Goal: Task Accomplishment & Management: Manage account settings

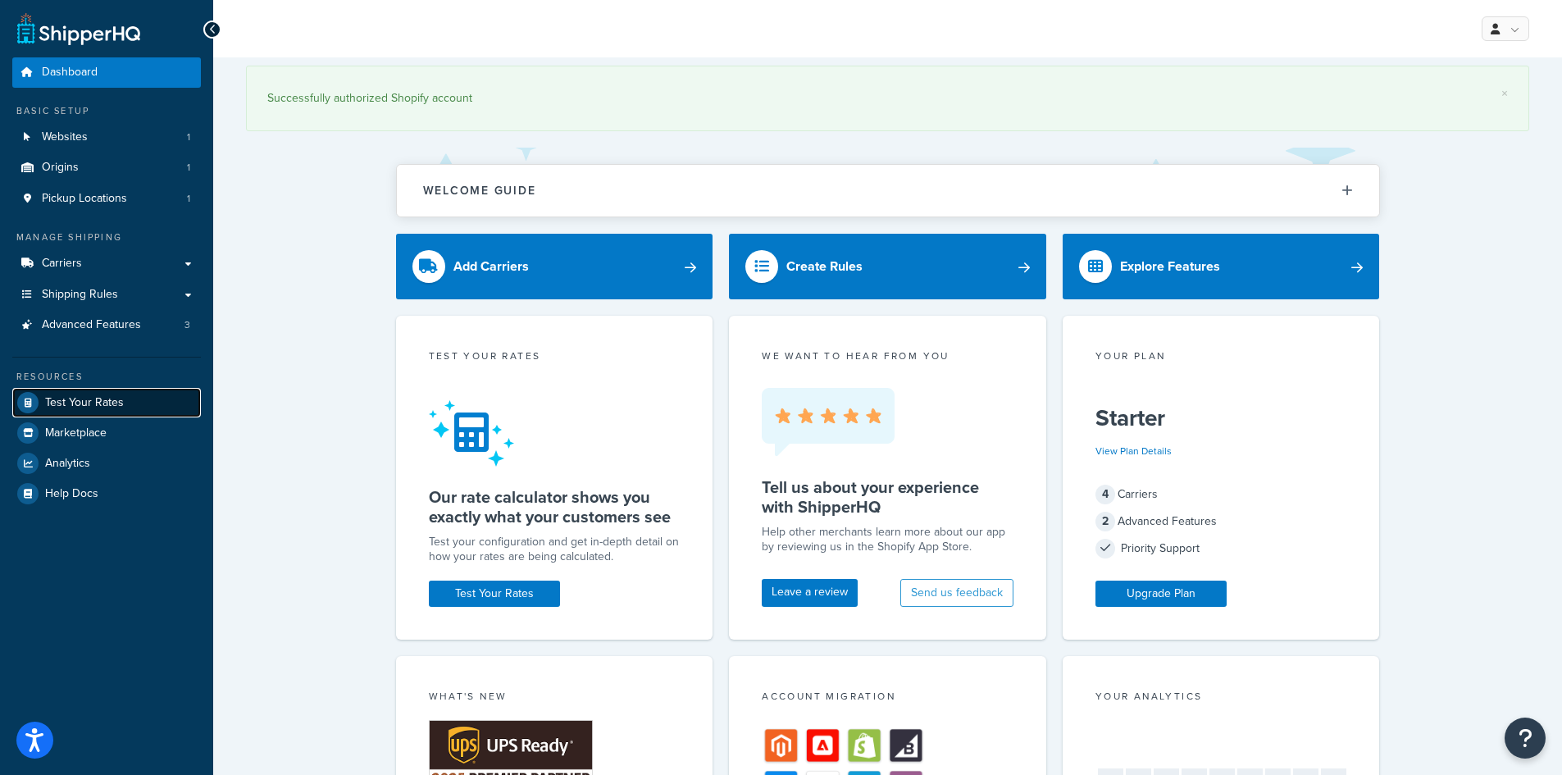
click at [113, 405] on span "Test Your Rates" at bounding box center [84, 403] width 79 height 14
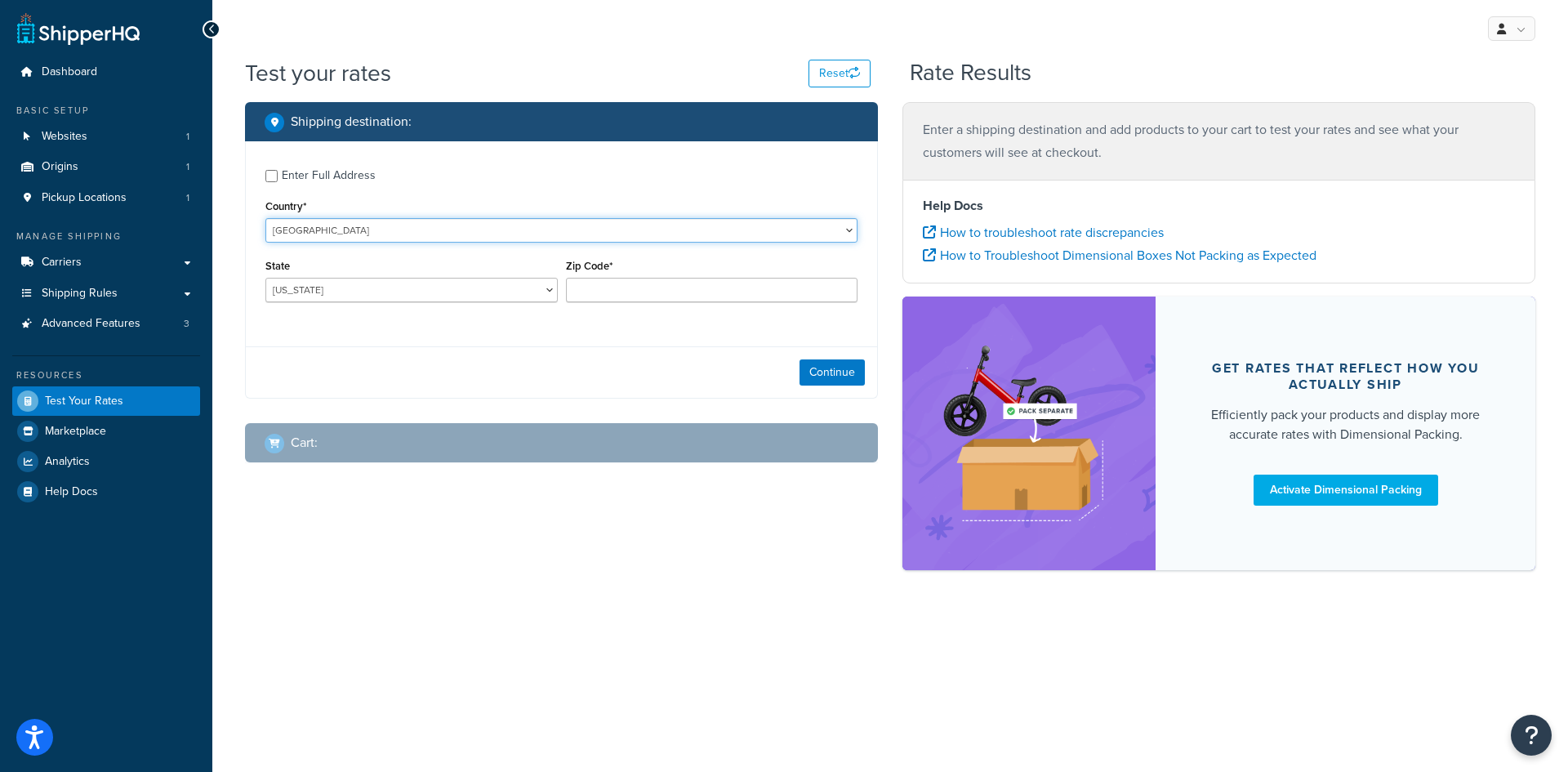
click at [401, 237] on select "United States United Kingdom Afghanistan Åland Islands Albania Algeria American…" at bounding box center [562, 230] width 593 height 25
click at [239, 294] on div "Shipping destination : Enter Full Address Country* United States United Kingdom…" at bounding box center [562, 295] width 657 height 386
click at [603, 302] on input "Zip Code*" at bounding box center [712, 290] width 293 height 25
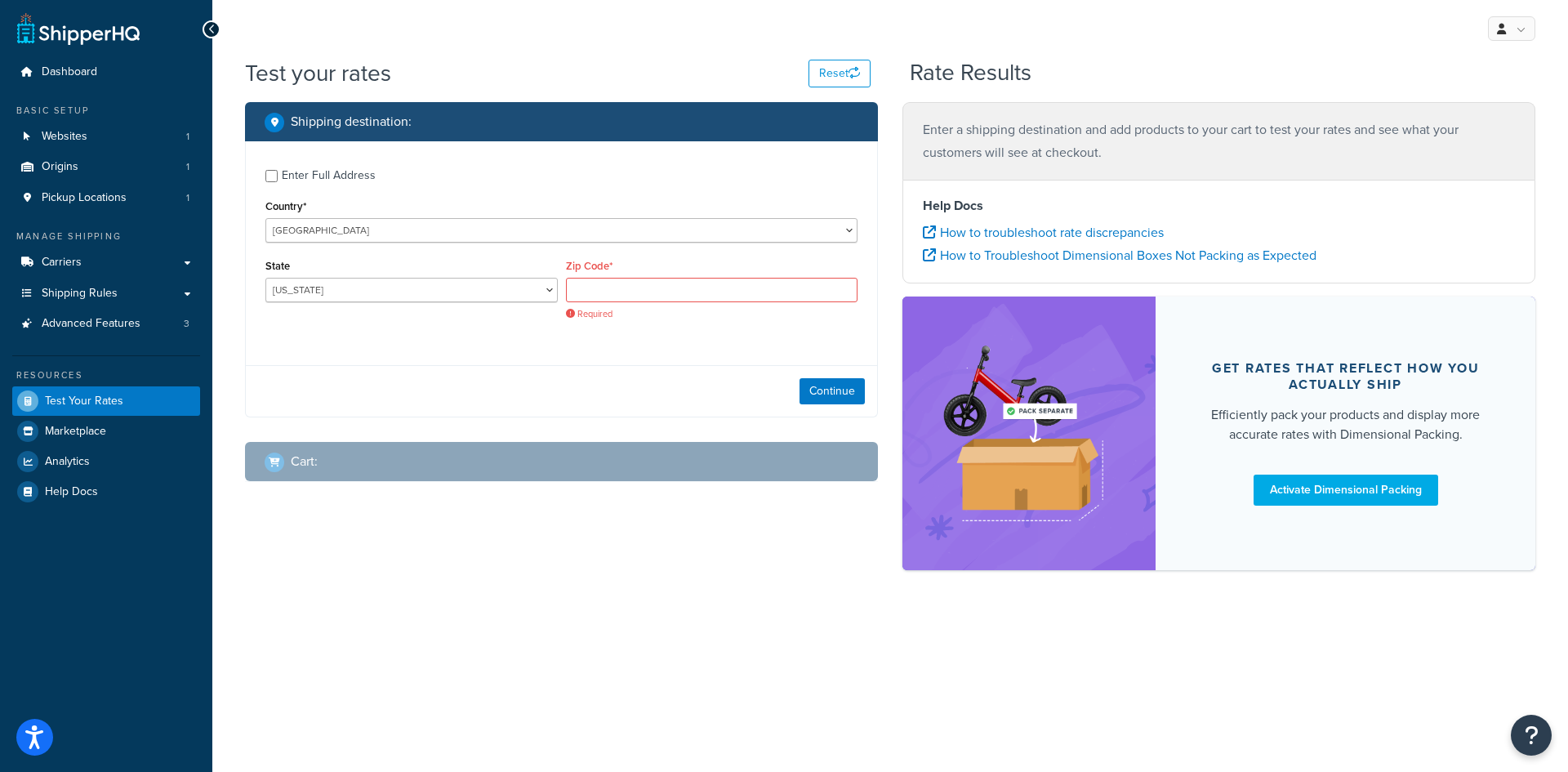
click at [537, 361] on div "Enter Full Address Country* United States United Kingdom Afghanistan Åland Isla…" at bounding box center [562, 279] width 634 height 275
click at [648, 288] on input "Zip Code*" at bounding box center [712, 290] width 293 height 25
click at [644, 294] on input "Zip Code*" at bounding box center [712, 290] width 293 height 25
paste input "V7S 3H3"
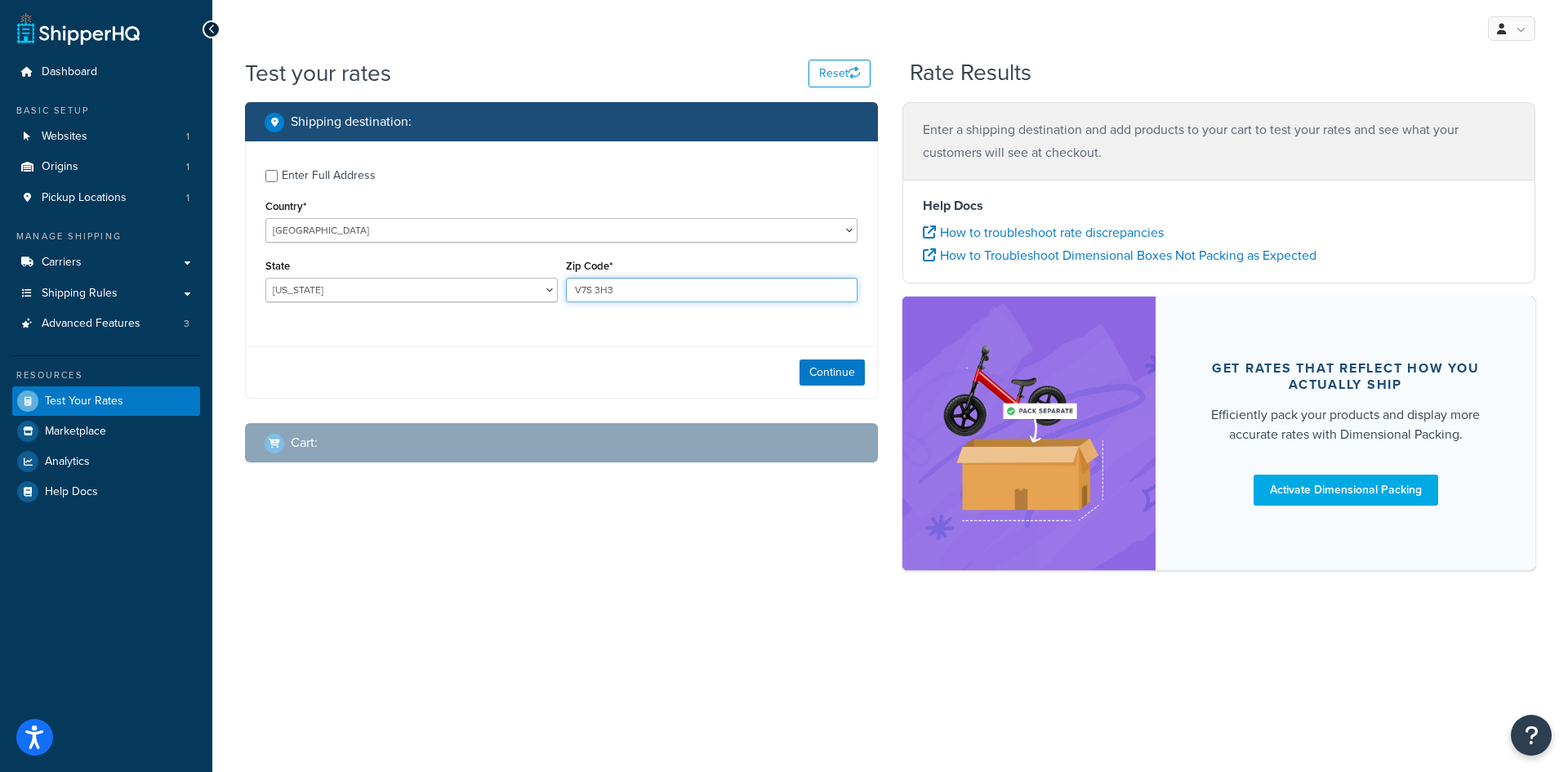
type input "V7S 3H3"
click at [486, 233] on select "United States United Kingdom Afghanistan Åland Islands Albania Algeria American…" at bounding box center [562, 230] width 593 height 25
select select "CA"
click at [266, 218] on select "United States United Kingdom Afghanistan Åland Islands Albania Algeria American…" at bounding box center [562, 230] width 593 height 25
click at [852, 370] on button "Continue" at bounding box center [833, 374] width 66 height 26
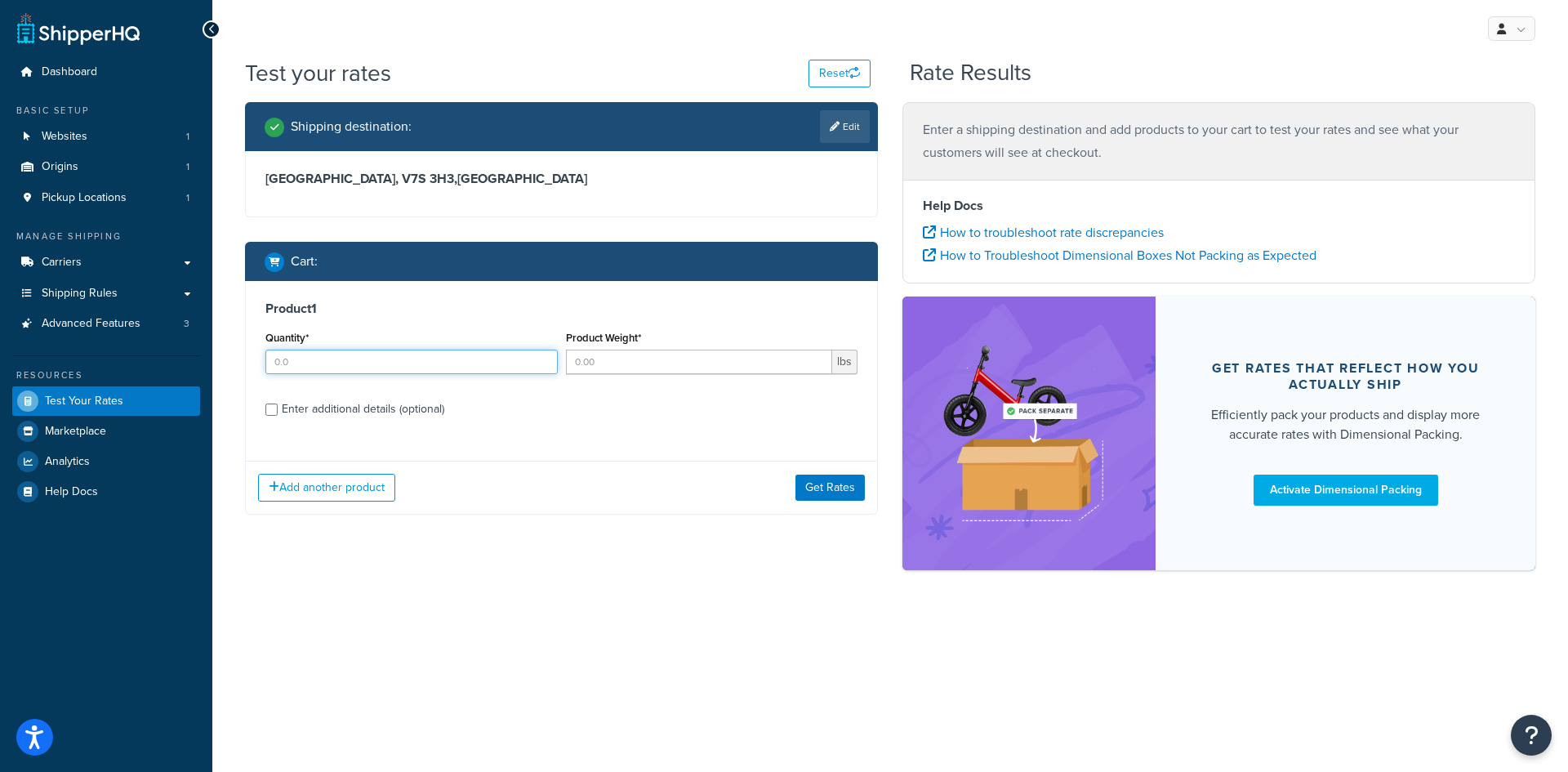
click at [405, 364] on input "Quantity*" at bounding box center [412, 362] width 293 height 25
type input "1"
click at [538, 357] on input "1" at bounding box center [412, 362] width 293 height 25
click at [611, 363] on input "Product Weight*" at bounding box center [699, 362] width 267 height 25
type input "3"
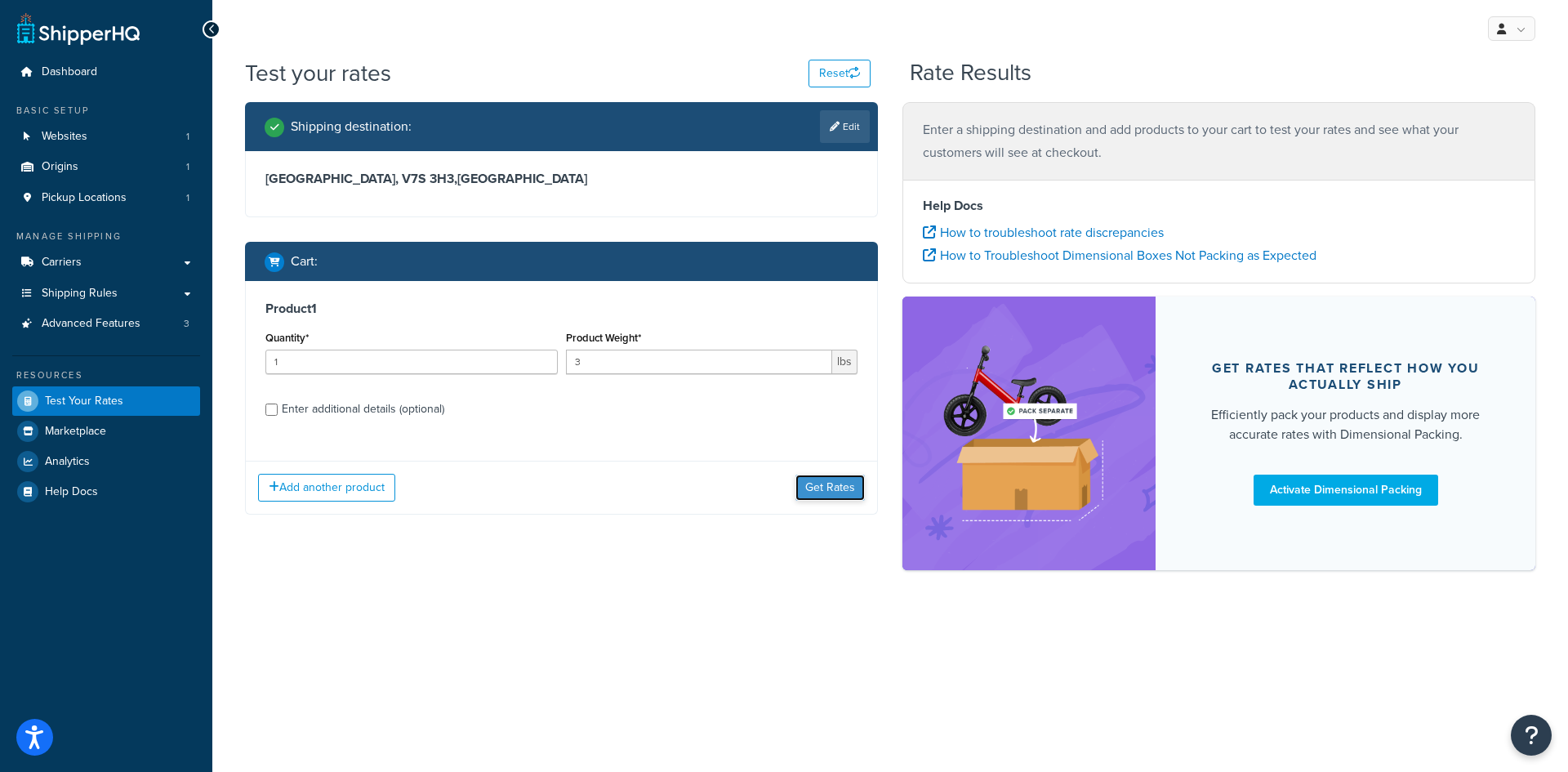
click at [844, 490] on button "Get Rates" at bounding box center [831, 487] width 70 height 26
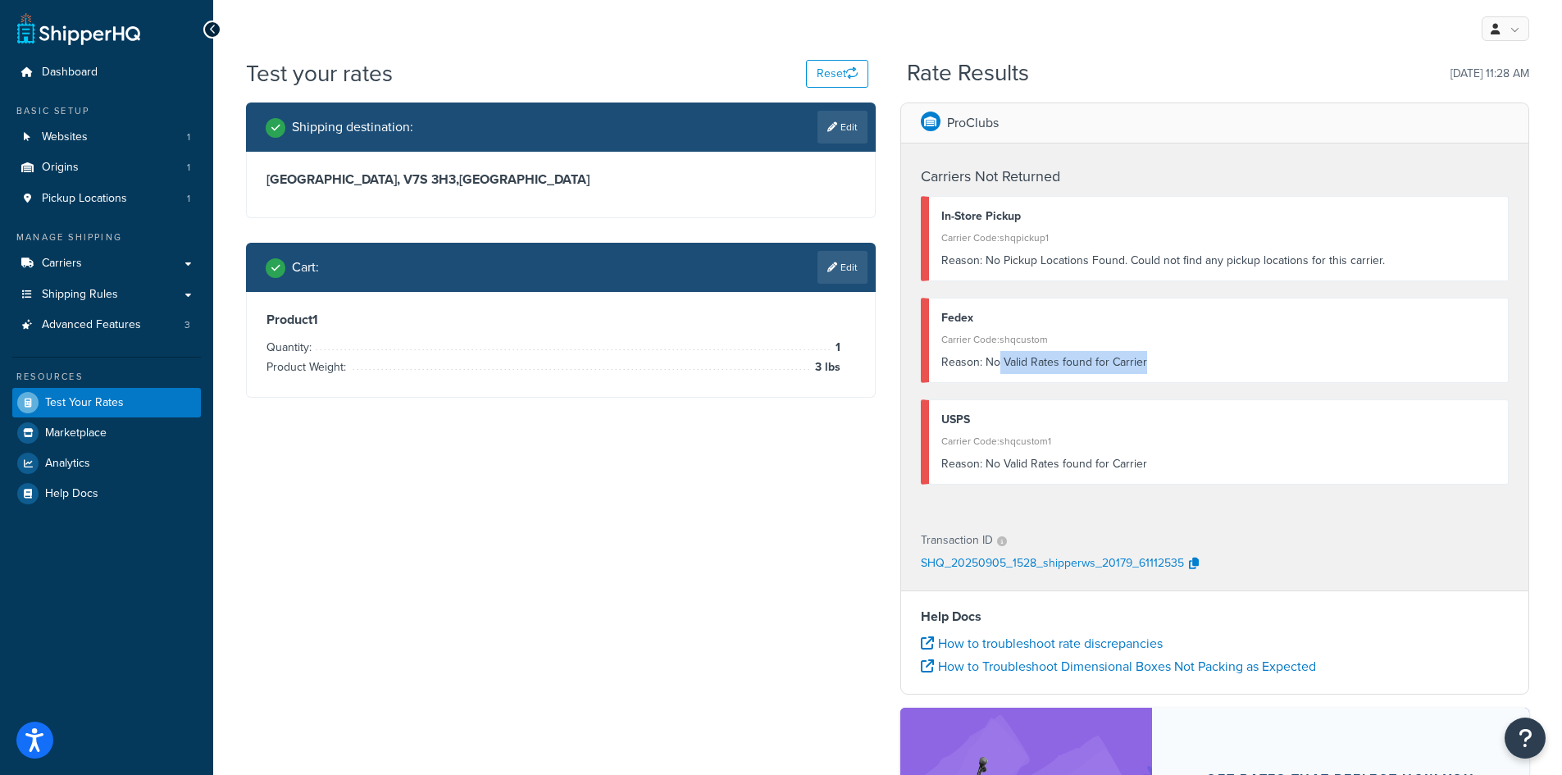
drag, startPoint x: 1004, startPoint y: 358, endPoint x: 1147, endPoint y: 366, distance: 143.7
click at [1147, 366] on div "Reason: No Valid Rates found for Carrier" at bounding box center [1218, 362] width 555 height 23
click at [1186, 365] on div "Reason: No Valid Rates found for Carrier" at bounding box center [1218, 362] width 555 height 23
click at [846, 122] on link "Edit" at bounding box center [843, 127] width 50 height 33
select select "CA"
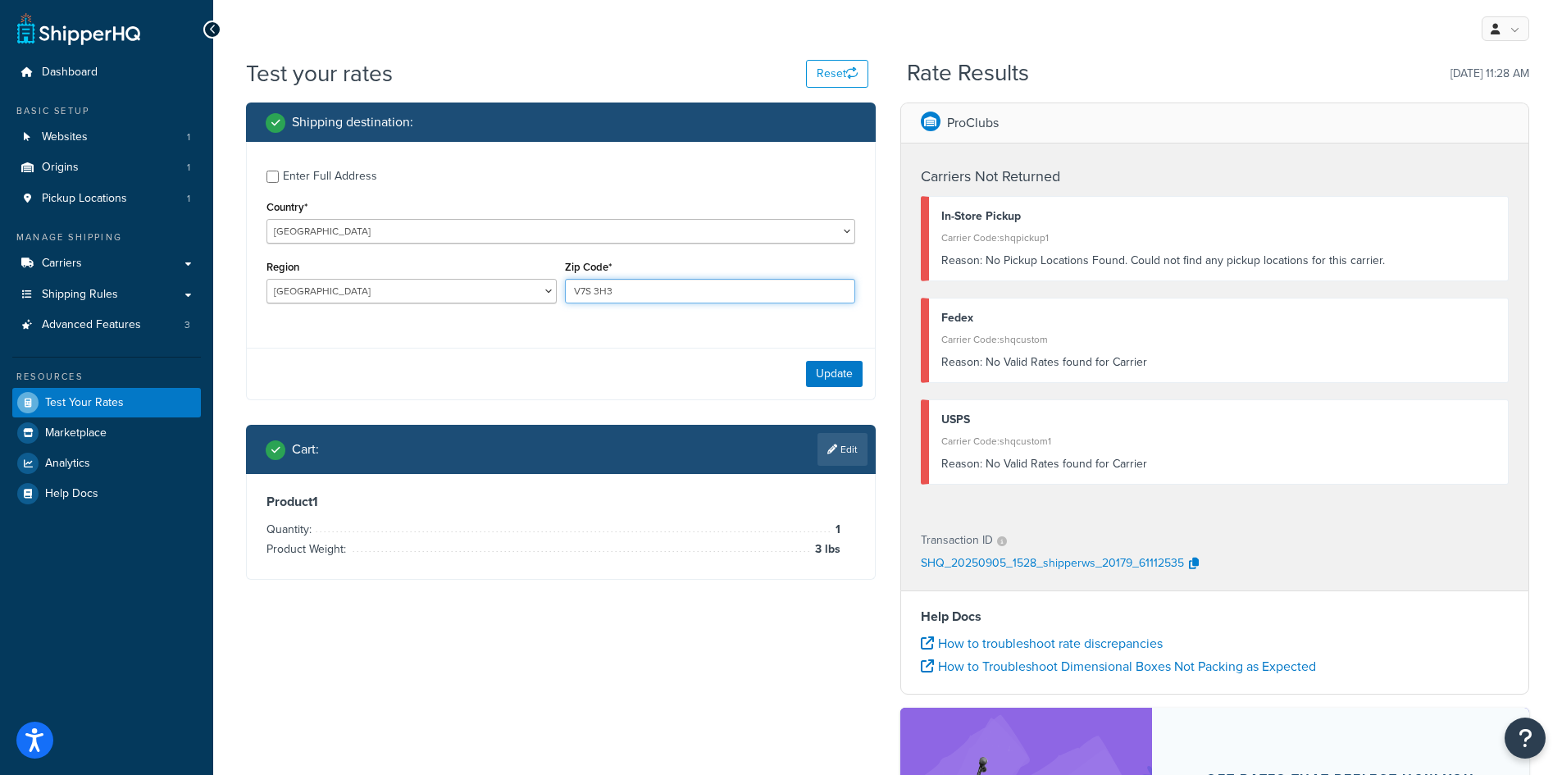
click at [611, 288] on input "V7S 3H3" at bounding box center [710, 291] width 290 height 25
paste input "72336"
type input "72336"
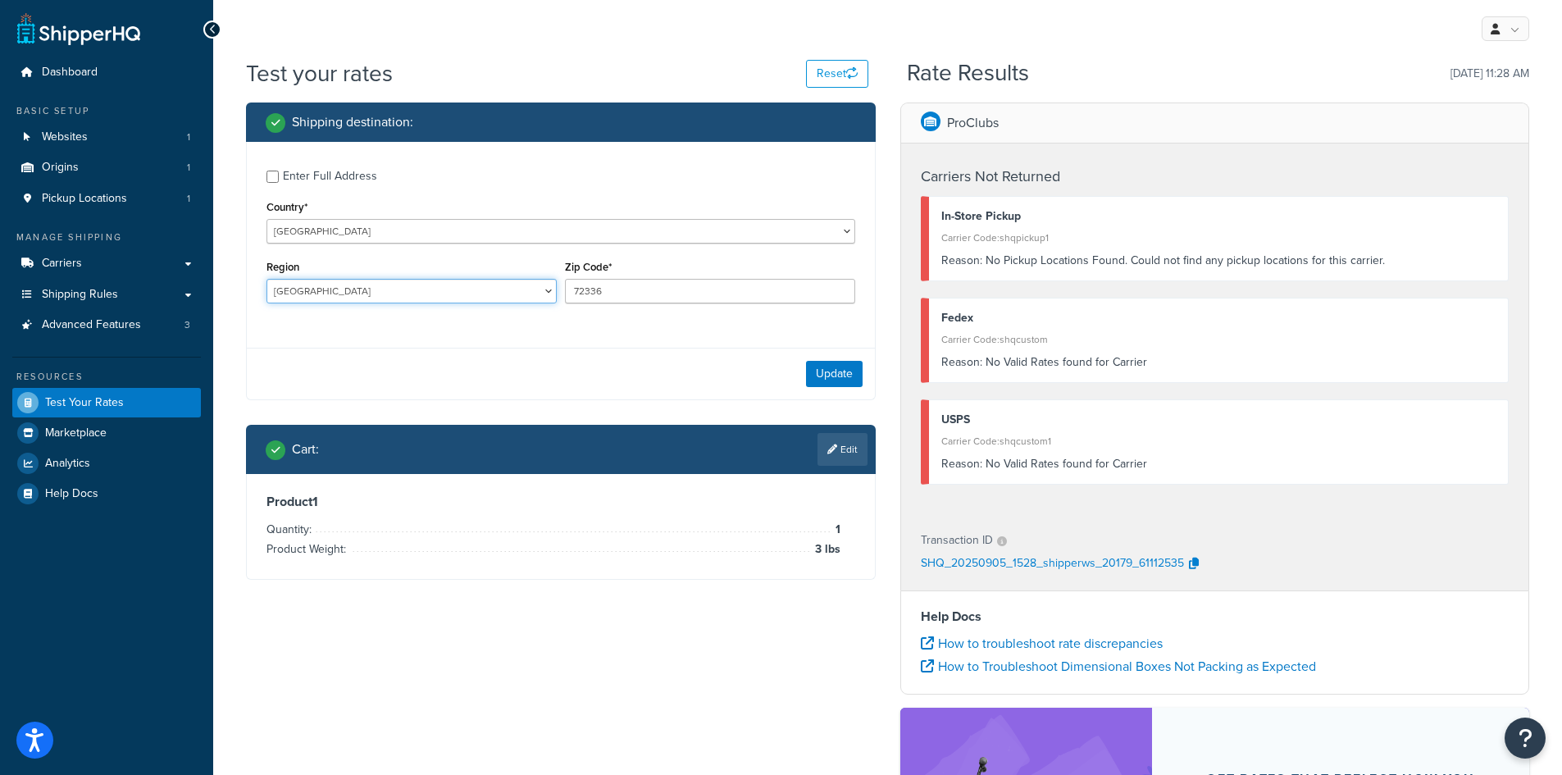
click at [353, 286] on select "Alberta British Columbia Manitoba New Brunswick Newfoundland and Labrador North…" at bounding box center [412, 291] width 290 height 25
click at [367, 236] on select "United States United Kingdom Afghanistan Åland Islands Albania Algeria American…" at bounding box center [561, 231] width 589 height 25
click at [267, 219] on select "United States United Kingdom Afghanistan Åland Islands Albania Algeria American…" at bounding box center [561, 231] width 589 height 25
click at [356, 234] on select "United States United Kingdom Afghanistan Åland Islands Albania Algeria American…" at bounding box center [561, 231] width 589 height 25
select select "DE"
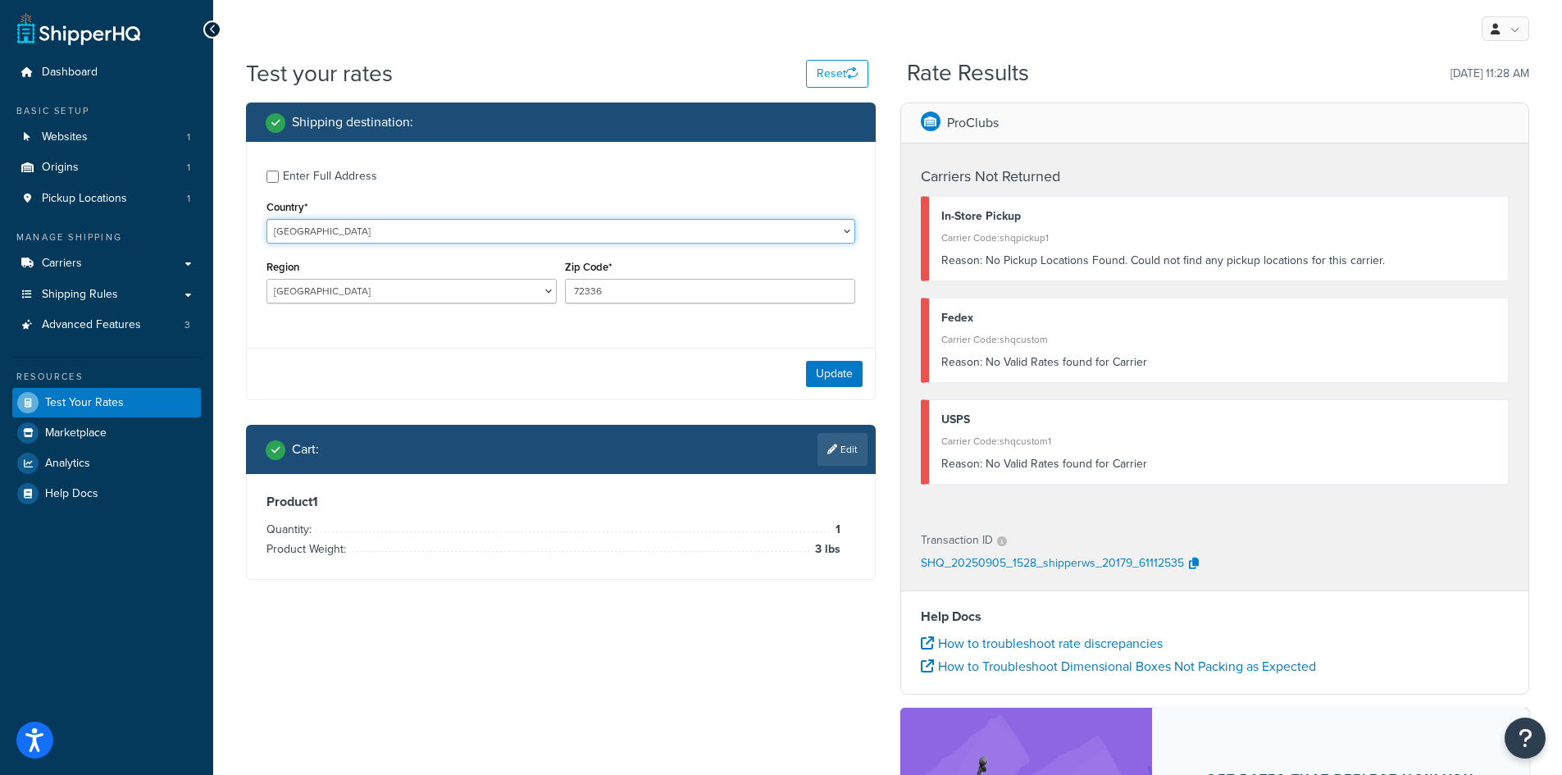
click at [267, 219] on select "United States United Kingdom Afghanistan Åland Islands Albania Algeria American…" at bounding box center [561, 231] width 589 height 25
click at [410, 288] on select "Baden-Wuerttemberg Bayern Berlin Brandenburg Bremen Hamburg Hessen Mecklenburg-…" at bounding box center [412, 291] width 290 height 25
select select "TH"
click at [267, 280] on select "Baden-Wuerttemberg Bayern Berlin Brandenburg Bremen Hamburg Hessen Mecklenburg-…" at bounding box center [412, 291] width 290 height 25
click at [403, 299] on select "Baden-Wuerttemberg Bayern Berlin Brandenburg Bremen Hamburg Hessen Mecklenburg-…" at bounding box center [412, 291] width 290 height 25
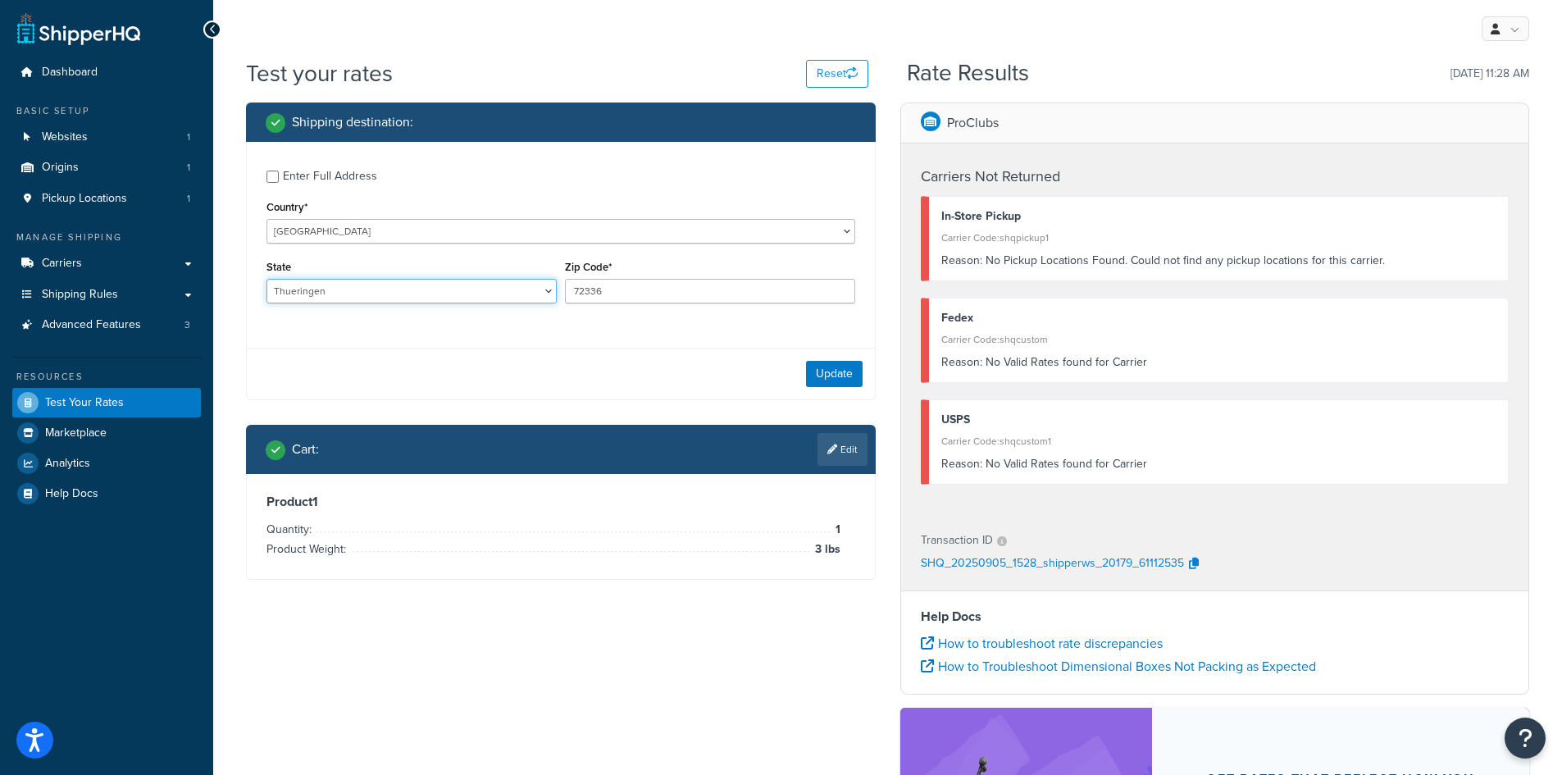
click at [267, 280] on select "Baden-Wuerttemberg Bayern Berlin Brandenburg Bremen Hamburg Hessen Mecklenburg-…" at bounding box center [412, 291] width 290 height 25
click at [663, 298] on input "72336" at bounding box center [710, 291] width 290 height 25
paste input "5"
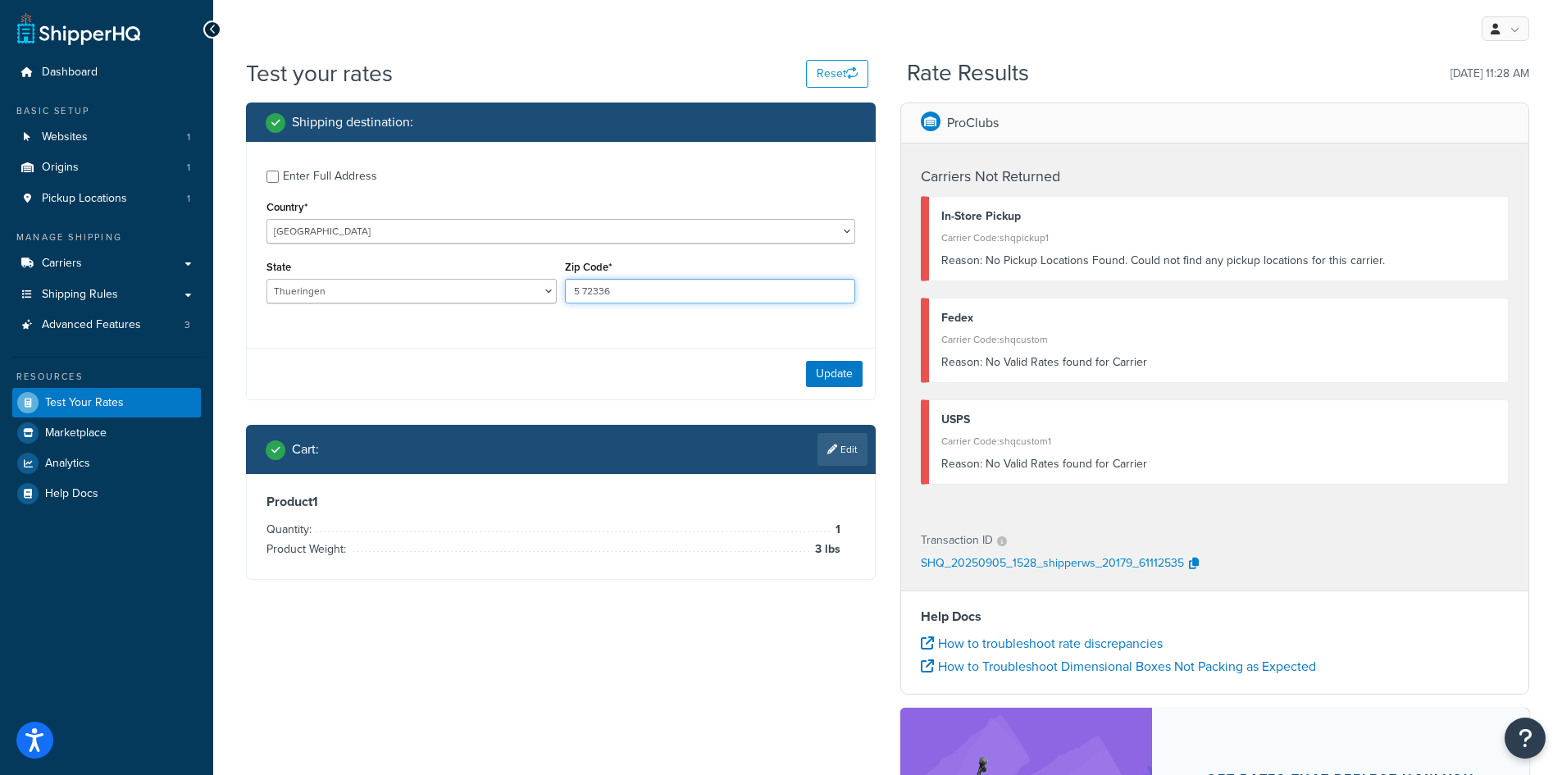
drag, startPoint x: 583, startPoint y: 300, endPoint x: 608, endPoint y: 276, distance: 35.4
click at [584, 298] on input "5 72336" at bounding box center [710, 291] width 290 height 25
type input "572336"
click at [851, 377] on button "Update" at bounding box center [834, 374] width 57 height 26
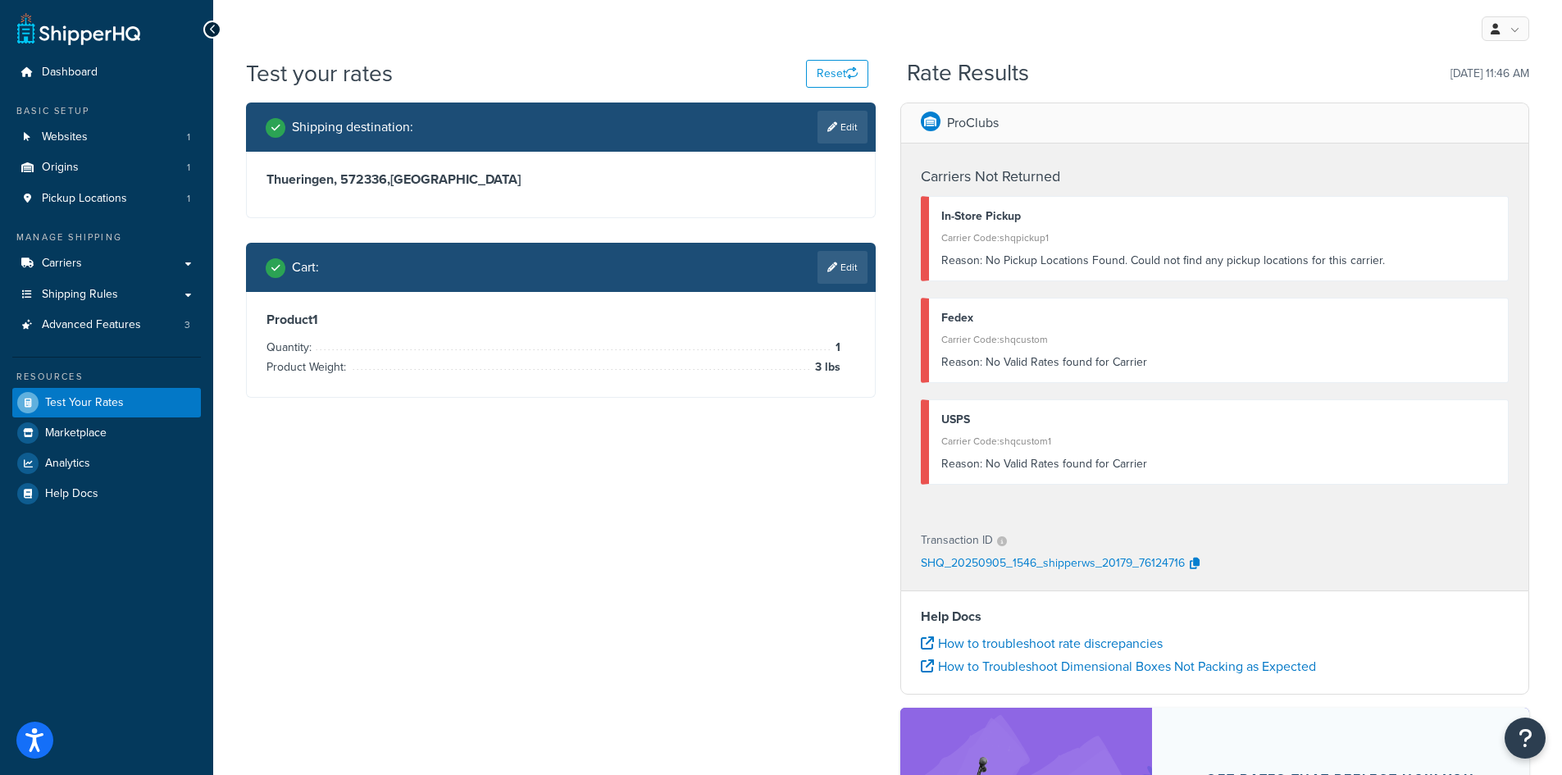
click at [1129, 55] on div "My Profile Billing Global Settings Contact Us Logout" at bounding box center [887, 28] width 1349 height 57
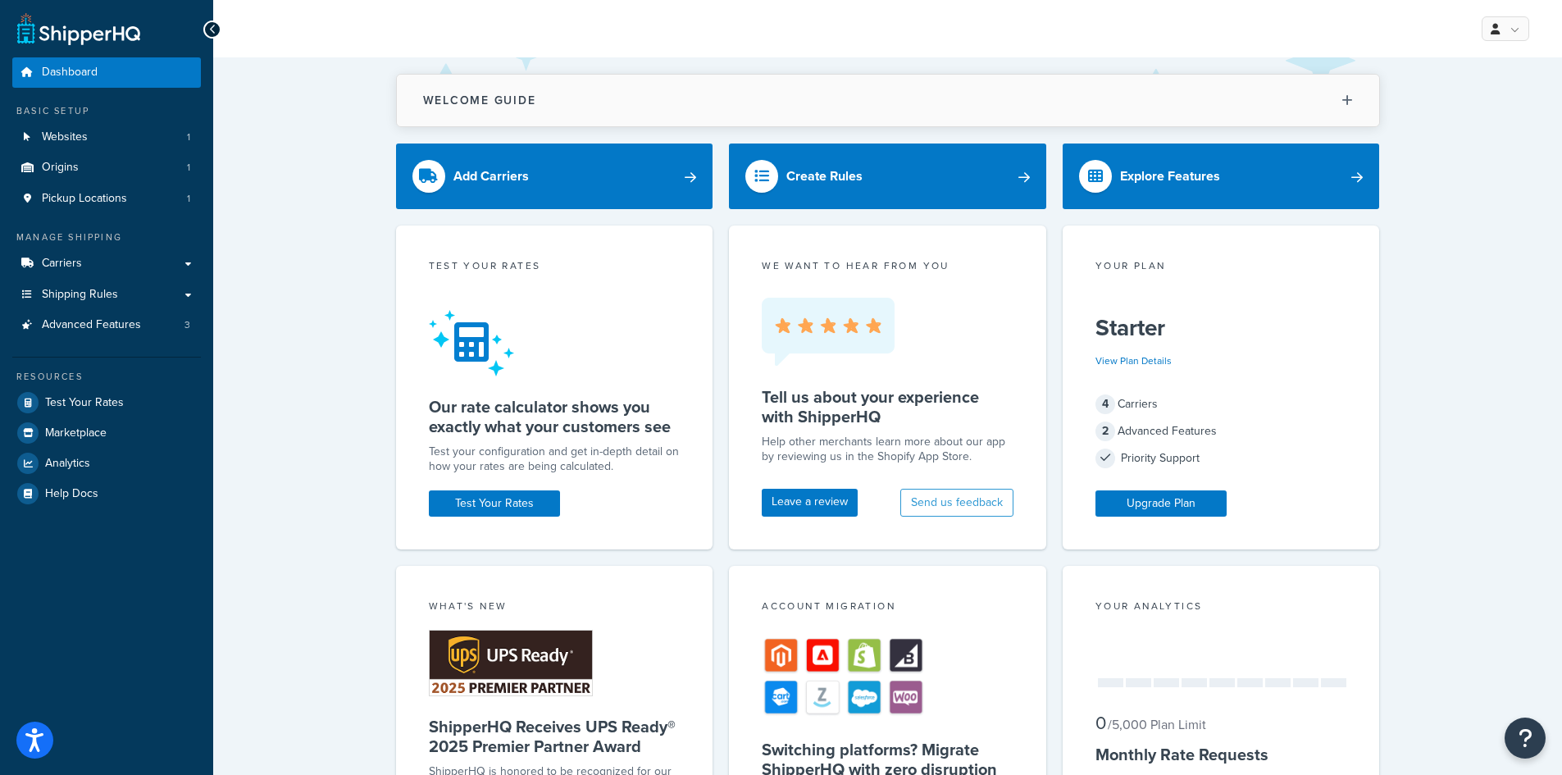
drag, startPoint x: 412, startPoint y: 98, endPoint x: 400, endPoint y: 103, distance: 13.6
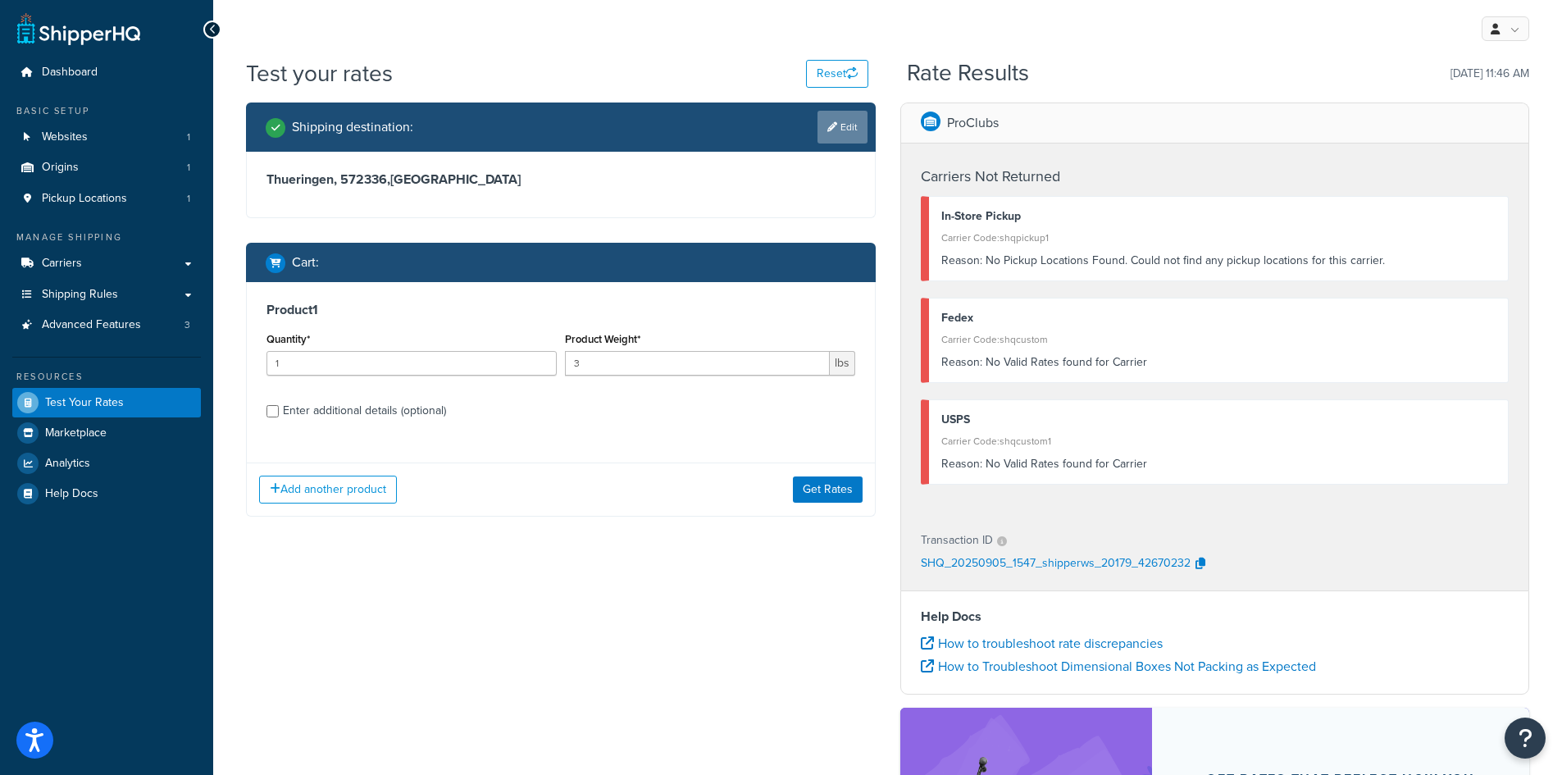
click at [831, 120] on link "Edit" at bounding box center [843, 127] width 50 height 33
select select "DE"
select select "TH"
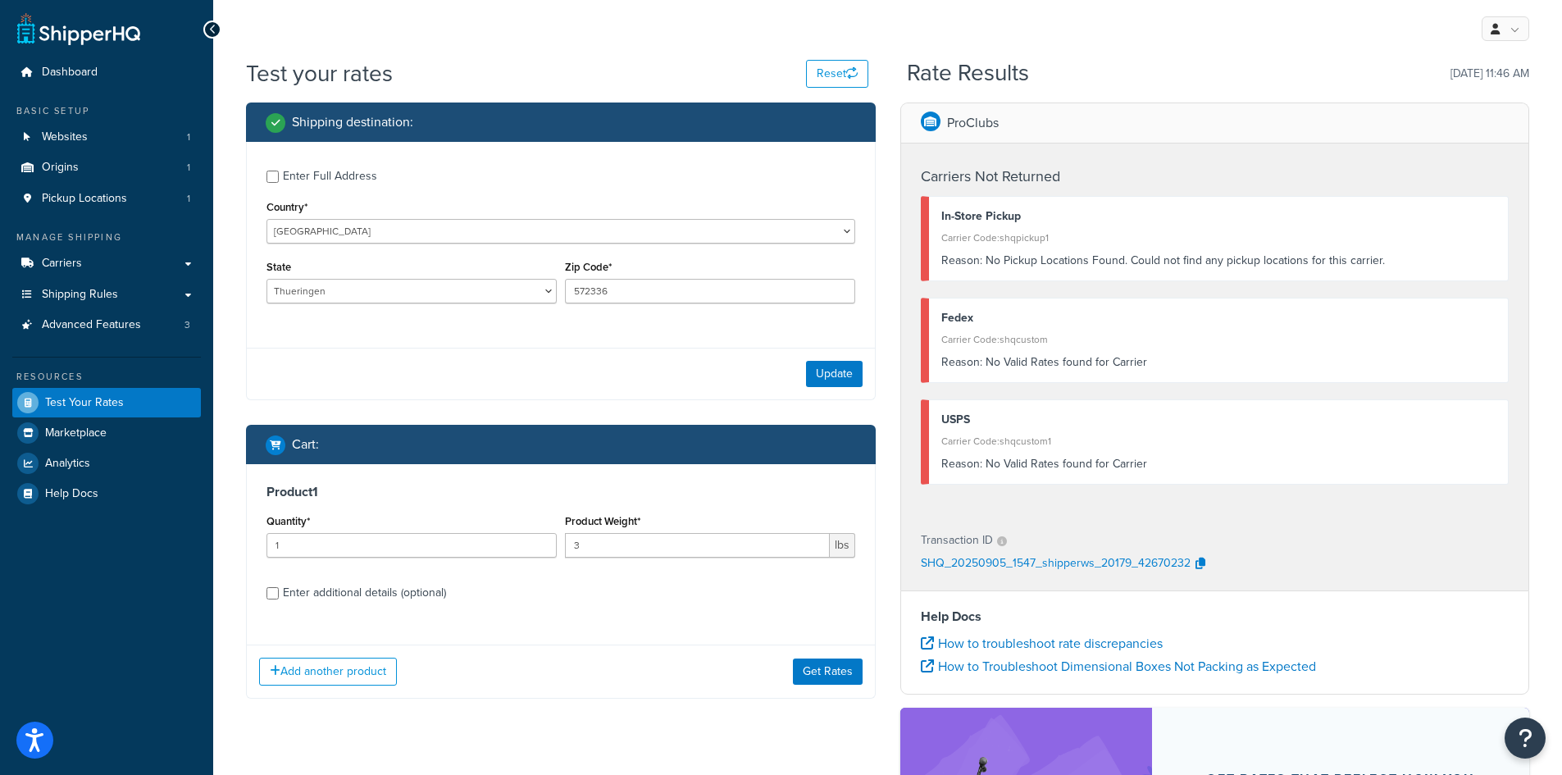
drag, startPoint x: 674, startPoint y: 306, endPoint x: 669, endPoint y: 297, distance: 10.3
click at [671, 299] on div "Zip Code* 572336" at bounding box center [710, 286] width 298 height 60
click at [669, 297] on input "572336" at bounding box center [710, 291] width 290 height 25
paste input "T4P 0P4"
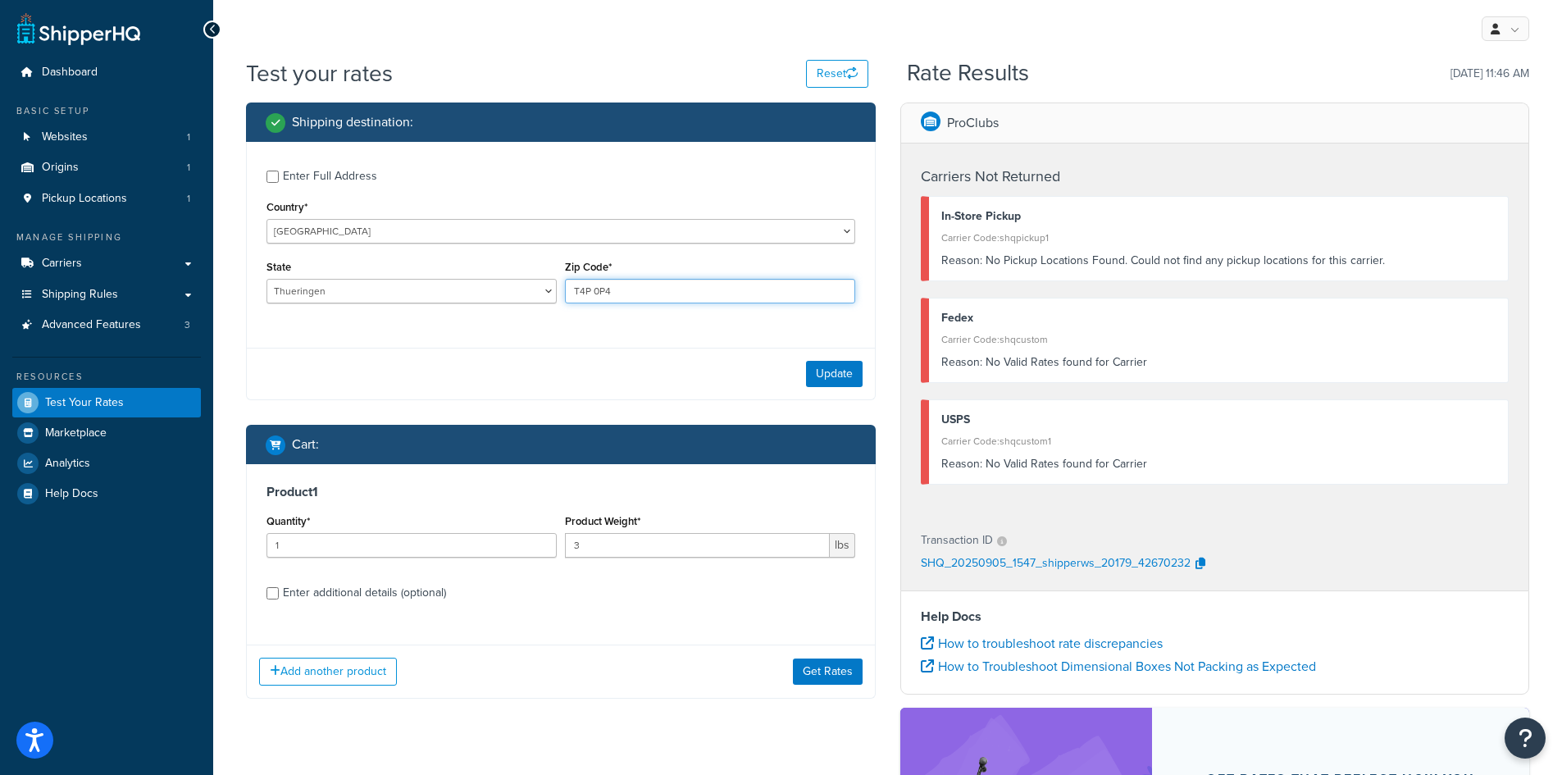
type input "T4P 0P4"
click at [543, 235] on select "United States United Kingdom Afghanistan Åland Islands Albania Algeria American…" at bounding box center [561, 231] width 589 height 25
select select "CA"
click at [267, 219] on select "United States United Kingdom Afghanistan Åland Islands Albania Algeria American…" at bounding box center [561, 231] width 589 height 25
select select "AB"
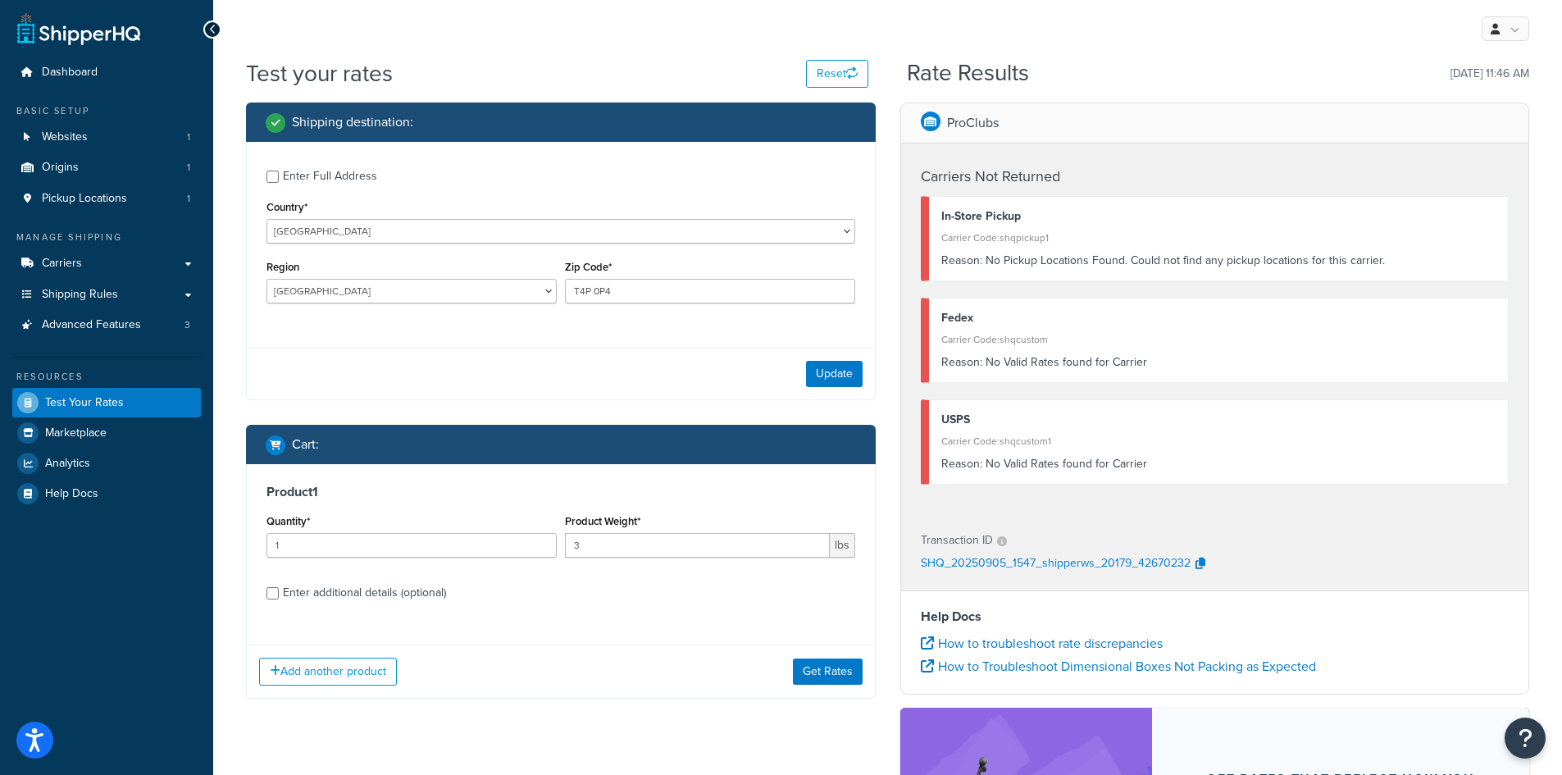
drag, startPoint x: 385, startPoint y: 339, endPoint x: 382, endPoint y: 330, distance: 8.8
click at [382, 330] on div "Enter Full Address Country* United States United Kingdom Afghanistan Åland Isla…" at bounding box center [561, 271] width 630 height 258
click at [831, 371] on button "Update" at bounding box center [834, 374] width 57 height 26
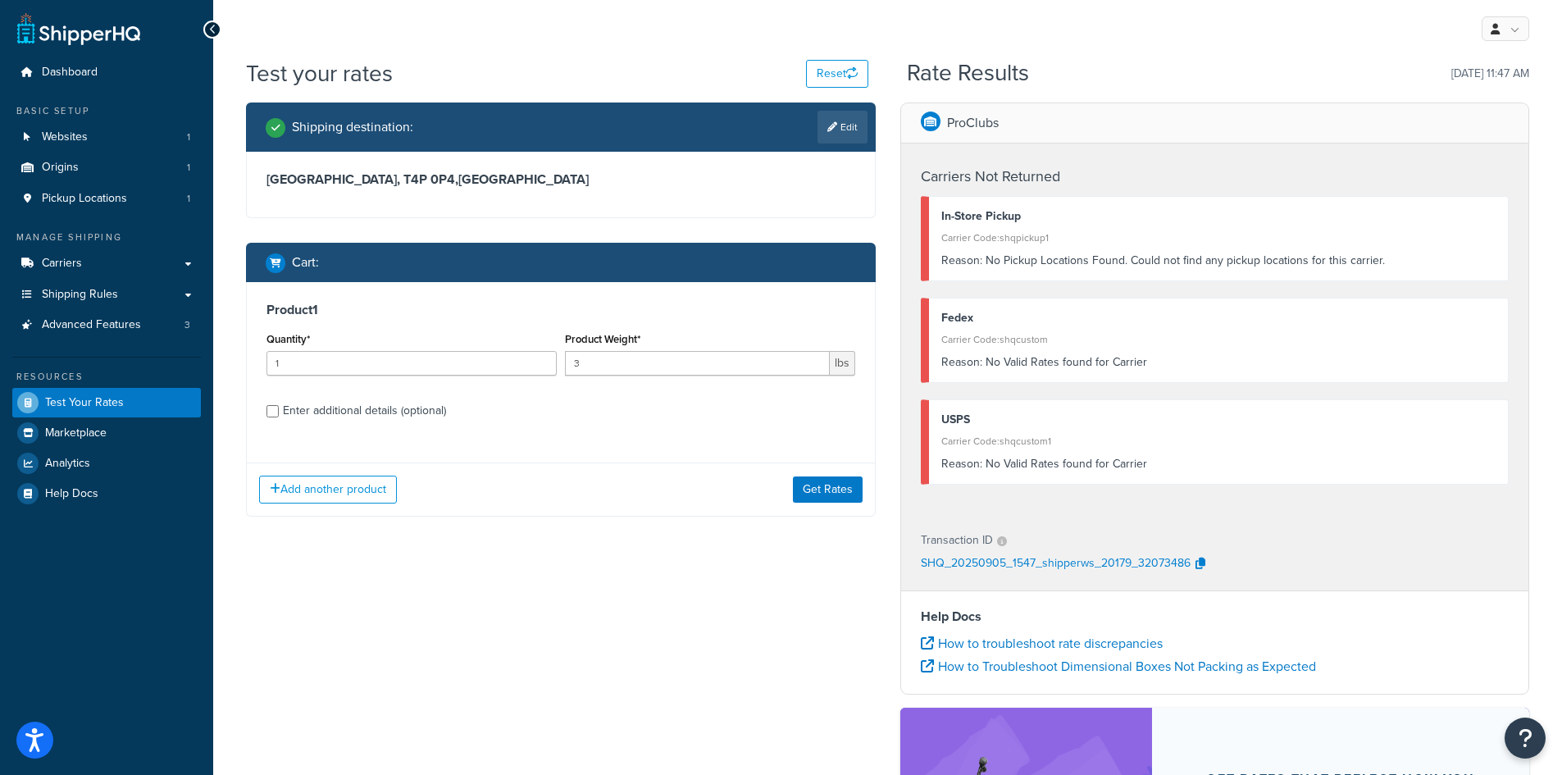
click at [428, 591] on div "Shipping destination : Edit Alberta, T4P 0P4 , Canada Cart : Product 1 Quantity…" at bounding box center [888, 549] width 1308 height 893
click at [852, 125] on link "Edit" at bounding box center [843, 127] width 50 height 33
select select "CA"
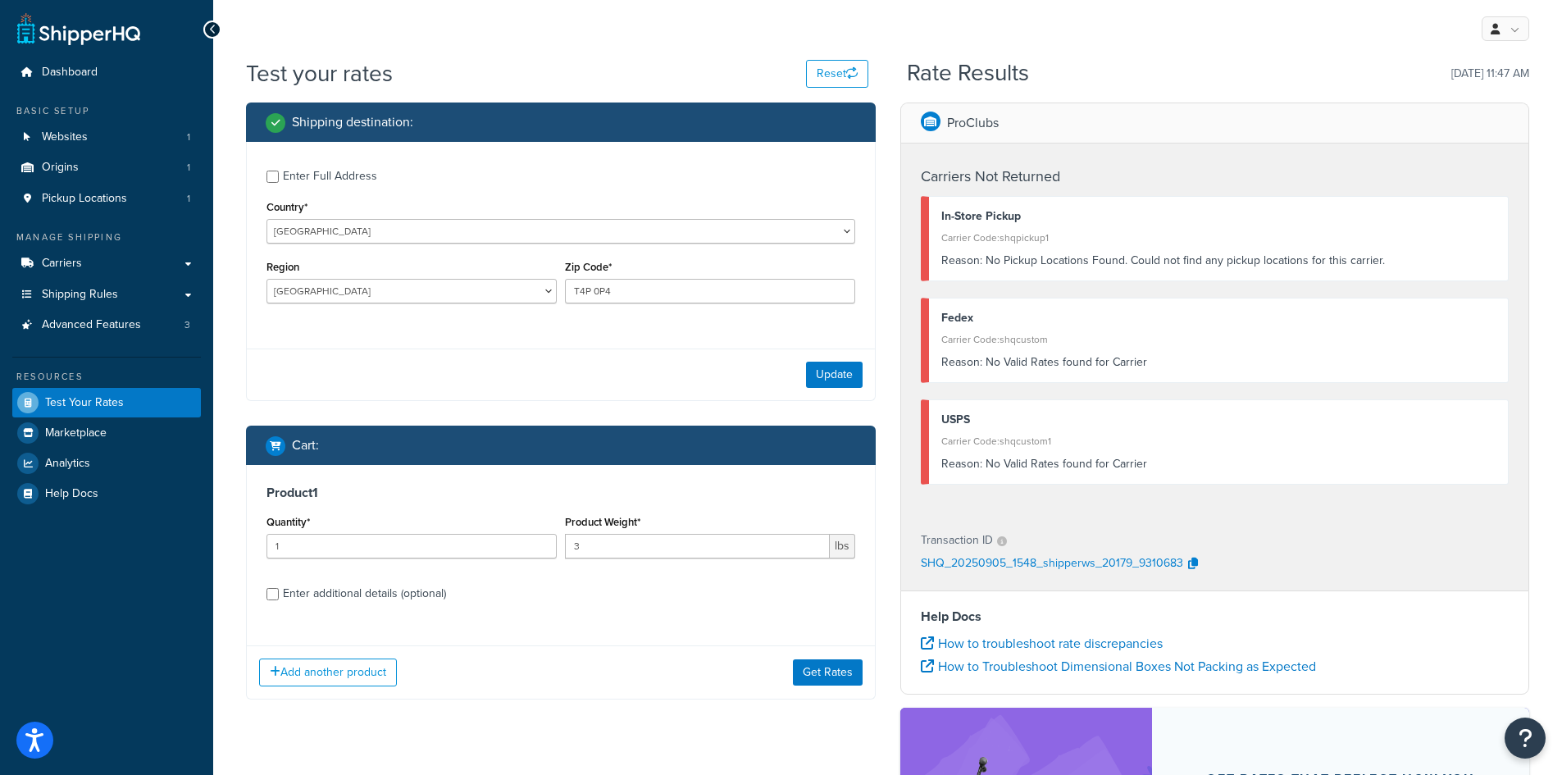
click at [695, 300] on div "Region Alberta British Columbia Manitoba New Brunswick Newfoundland and Labrado…" at bounding box center [560, 286] width 597 height 60
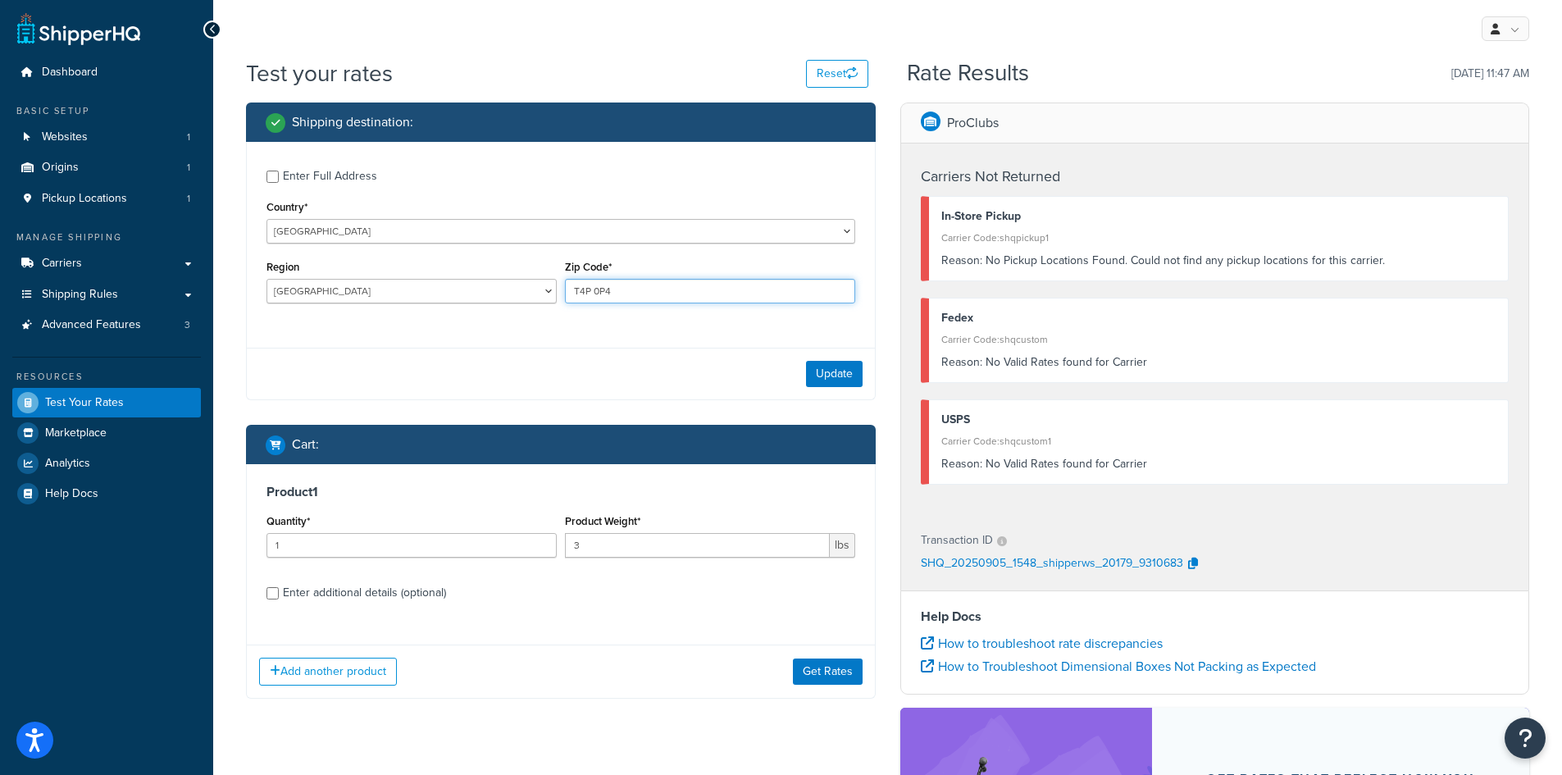
click at [668, 292] on input "T4P 0P4" at bounding box center [710, 291] width 290 height 25
paste input "43125"
type input "43125"
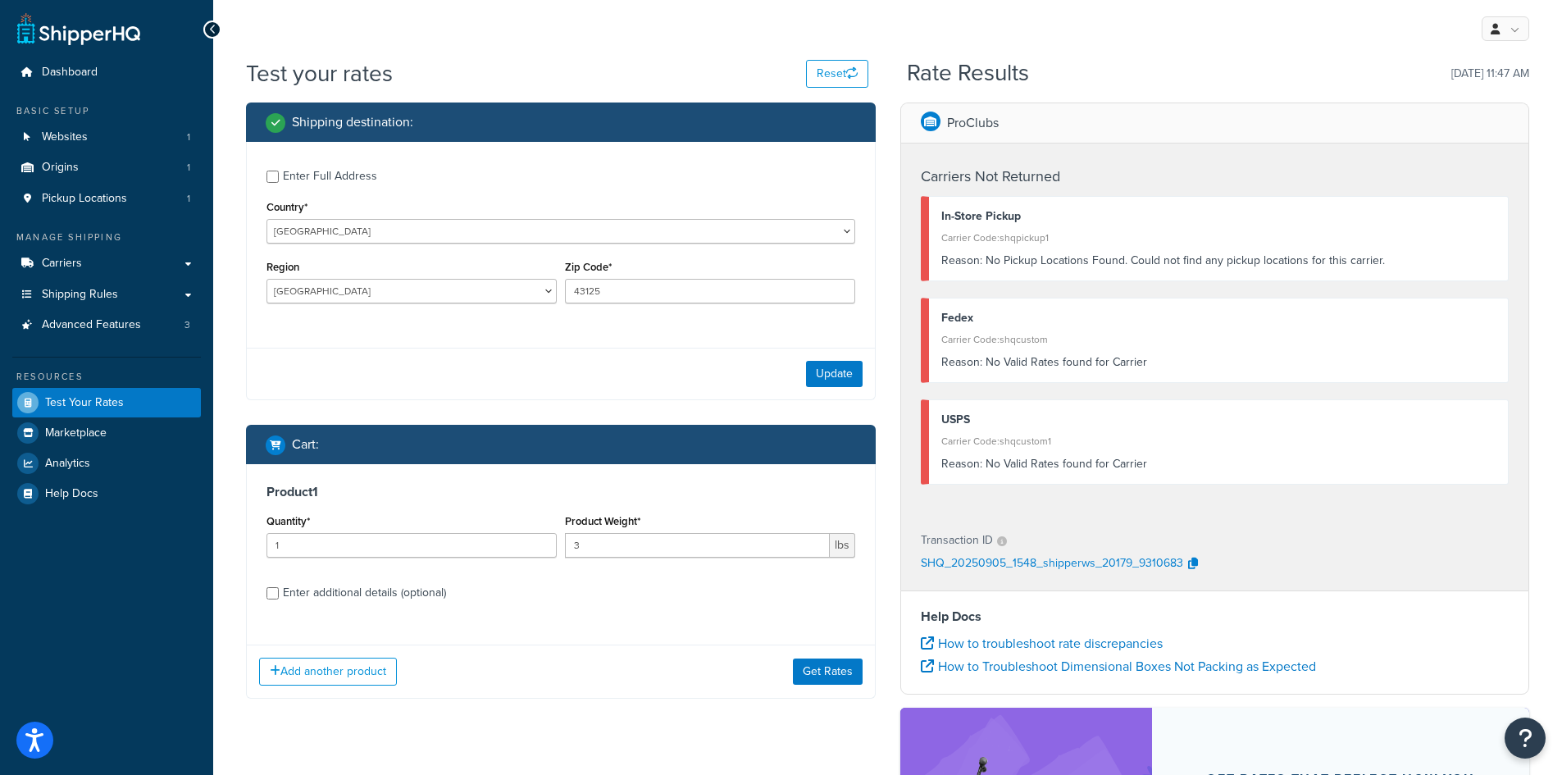
drag, startPoint x: 429, startPoint y: 248, endPoint x: 419, endPoint y: 251, distance: 10.1
click at [426, 250] on div "Enter Full Address Country* United States United Kingdom Afghanistan Åland Isla…" at bounding box center [561, 239] width 628 height 194
click at [379, 217] on div "Country* United States United Kingdom Afghanistan Åland Islands Albania Algeria…" at bounding box center [561, 220] width 589 height 48
click at [379, 225] on select "United States United Kingdom Afghanistan Åland Islands Albania Algeria American…" at bounding box center [561, 231] width 589 height 25
select select "IT"
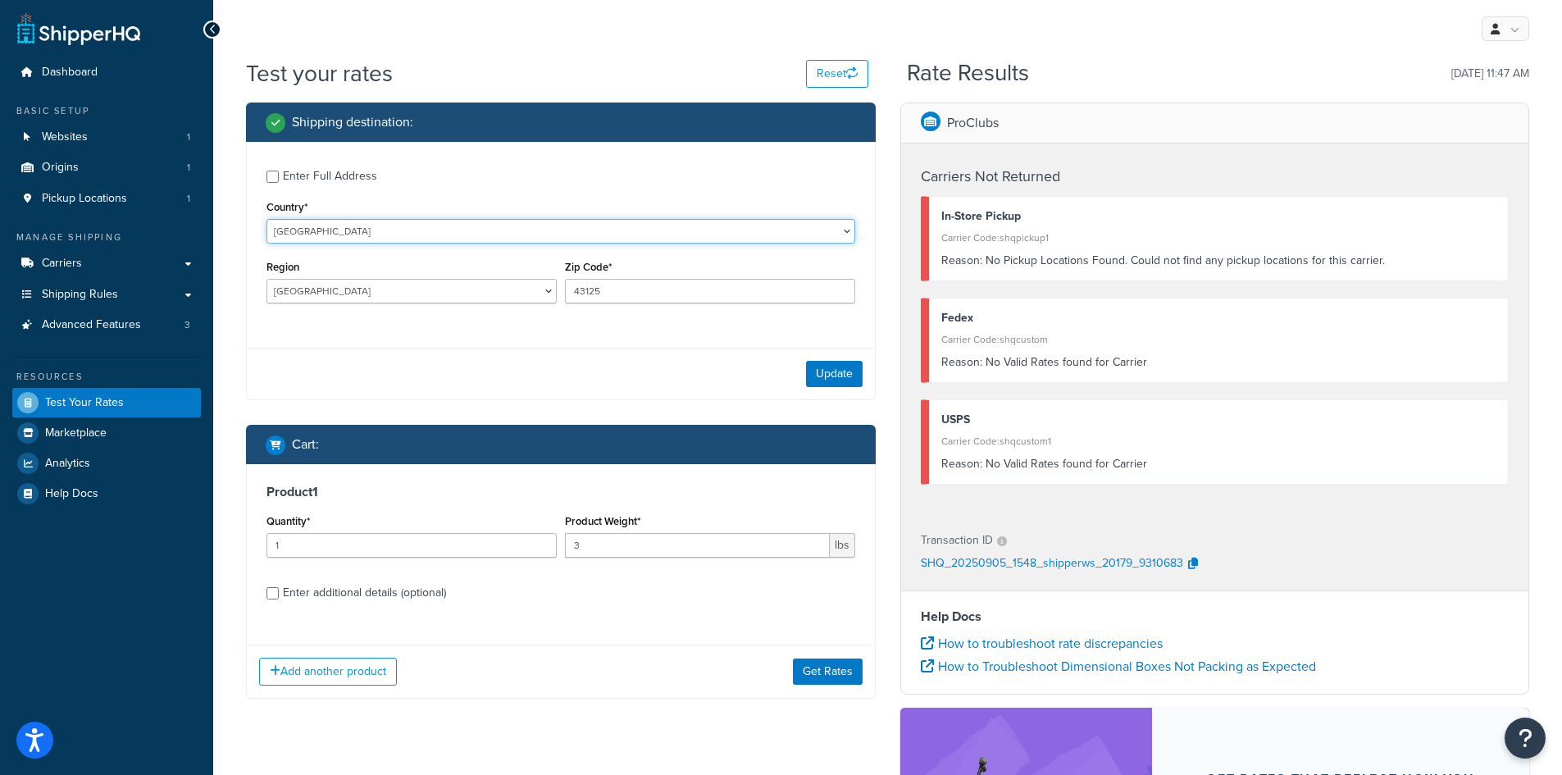
click at [267, 219] on select "United States United Kingdom Afghanistan Åland Islands Albania Algeria American…" at bounding box center [561, 231] width 589 height 25
click at [322, 283] on select "Agrigento Alessandria Ancona Aosta Arezzo Ascoli Piceno Asti Avellino Bari Barl…" at bounding box center [412, 291] width 290 height 25
select select "PR"
click at [267, 280] on select "Agrigento Alessandria Ancona Aosta Arezzo Ascoli Piceno Asti Avellino Bari Barl…" at bounding box center [412, 291] width 290 height 25
click at [863, 371] on div "Update" at bounding box center [561, 374] width 628 height 52
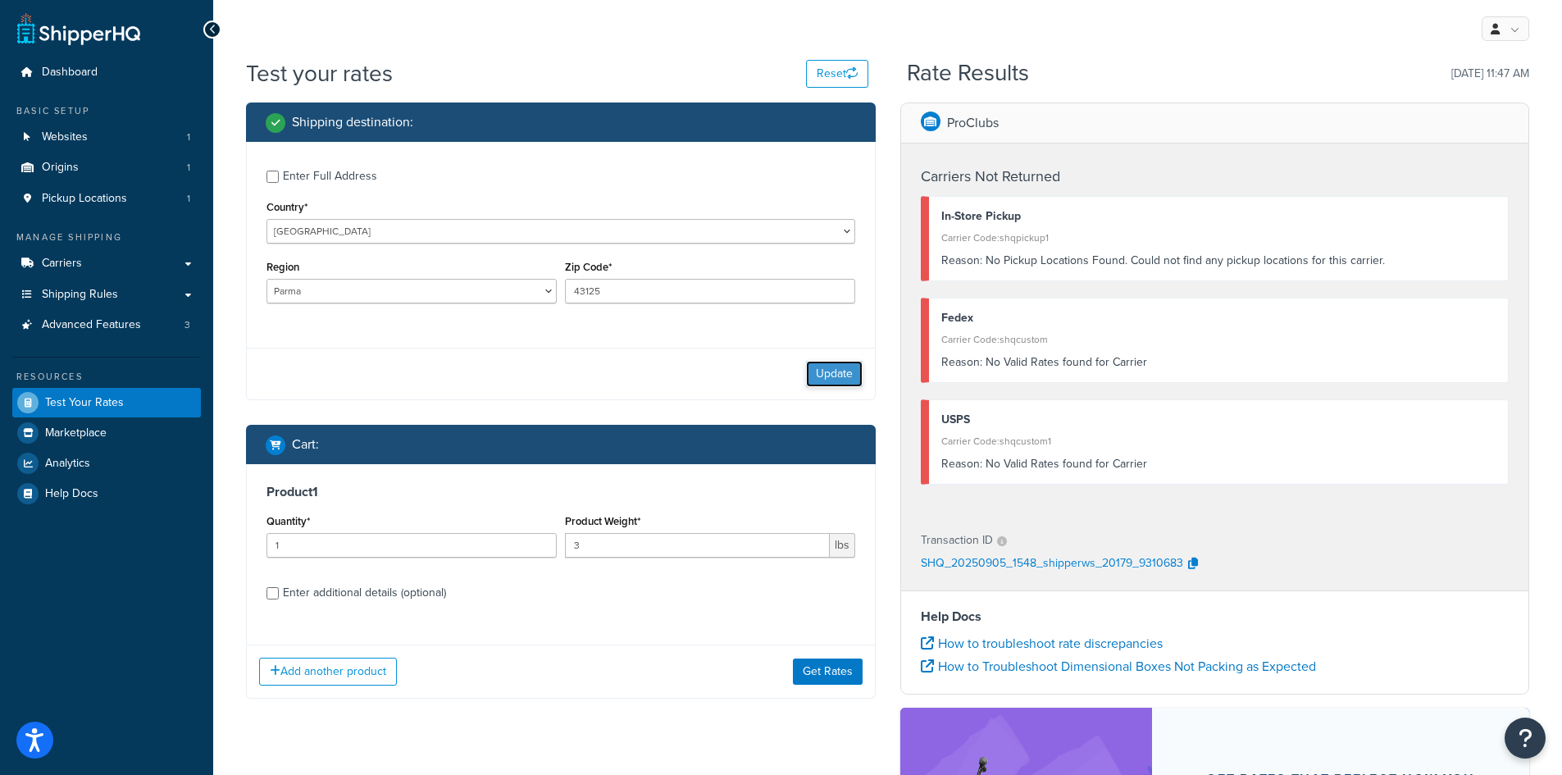
click at [835, 372] on button "Update" at bounding box center [834, 374] width 57 height 26
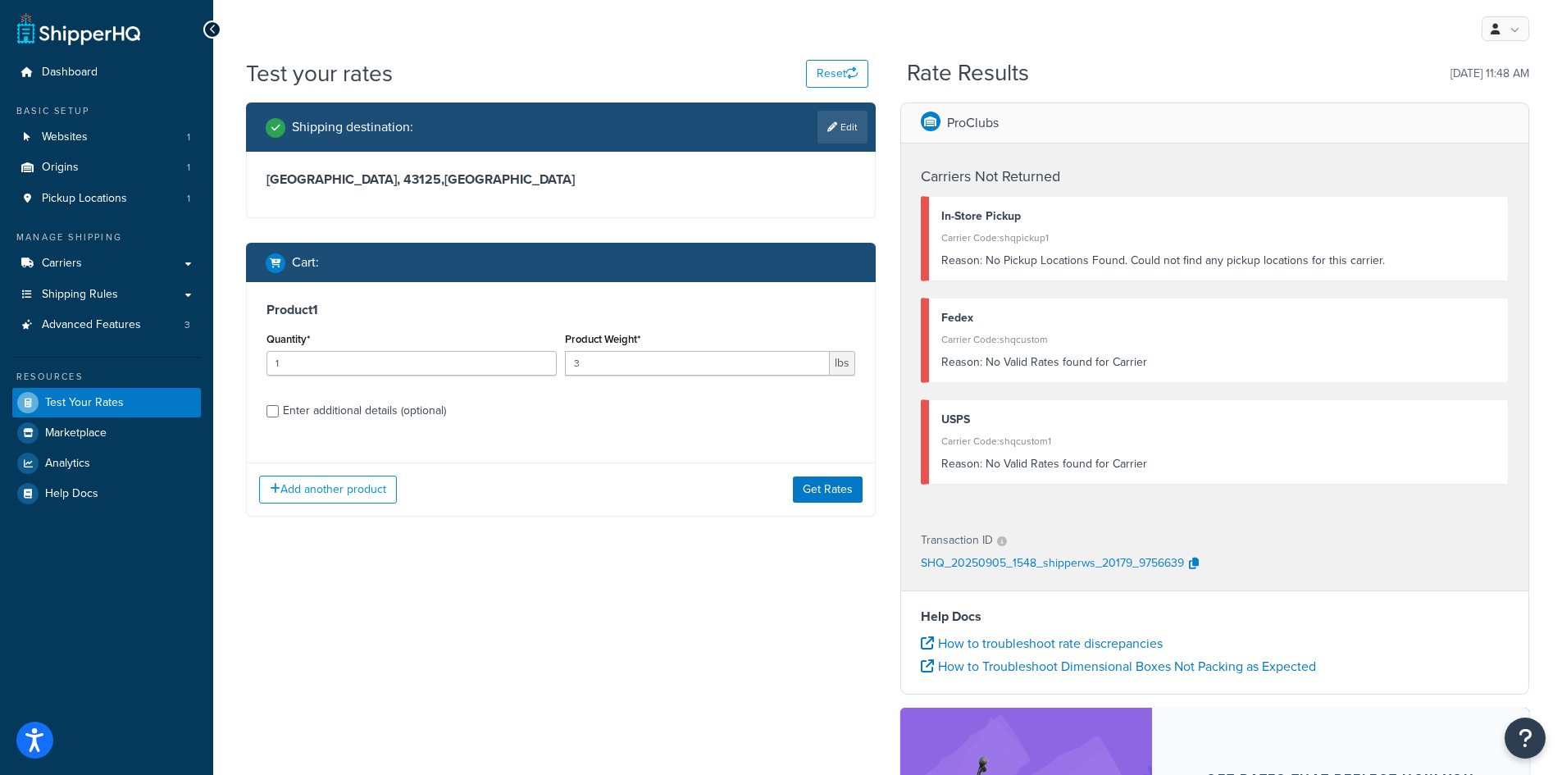
click at [590, 16] on div "My Profile Billing Global Settings Contact Us Logout" at bounding box center [887, 28] width 1349 height 57
click at [861, 118] on link "Edit" at bounding box center [843, 127] width 50 height 33
select select "IT"
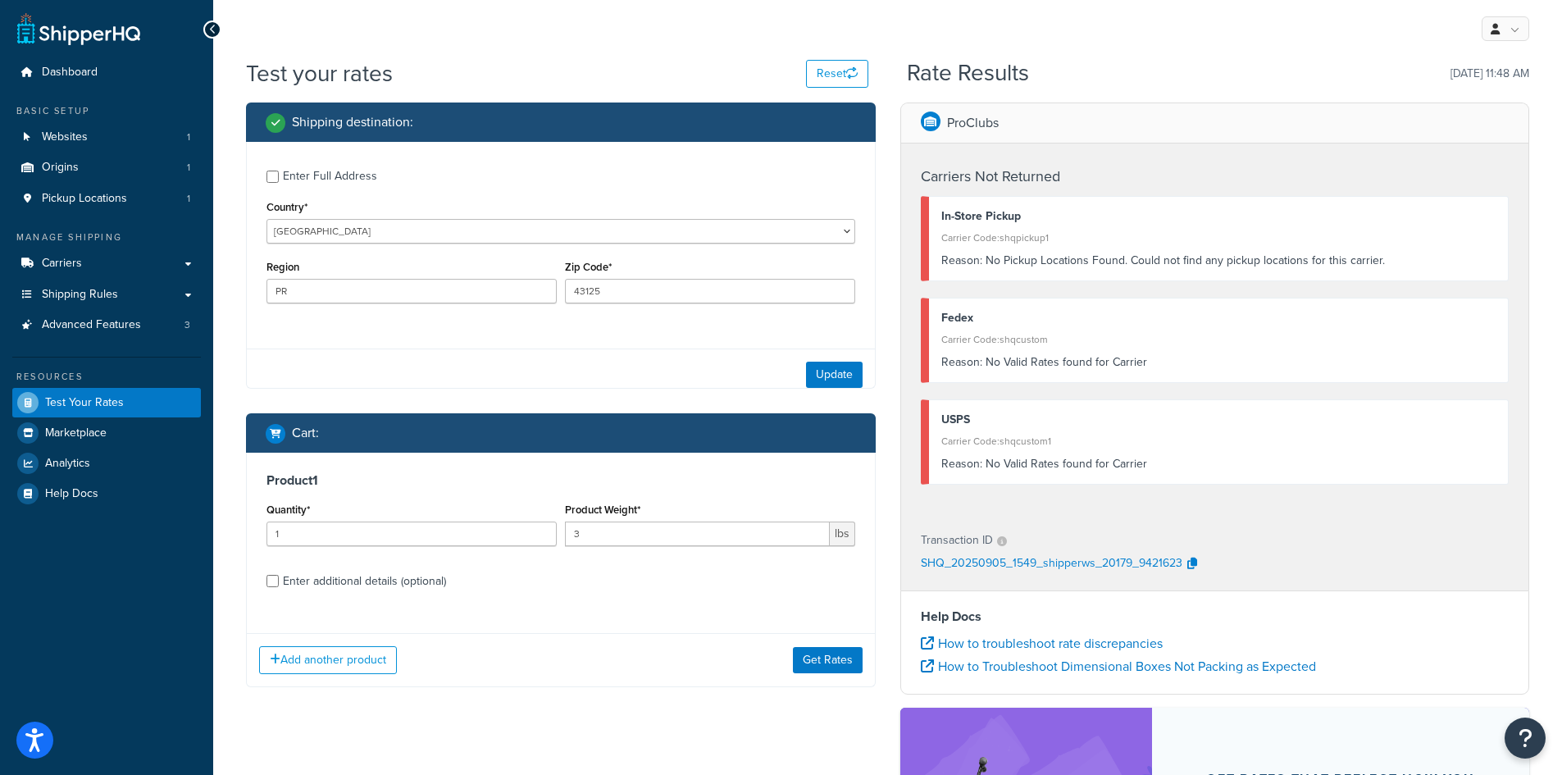
select select "PR"
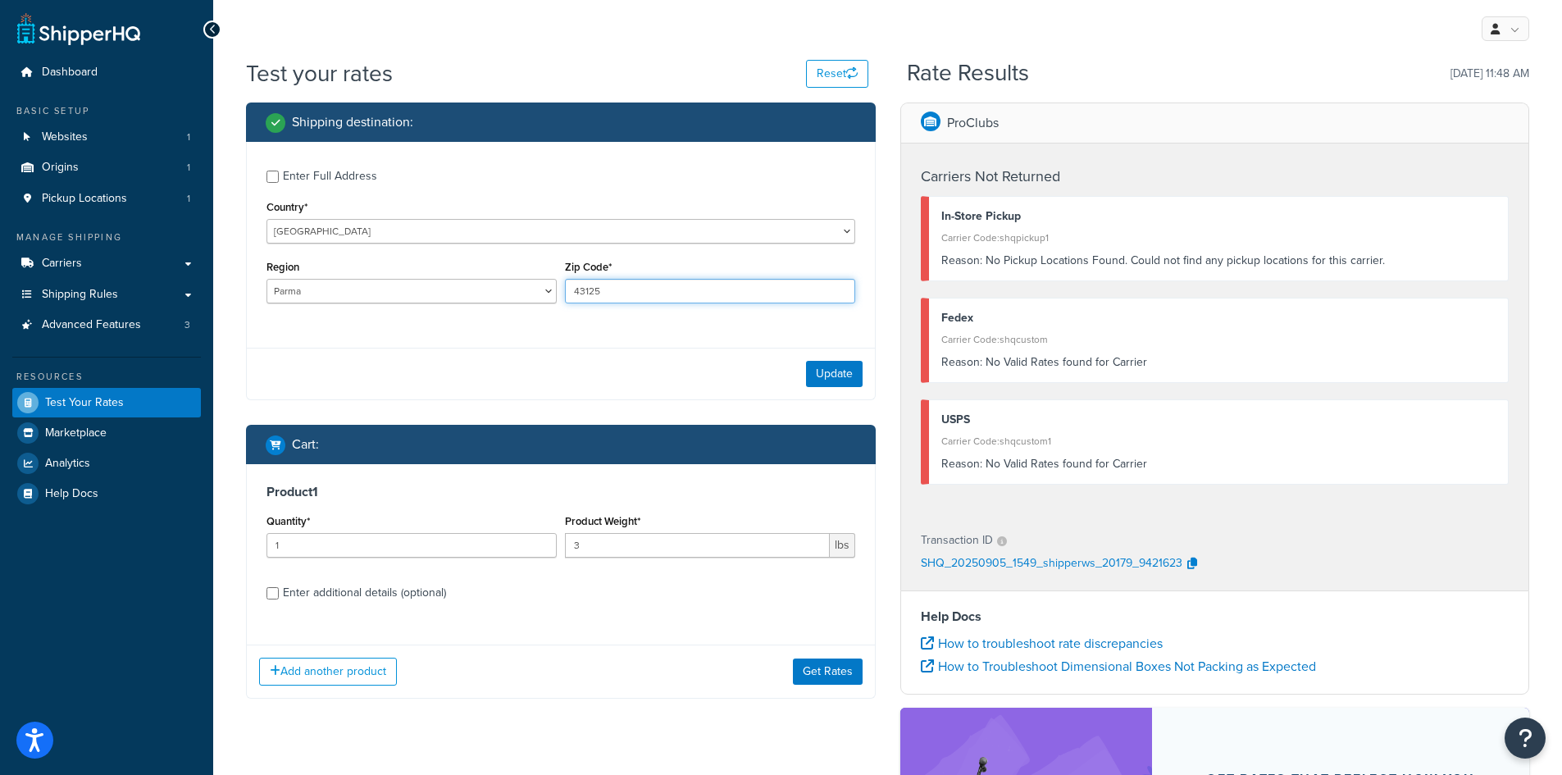
click at [642, 302] on input "43125" at bounding box center [710, 291] width 290 height 25
click at [642, 301] on input "43125" at bounding box center [710, 291] width 290 height 25
paste input "29432"
type input "29432"
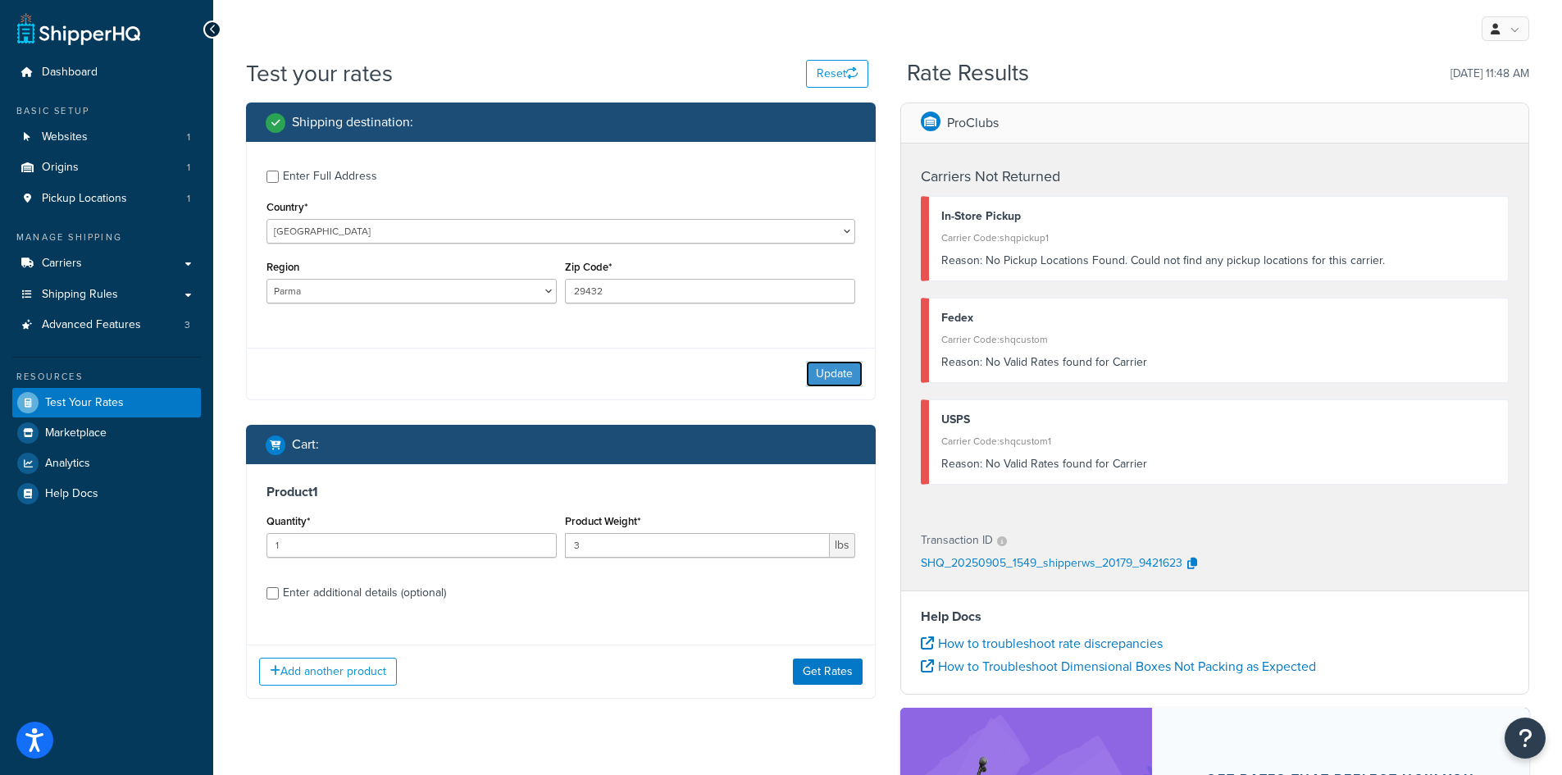
drag, startPoint x: 831, startPoint y: 370, endPoint x: 581, endPoint y: 135, distance: 342.3
click at [827, 368] on button "Update" at bounding box center [834, 374] width 57 height 26
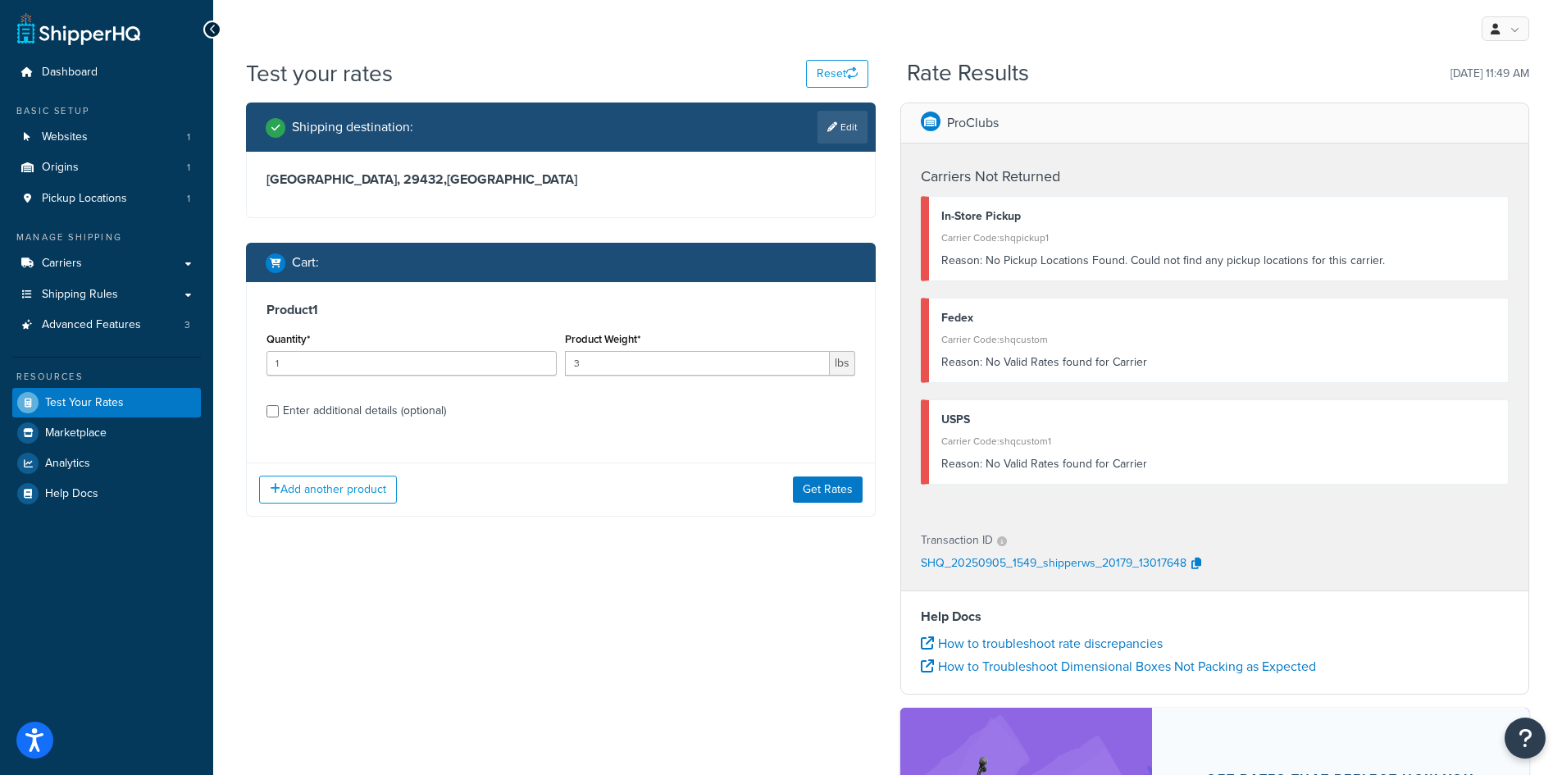
click at [869, 129] on div "Shipping destination : Edit" at bounding box center [561, 127] width 630 height 49
click at [846, 125] on link "Edit" at bounding box center [843, 127] width 50 height 33
select select "IT"
select select "PR"
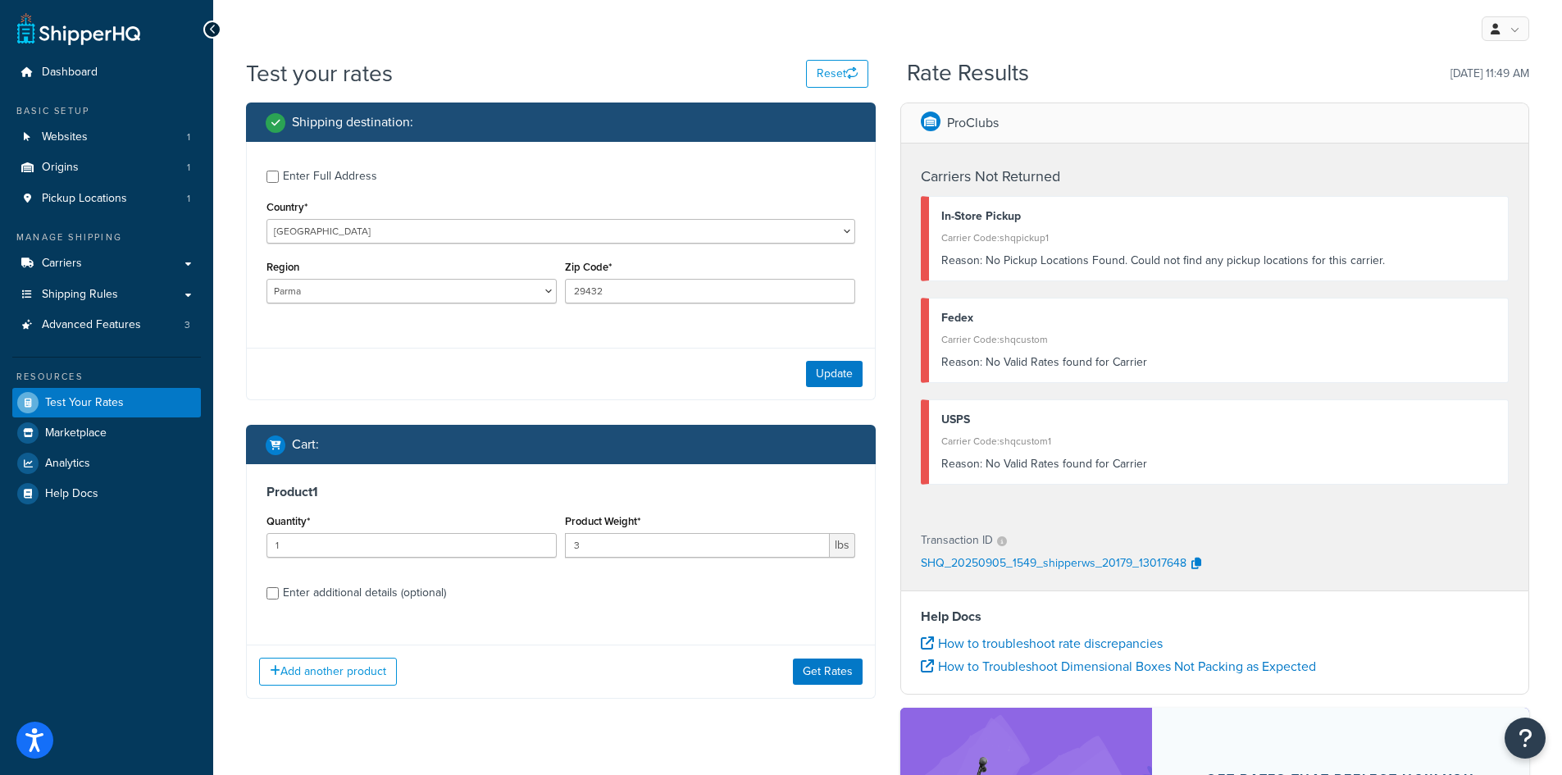
click at [306, 277] on div "Region Agrigento Alessandria Ancona Aosta Arezzo Ascoli Piceno Asti Avellino Ba…" at bounding box center [412, 280] width 290 height 48
click at [312, 224] on select "United States United Kingdom Afghanistan Åland Islands Albania Algeria American…" at bounding box center [561, 231] width 589 height 25
click at [362, 236] on select "United States United Kingdom Afghanistan Åland Islands Albania Algeria American…" at bounding box center [561, 231] width 589 height 25
select select "IN"
click at [267, 219] on select "United States United Kingdom Afghanistan Åland Islands Albania Algeria American…" at bounding box center [561, 231] width 589 height 25
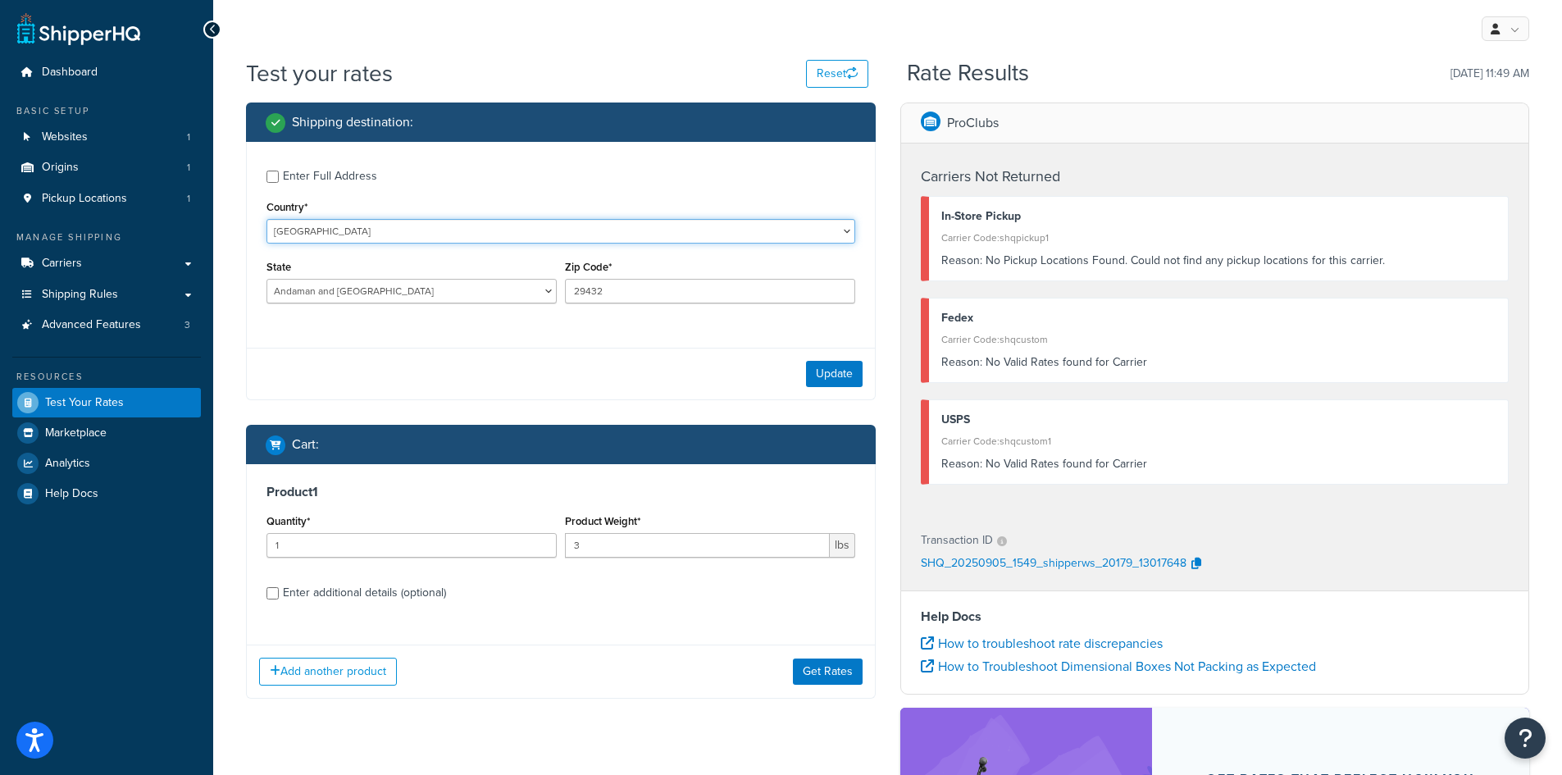
click at [330, 219] on select "United States United Kingdom Afghanistan Åland Islands Albania Algeria American…" at bounding box center [561, 231] width 589 height 25
click at [363, 178] on div "Enter Full Address" at bounding box center [330, 176] width 94 height 23
click at [279, 178] on input "Enter Full Address" at bounding box center [273, 177] width 12 height 12
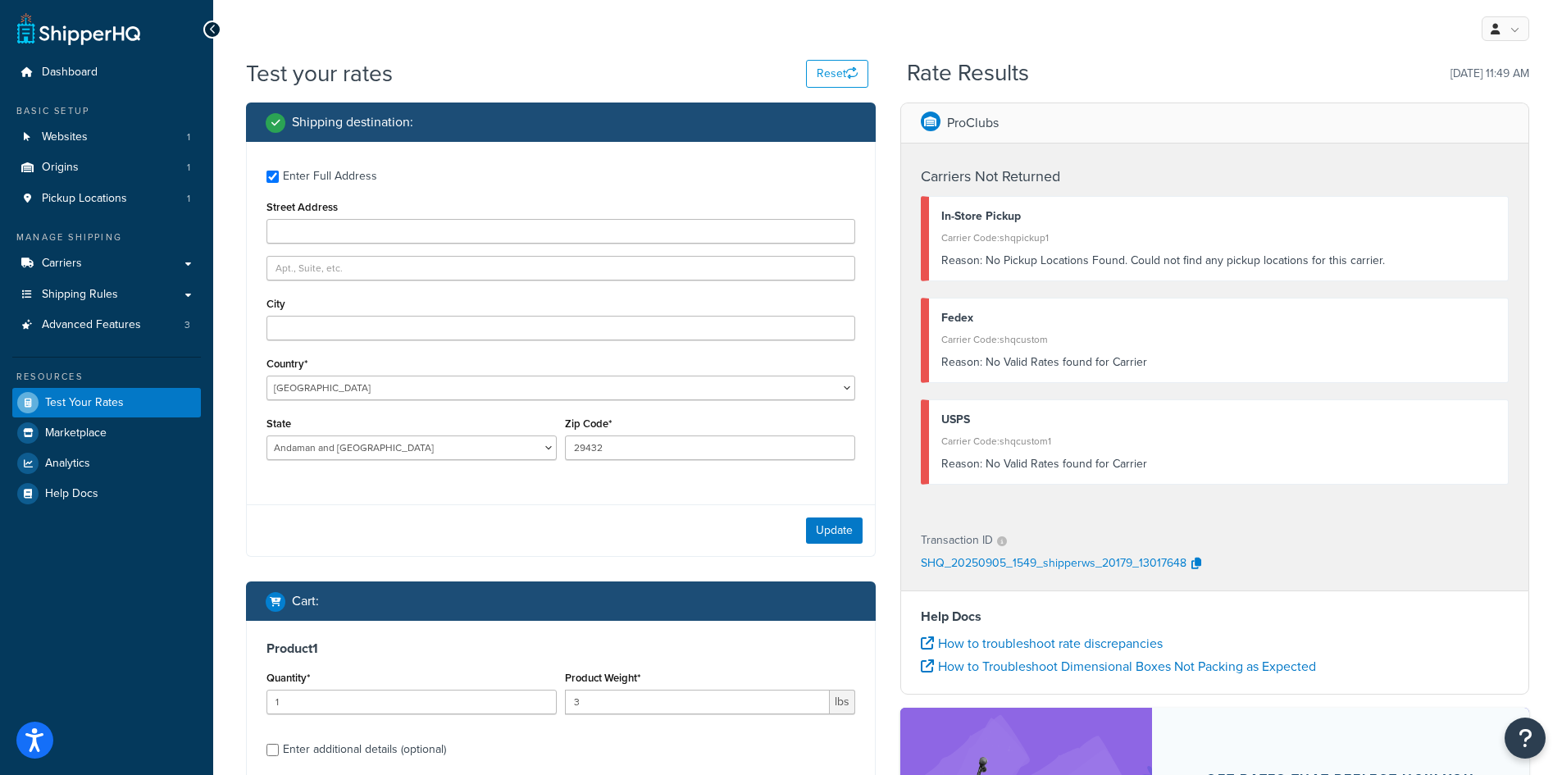
click at [285, 177] on div "Enter Full Address" at bounding box center [330, 176] width 94 height 23
click at [279, 177] on input "Enter Full Address" at bounding box center [273, 177] width 12 height 12
checkbox input "false"
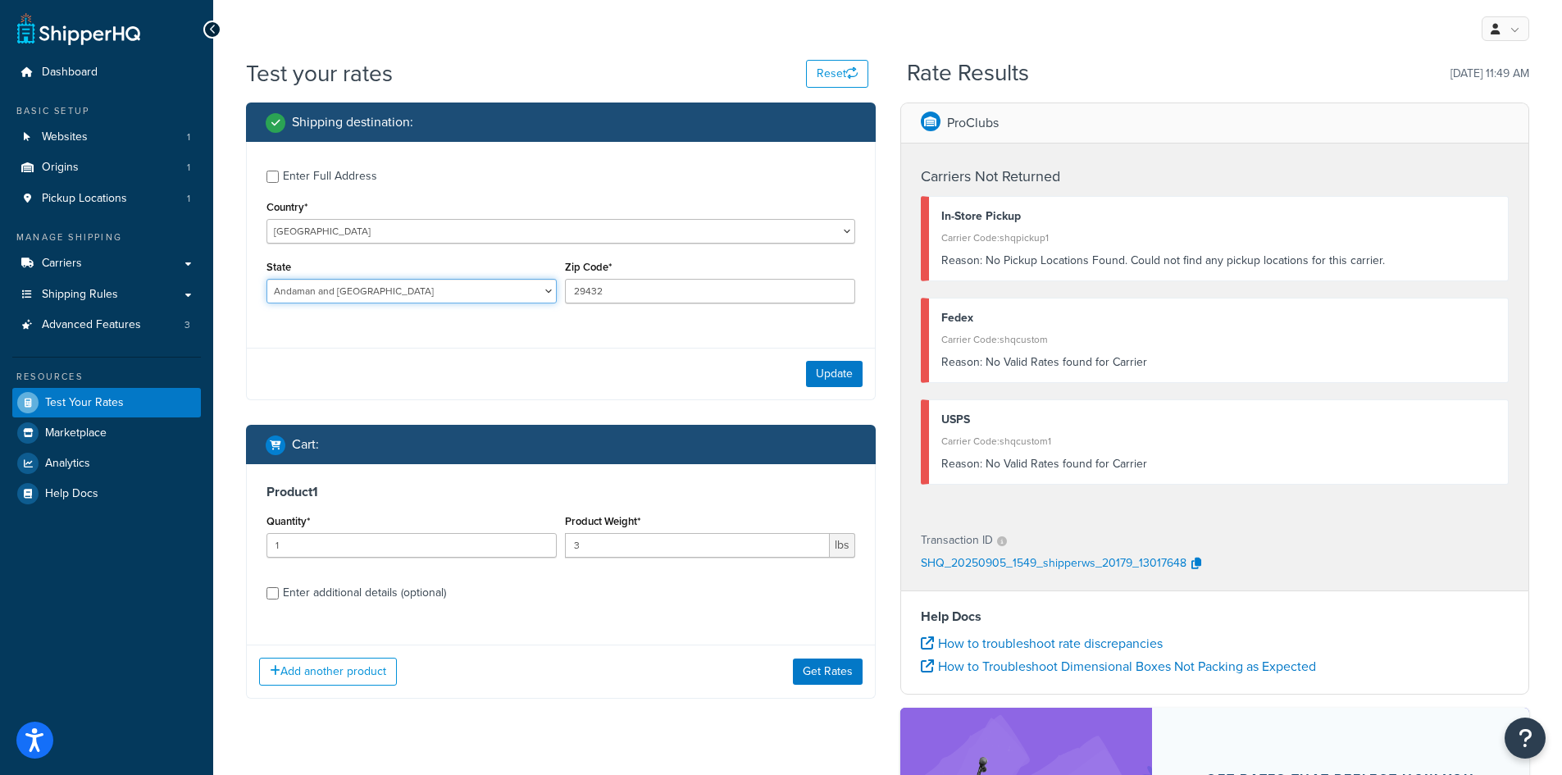
click at [346, 289] on select "Andaman and Nicobar Islands Andhra Pradesh Arunachal Pradesh Assam Bihar Chhatt…" at bounding box center [412, 291] width 290 height 25
click at [360, 281] on select "Andaman and Nicobar Islands Andhra Pradesh Arunachal Pradesh Assam Bihar Chhatt…" at bounding box center [412, 291] width 290 height 25
select select "BR"
click at [267, 280] on select "Andaman and Nicobar Islands Andhra Pradesh Arunachal Pradesh Assam Bihar Chhatt…" at bounding box center [412, 291] width 290 height 25
drag, startPoint x: 635, startPoint y: 310, endPoint x: 631, endPoint y: 294, distance: 16.9
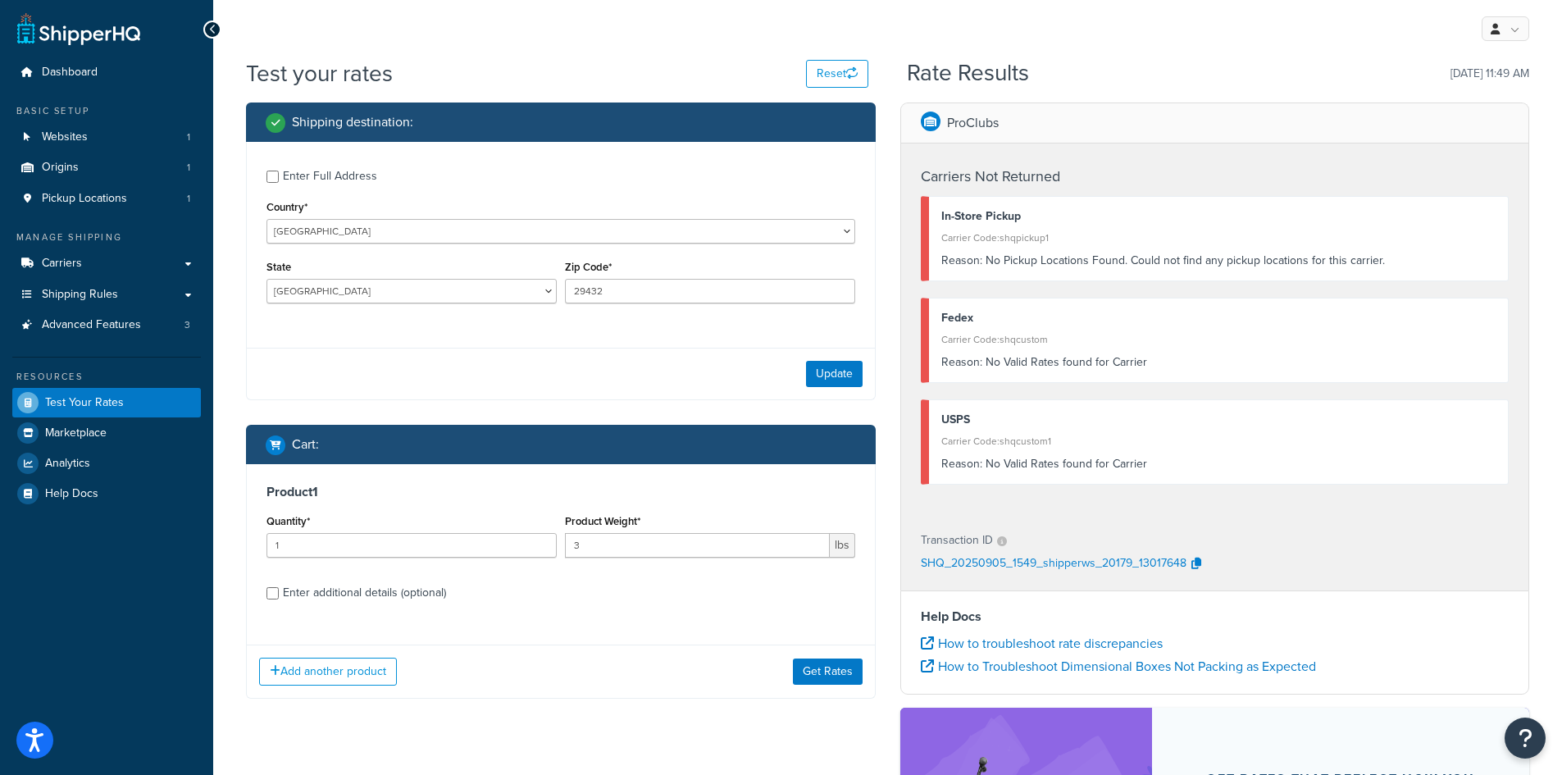
click at [632, 306] on div "Zip Code* 29432" at bounding box center [710, 286] width 298 height 60
click at [631, 294] on input "29432" at bounding box center [710, 291] width 290 height 25
paste input "Kepri"
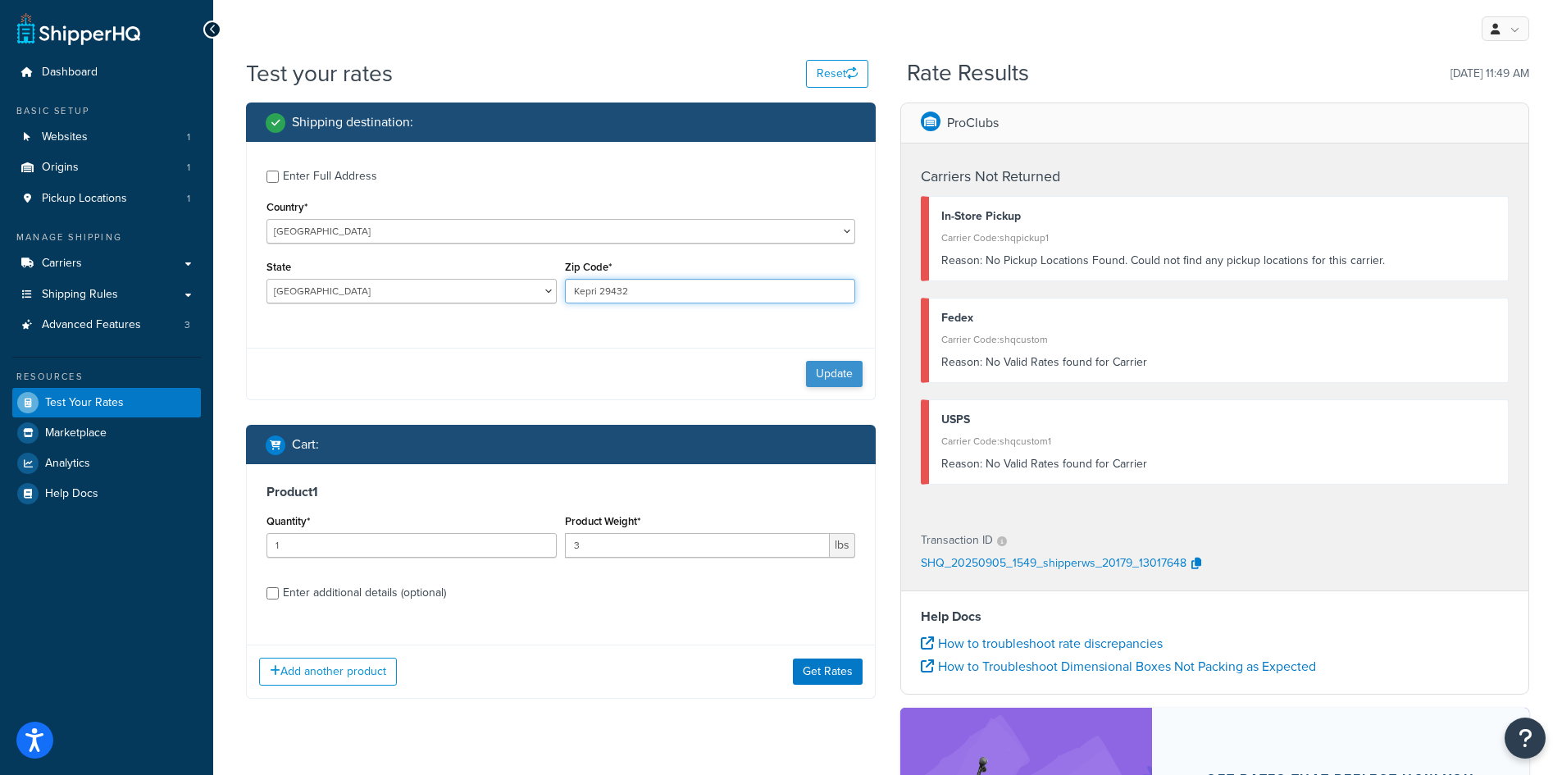
type input "Kepri 29432"
click at [836, 376] on button "Update" at bounding box center [834, 374] width 57 height 26
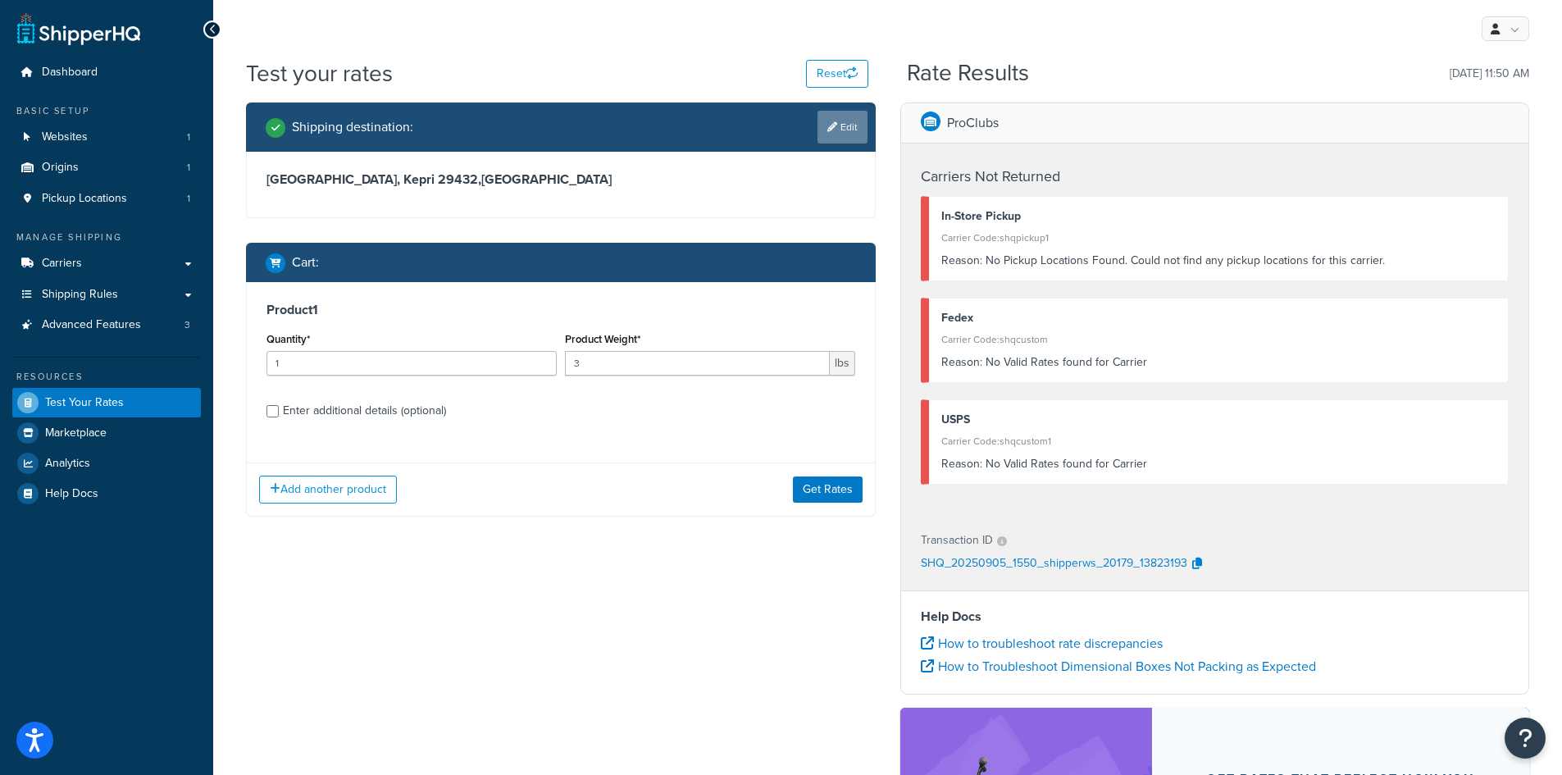
click at [836, 125] on link "Edit" at bounding box center [843, 127] width 50 height 33
select select "IN"
select select "BR"
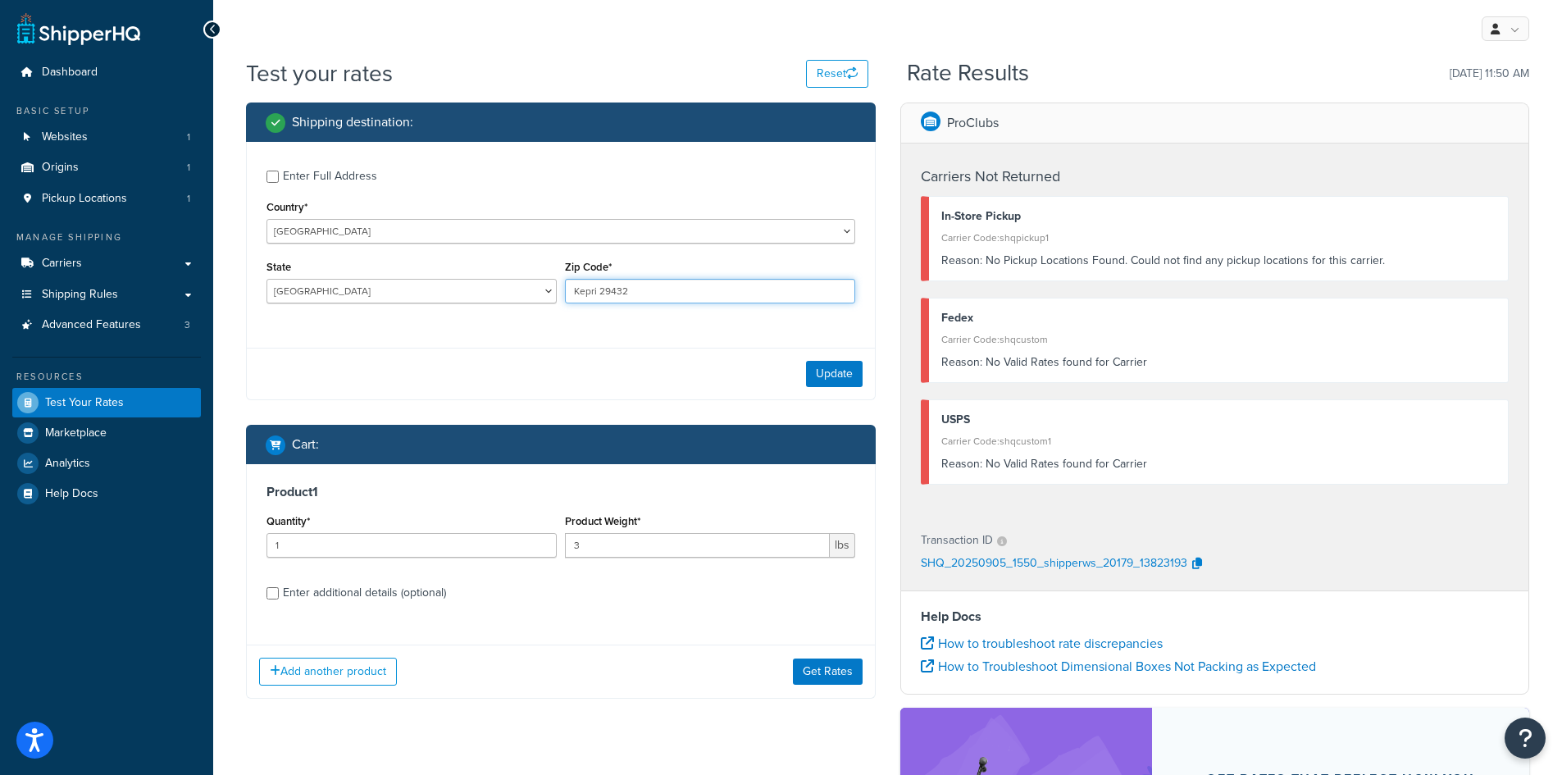
click at [672, 298] on input "Kepri 29432" at bounding box center [710, 291] width 290 height 25
click at [674, 298] on input "Kepri 29432" at bounding box center [710, 291] width 290 height 25
paste input "V9C 0R9"
type input "V9C 0R9"
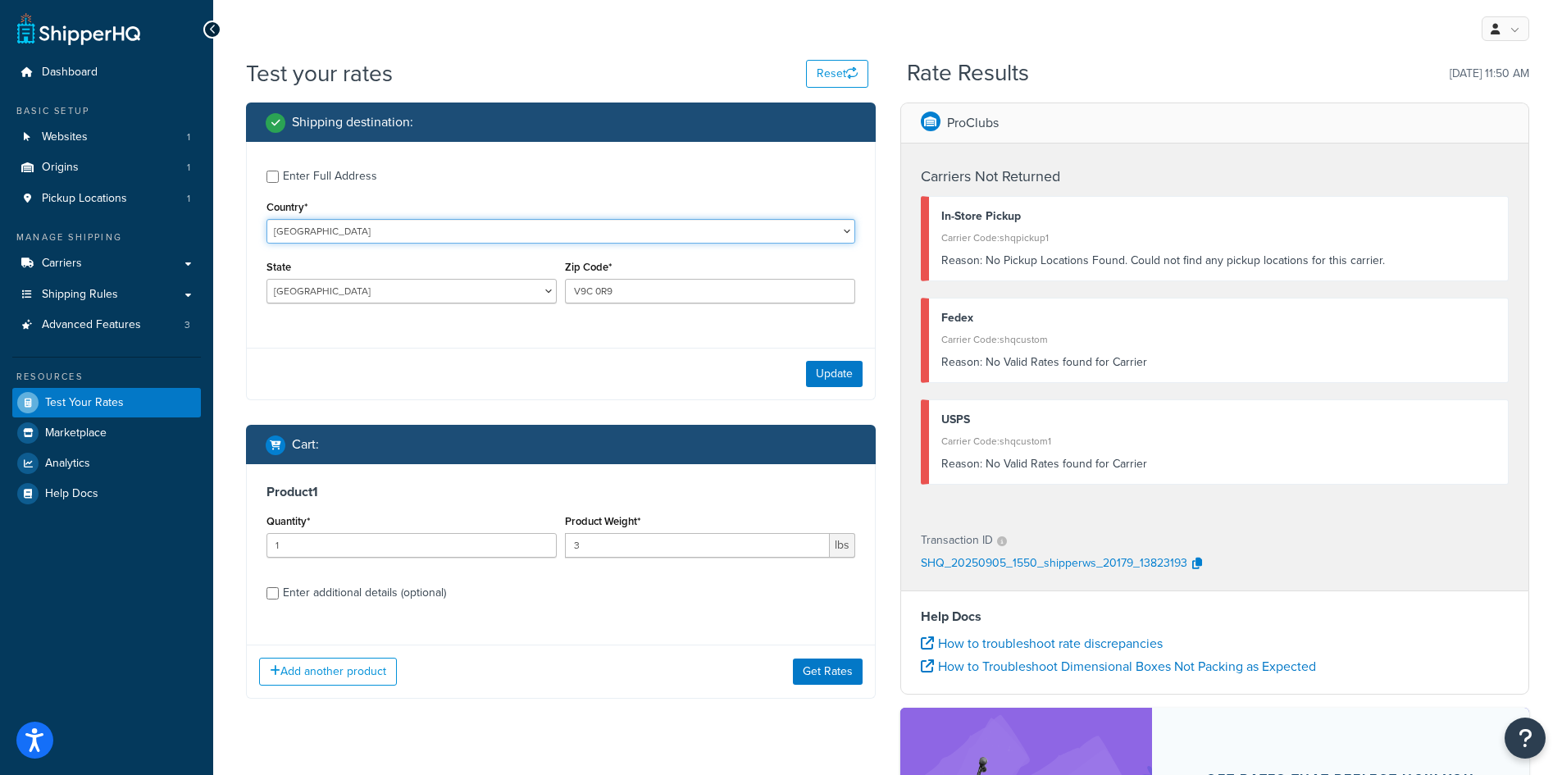
click at [503, 230] on select "United States United Kingdom Afghanistan Åland Islands Albania Algeria American…" at bounding box center [561, 231] width 589 height 25
select select "CA"
click at [267, 219] on select "United States United Kingdom Afghanistan Åland Islands Albania Algeria American…" at bounding box center [561, 231] width 589 height 25
click at [312, 283] on select "Alberta British Columbia Manitoba New Brunswick Newfoundland and Labrador North…" at bounding box center [412, 291] width 290 height 25
drag, startPoint x: 339, startPoint y: 310, endPoint x: 333, endPoint y: 292, distance: 18.9
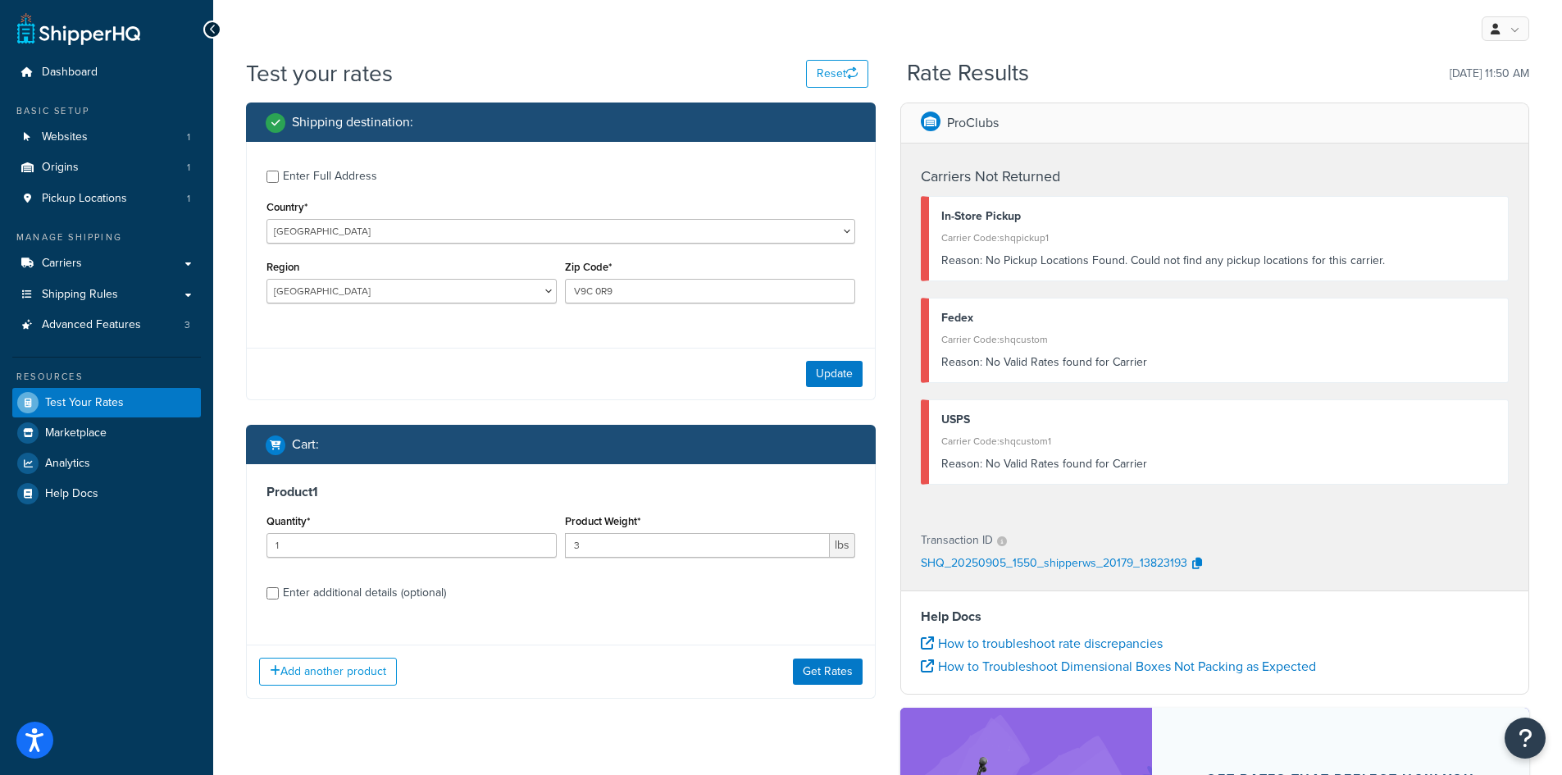
click at [335, 295] on div "Region Alberta British Columbia Manitoba New Brunswick Newfoundland and Labrado…" at bounding box center [411, 286] width 298 height 60
click at [333, 291] on select "Alberta British Columbia Manitoba New Brunswick Newfoundland and Labrador North…" at bounding box center [412, 291] width 290 height 25
drag, startPoint x: 571, startPoint y: 292, endPoint x: 580, endPoint y: 289, distance: 9.3
click at [572, 292] on input "V9C 0R9" at bounding box center [710, 291] width 290 height 25
click at [400, 295] on select "Alberta British Columbia Manitoba New Brunswick Newfoundland and Labrador North…" at bounding box center [412, 291] width 290 height 25
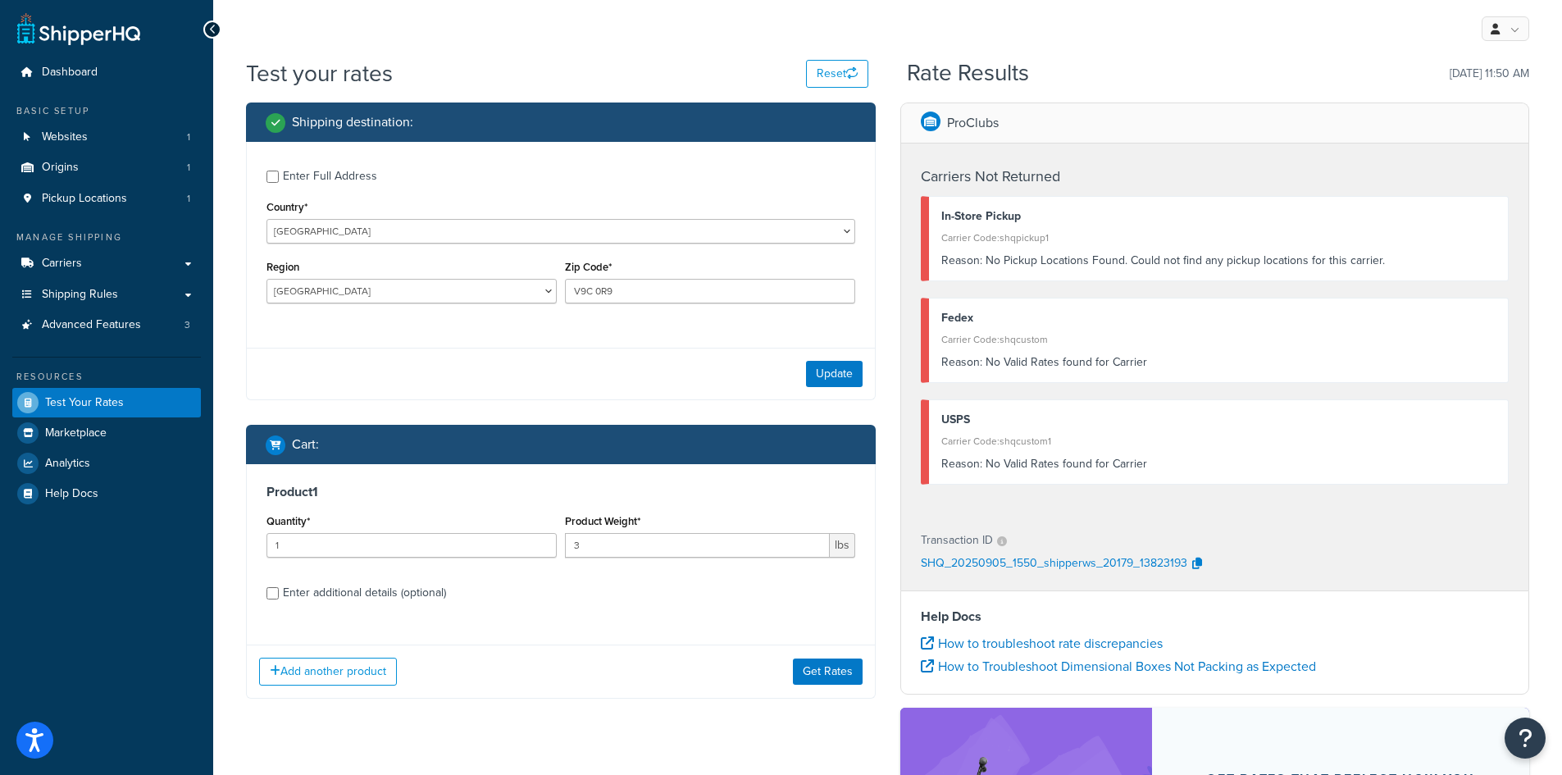
drag, startPoint x: 379, startPoint y: 259, endPoint x: 381, endPoint y: 267, distance: 8.6
click at [380, 262] on div "Region Alberta British Columbia Manitoba New Brunswick Newfoundland and Labrado…" at bounding box center [412, 280] width 290 height 48
click at [380, 278] on div "Region Alberta British Columbia Manitoba New Brunswick Newfoundland and Labrado…" at bounding box center [412, 280] width 290 height 48
click at [380, 289] on select "Alberta British Columbia Manitoba New Brunswick Newfoundland and Labrador North…" at bounding box center [412, 291] width 290 height 25
select select "NT"
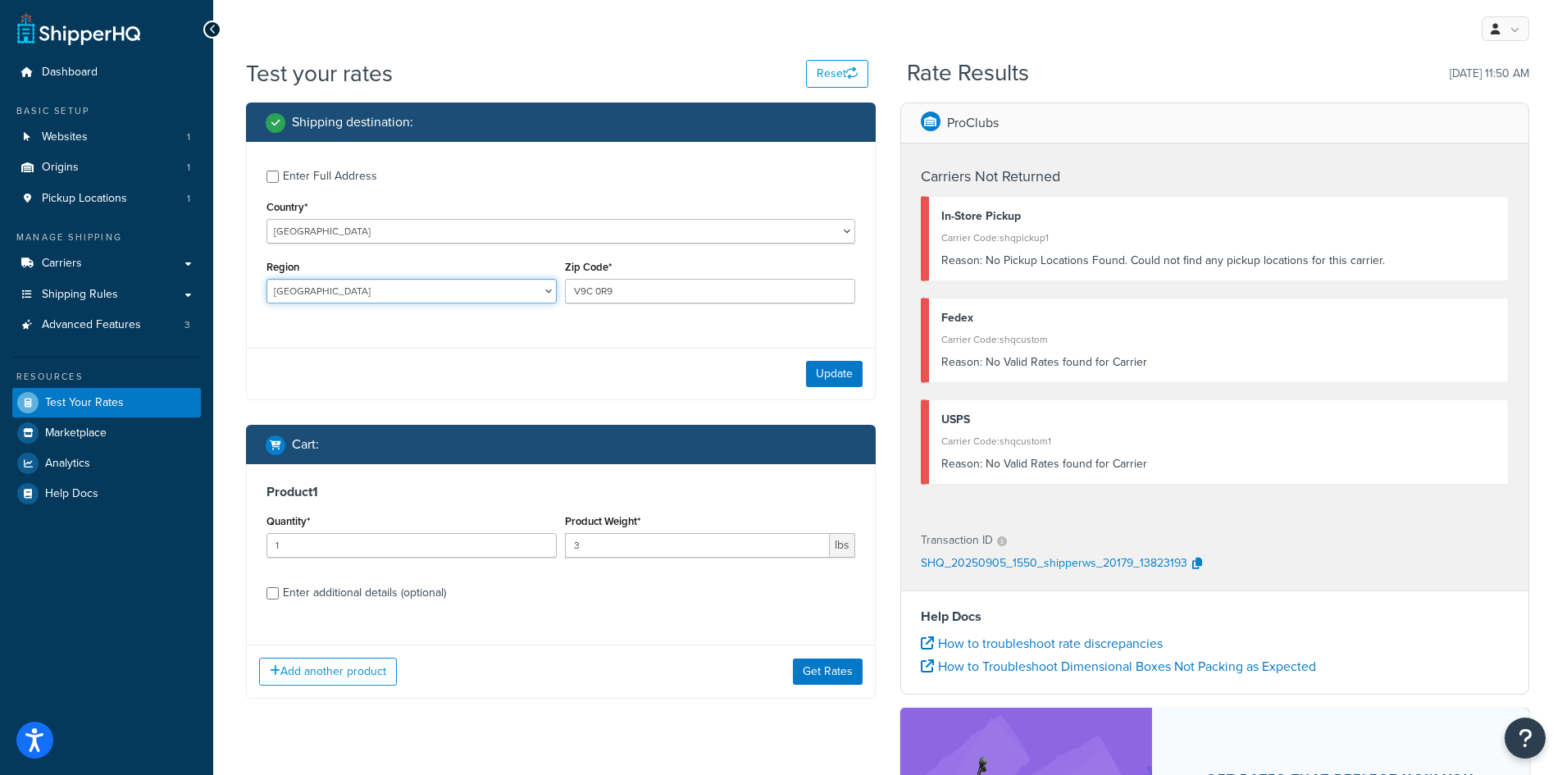
click at [267, 280] on select "Alberta British Columbia Manitoba New Brunswick Newfoundland and Labrador North…" at bounding box center [412, 291] width 290 height 25
click at [815, 369] on button "Update" at bounding box center [834, 374] width 57 height 26
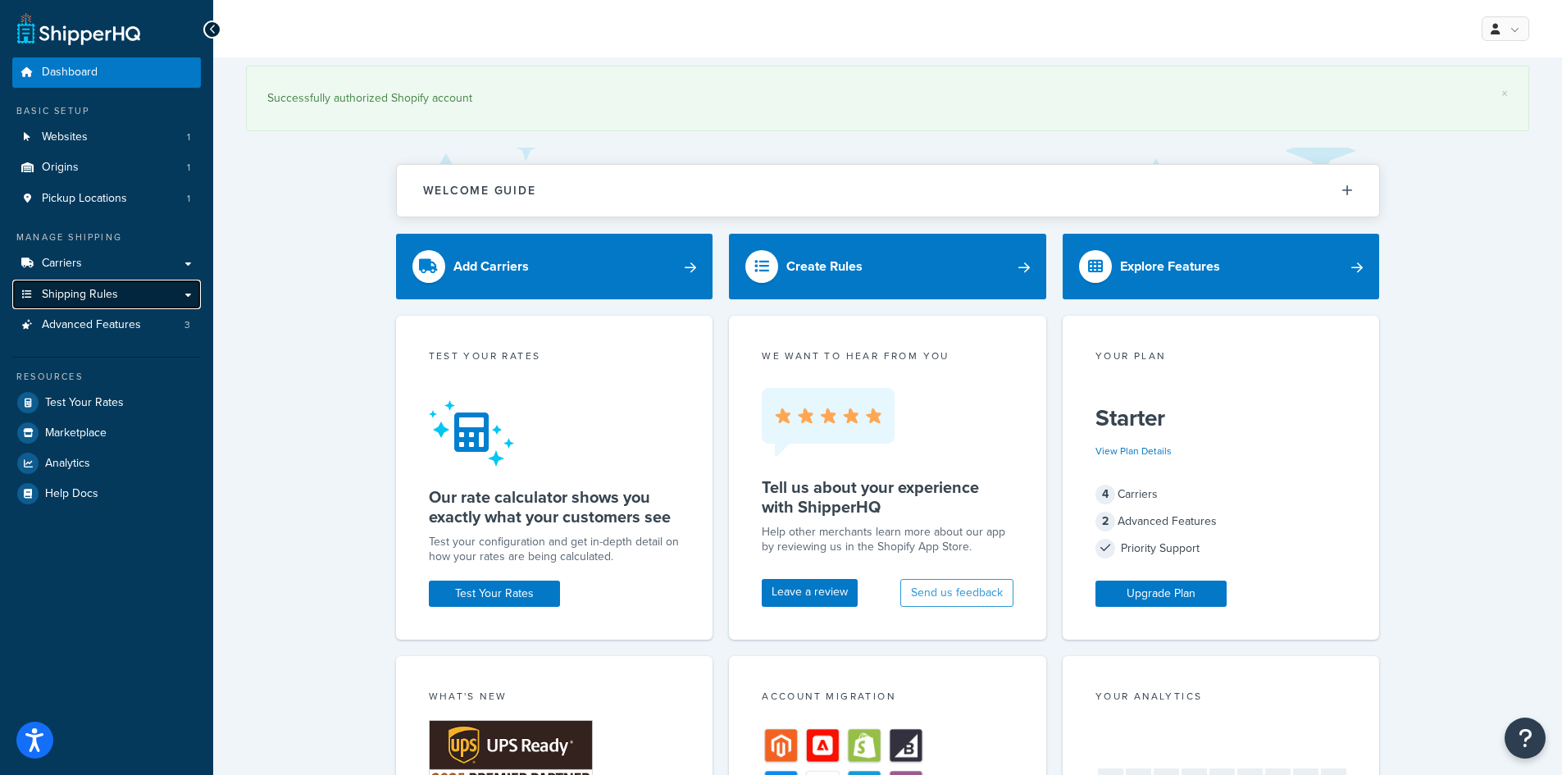
click at [100, 293] on span "Shipping Rules" at bounding box center [80, 295] width 76 height 14
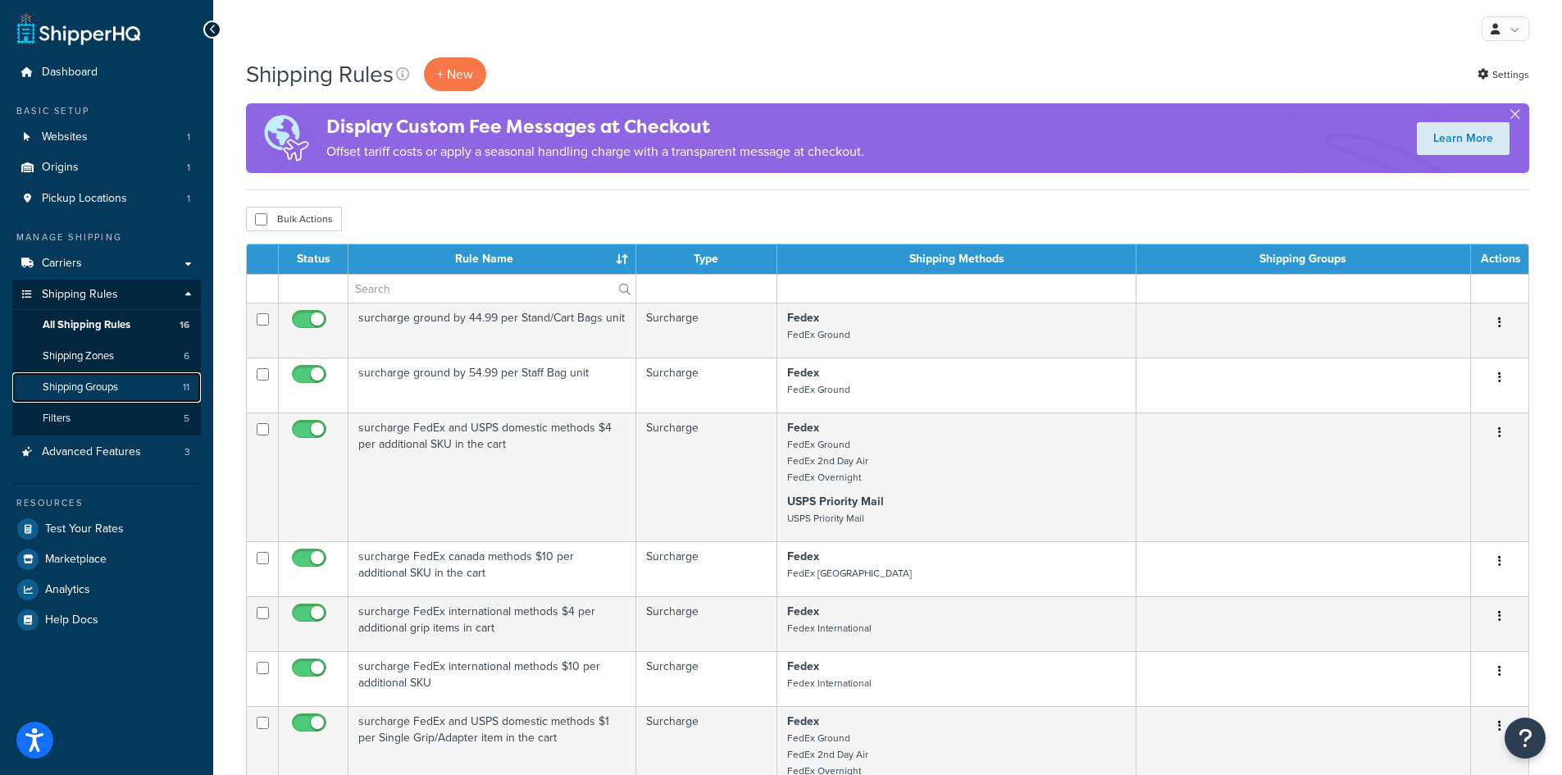
click at [98, 384] on span "Shipping Groups" at bounding box center [80, 387] width 75 height 14
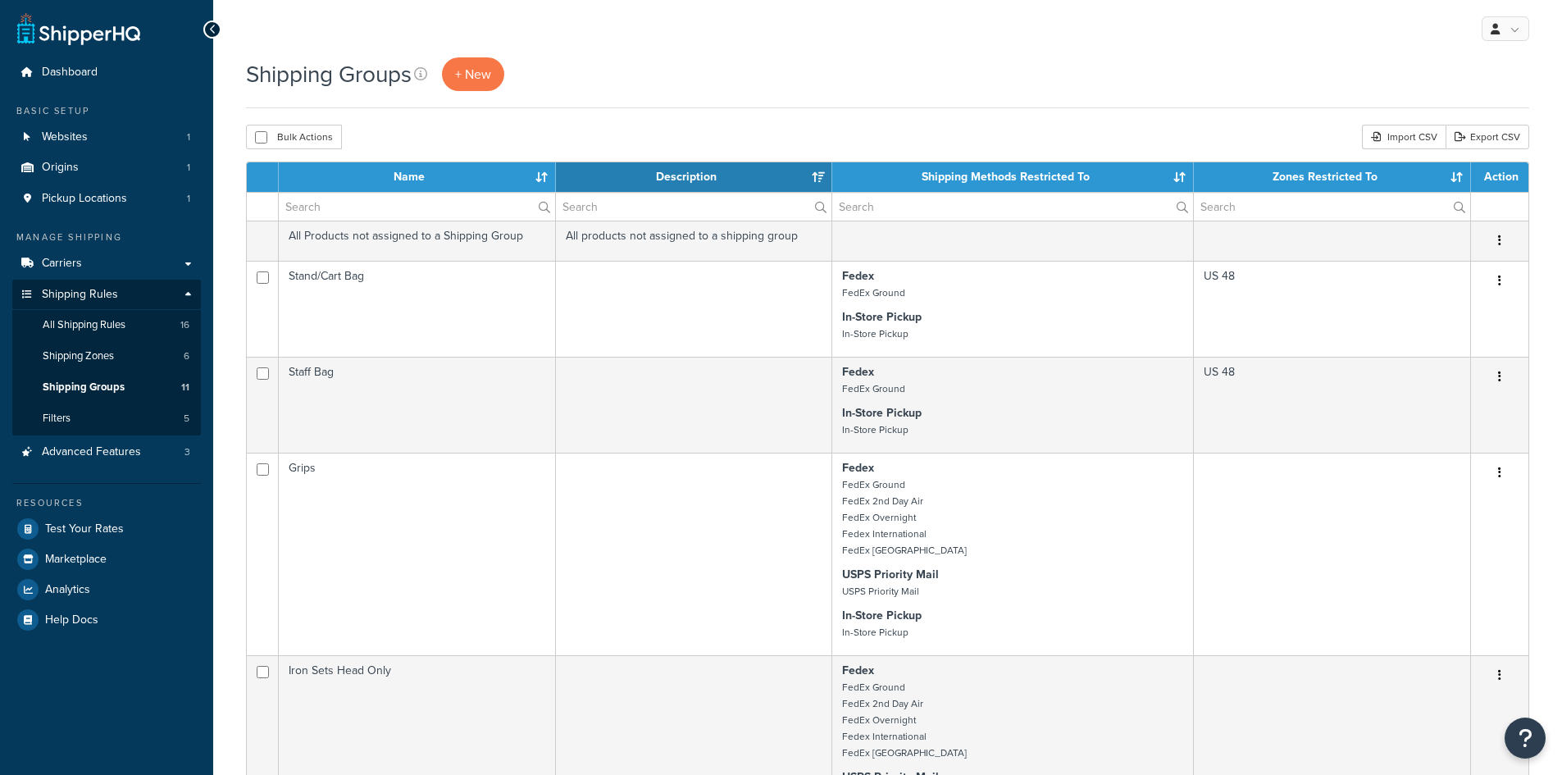
select select "15"
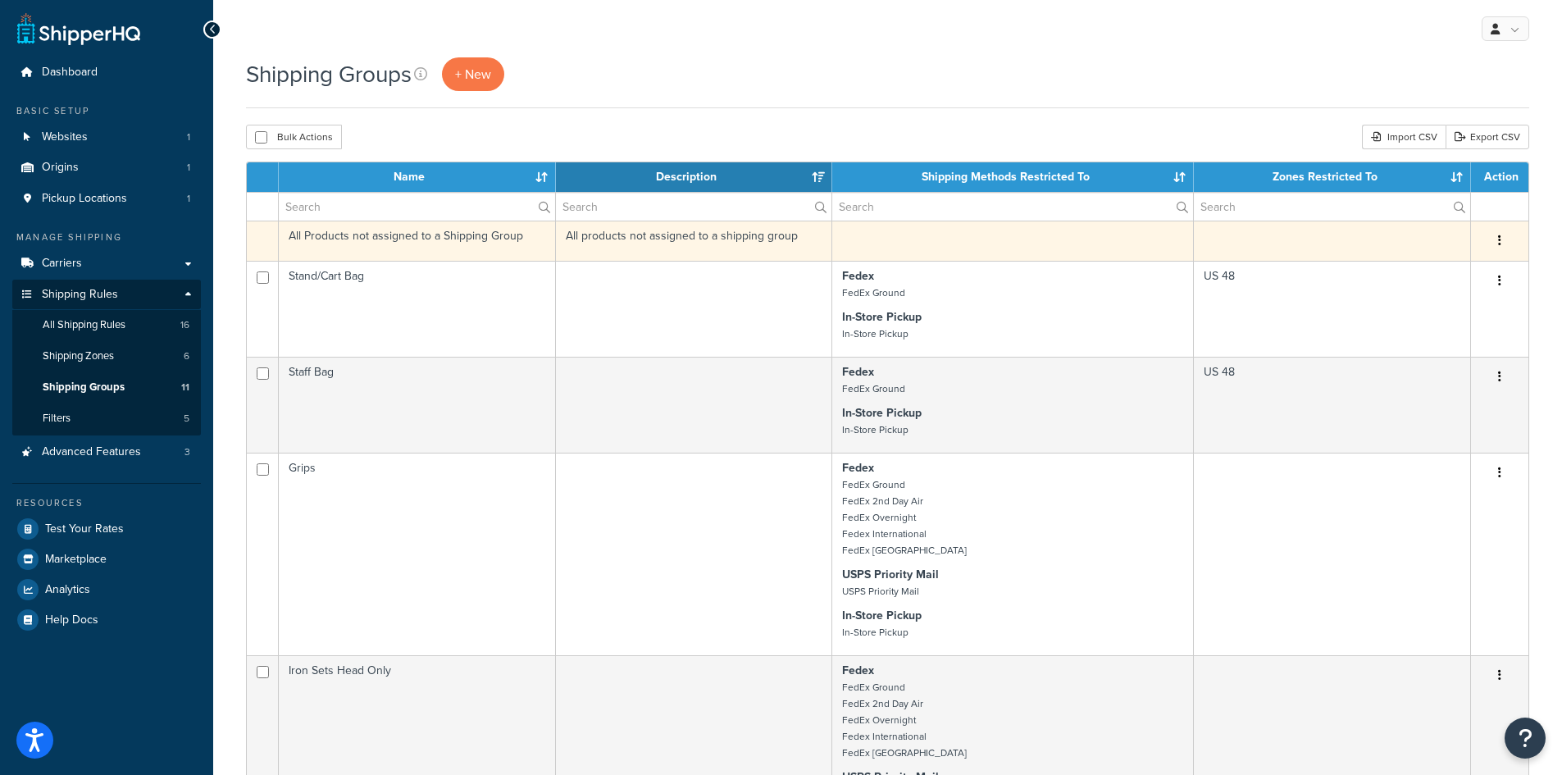
click at [448, 236] on td "All Products not assigned to a Shipping Group" at bounding box center [417, 241] width 277 height 40
click at [399, 243] on td "All Products not assigned to a Shipping Group" at bounding box center [417, 241] width 277 height 40
click at [1500, 240] on icon "button" at bounding box center [1499, 240] width 3 height 11
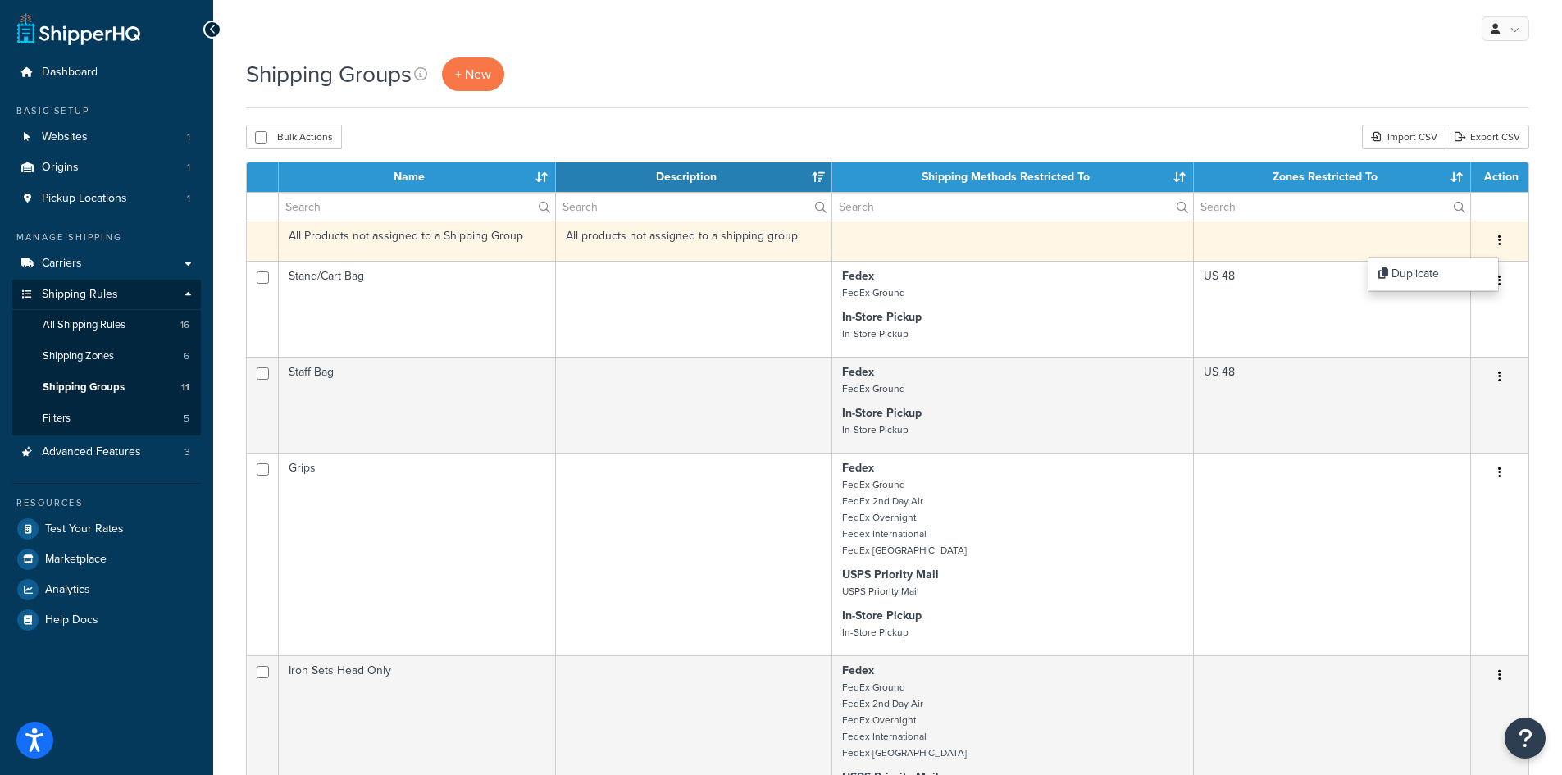
click at [868, 232] on td at bounding box center [1013, 241] width 362 height 40
click at [707, 224] on td "All products not assigned to a shipping group" at bounding box center [694, 241] width 277 height 40
click at [698, 235] on td "All products not assigned to a shipping group" at bounding box center [694, 241] width 277 height 40
click at [310, 238] on td "All Products not assigned to a Shipping Group" at bounding box center [417, 241] width 277 height 40
click at [310, 237] on td "All Products not assigned to a Shipping Group" at bounding box center [417, 241] width 277 height 40
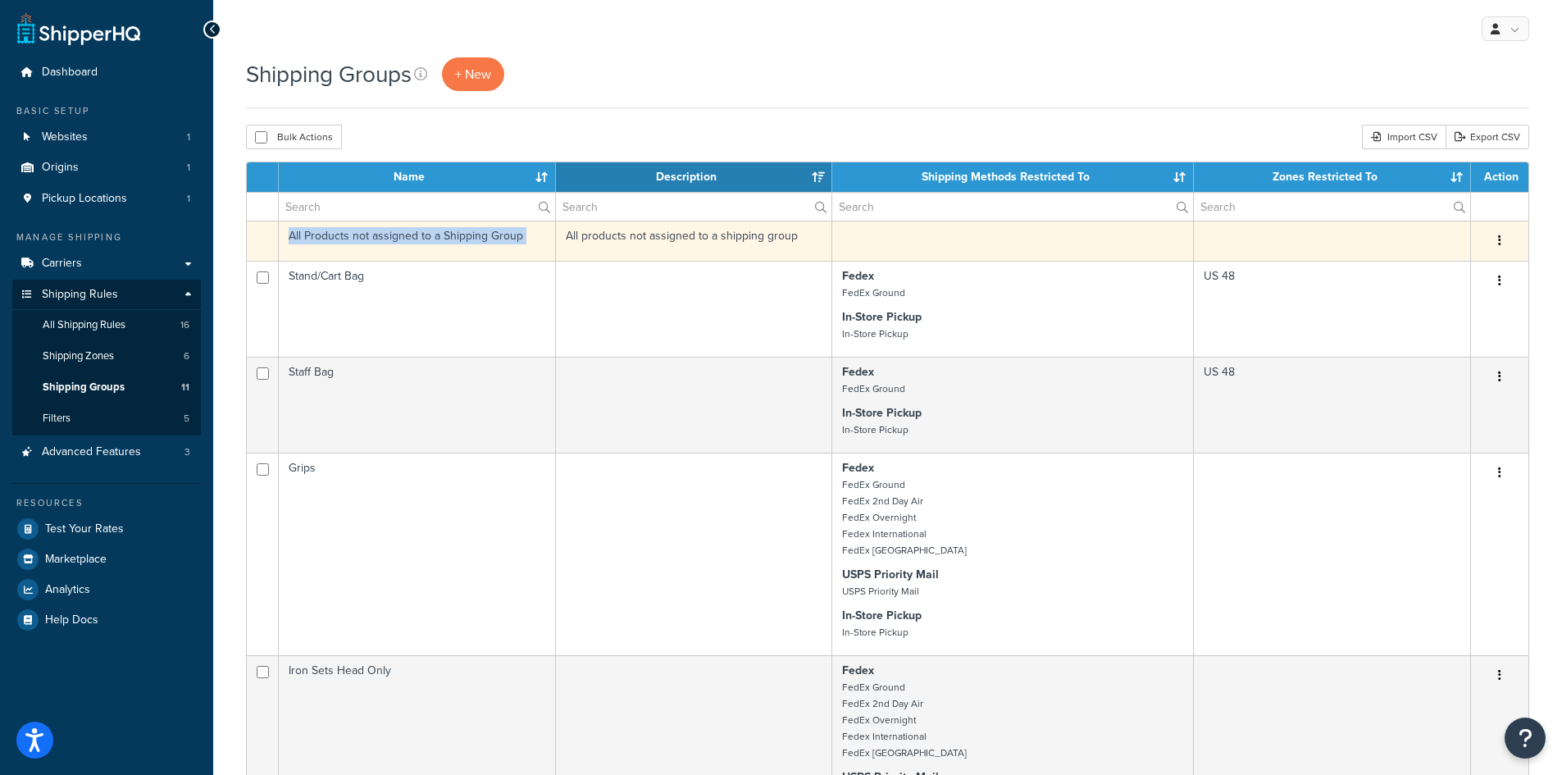
click at [310, 237] on td "All Products not assigned to a Shipping Group" at bounding box center [417, 241] width 277 height 40
click at [449, 252] on td "All Products not assigned to a Shipping Group" at bounding box center [417, 241] width 277 height 40
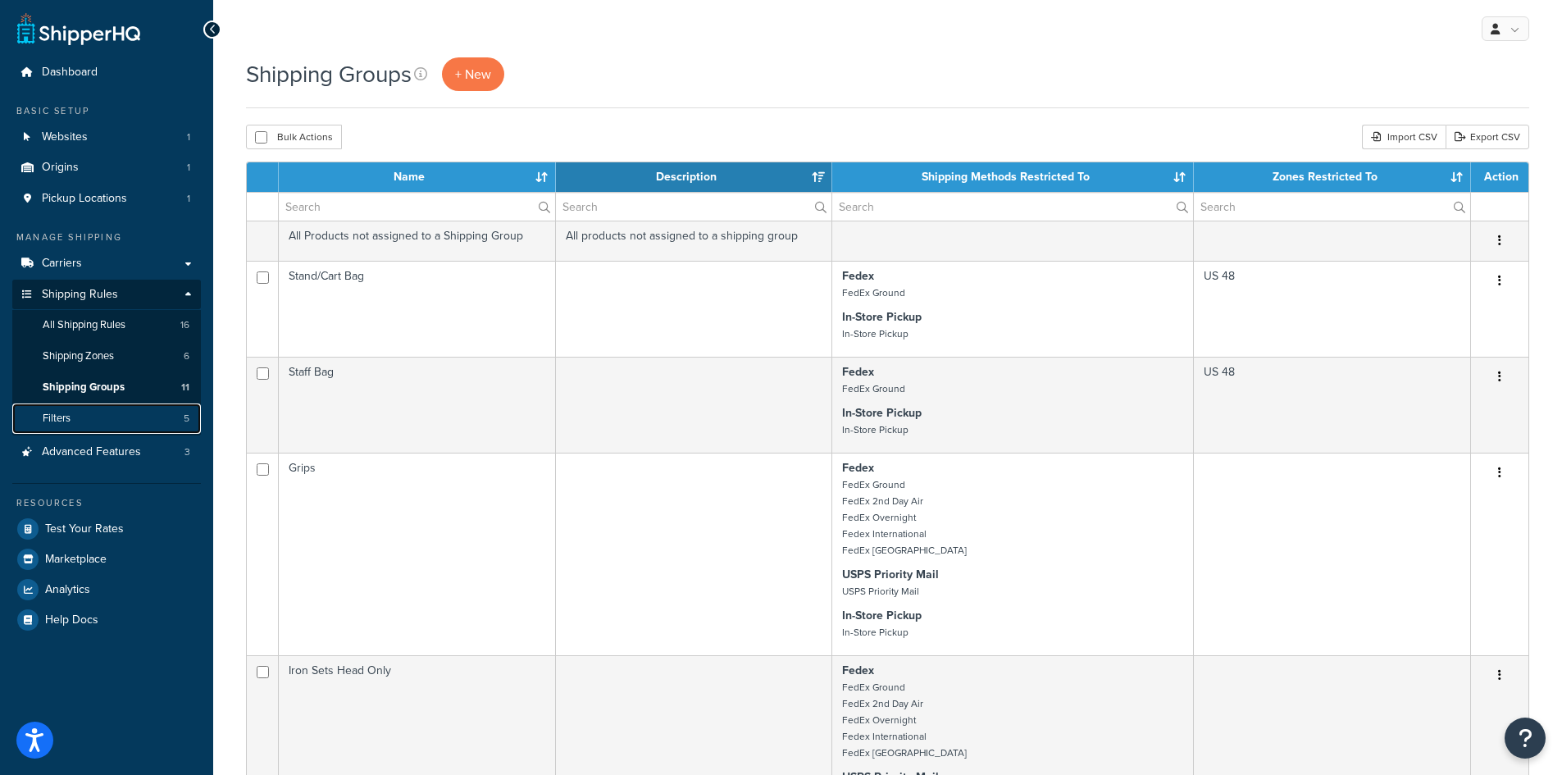
click at [91, 415] on link "Filters 5" at bounding box center [106, 418] width 189 height 30
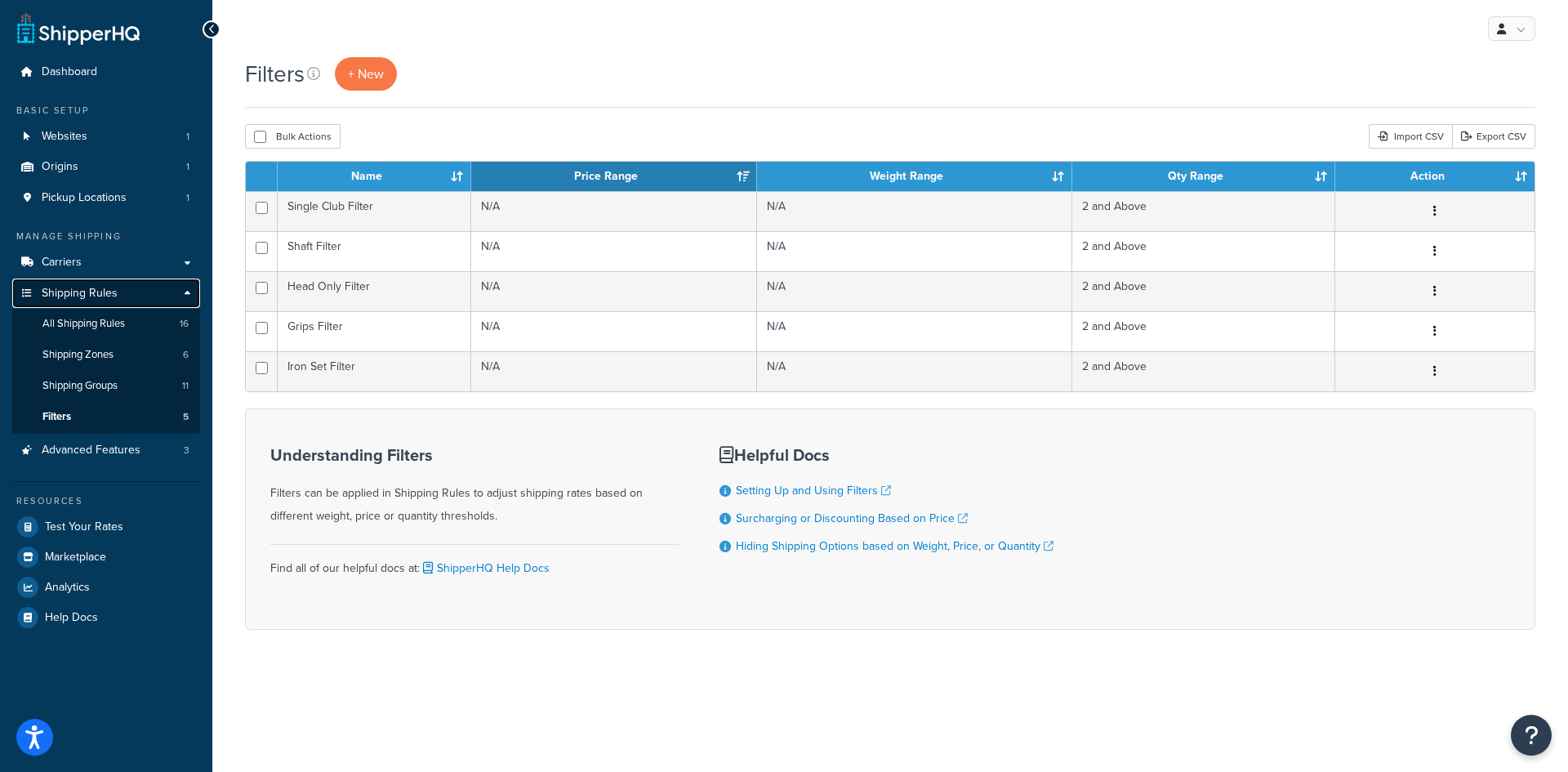
click at [92, 295] on span "Shipping Rules" at bounding box center [80, 294] width 76 height 14
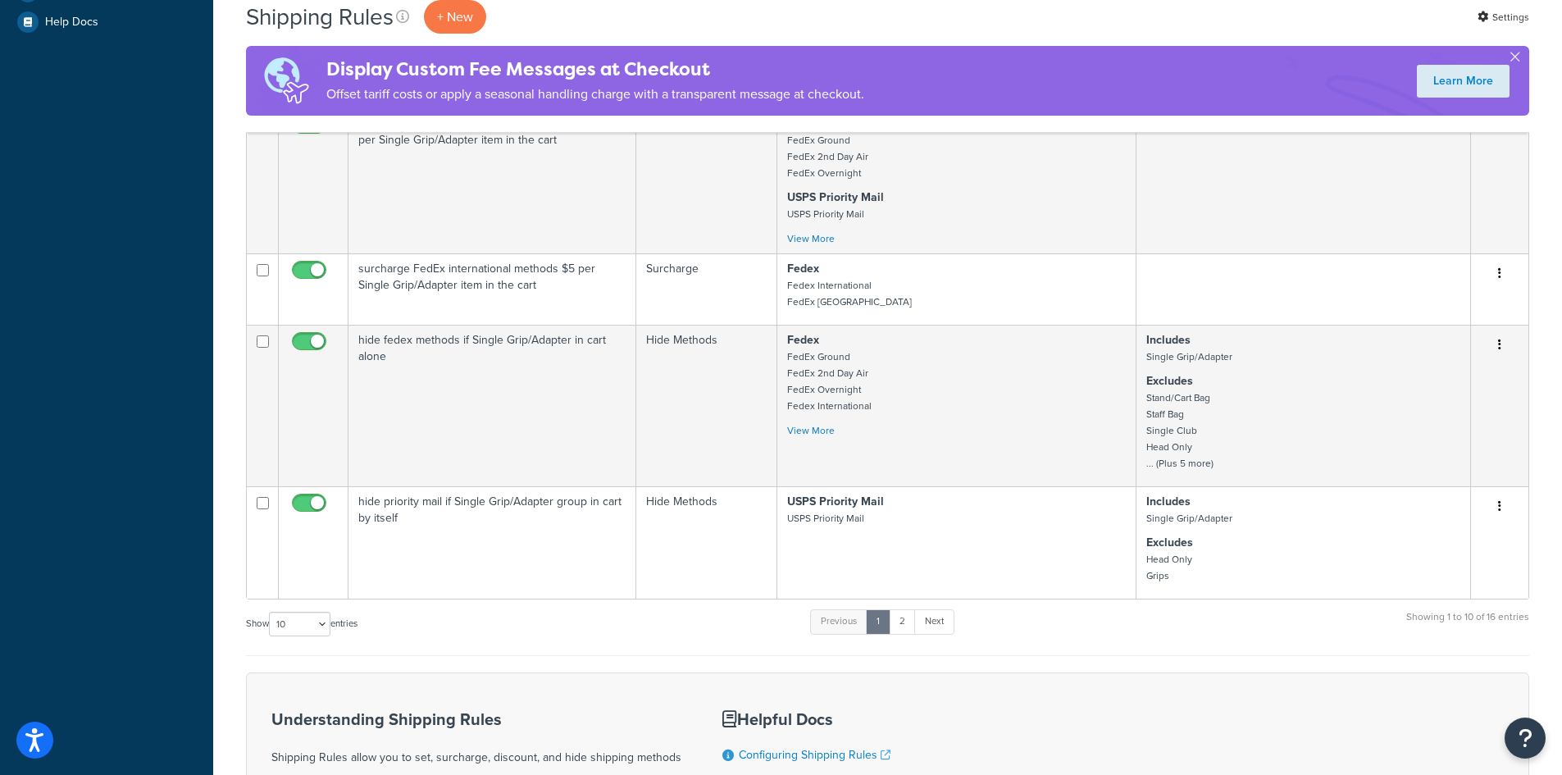
scroll to position [656, 0]
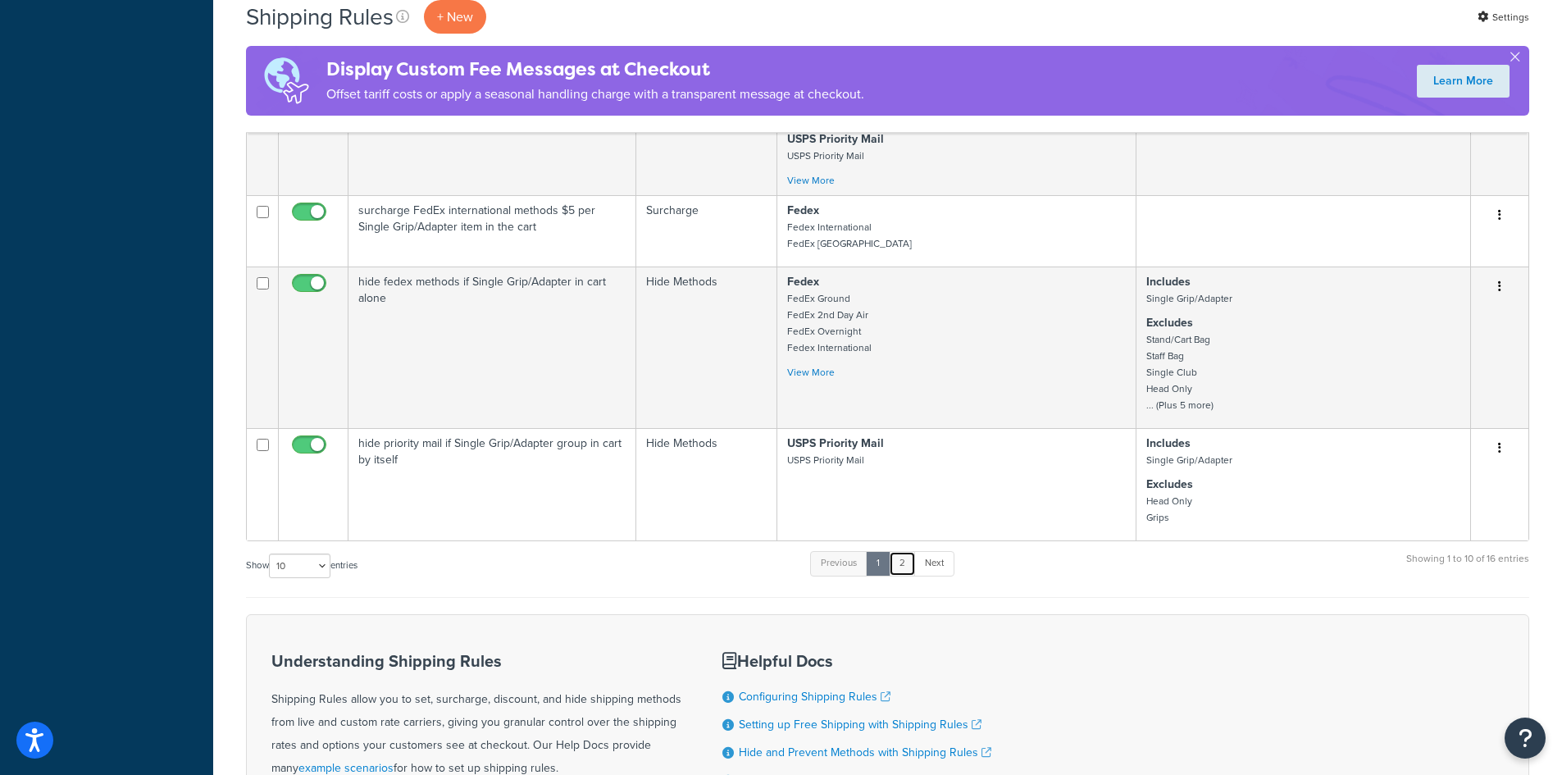
click at [908, 565] on link "2" at bounding box center [902, 563] width 27 height 25
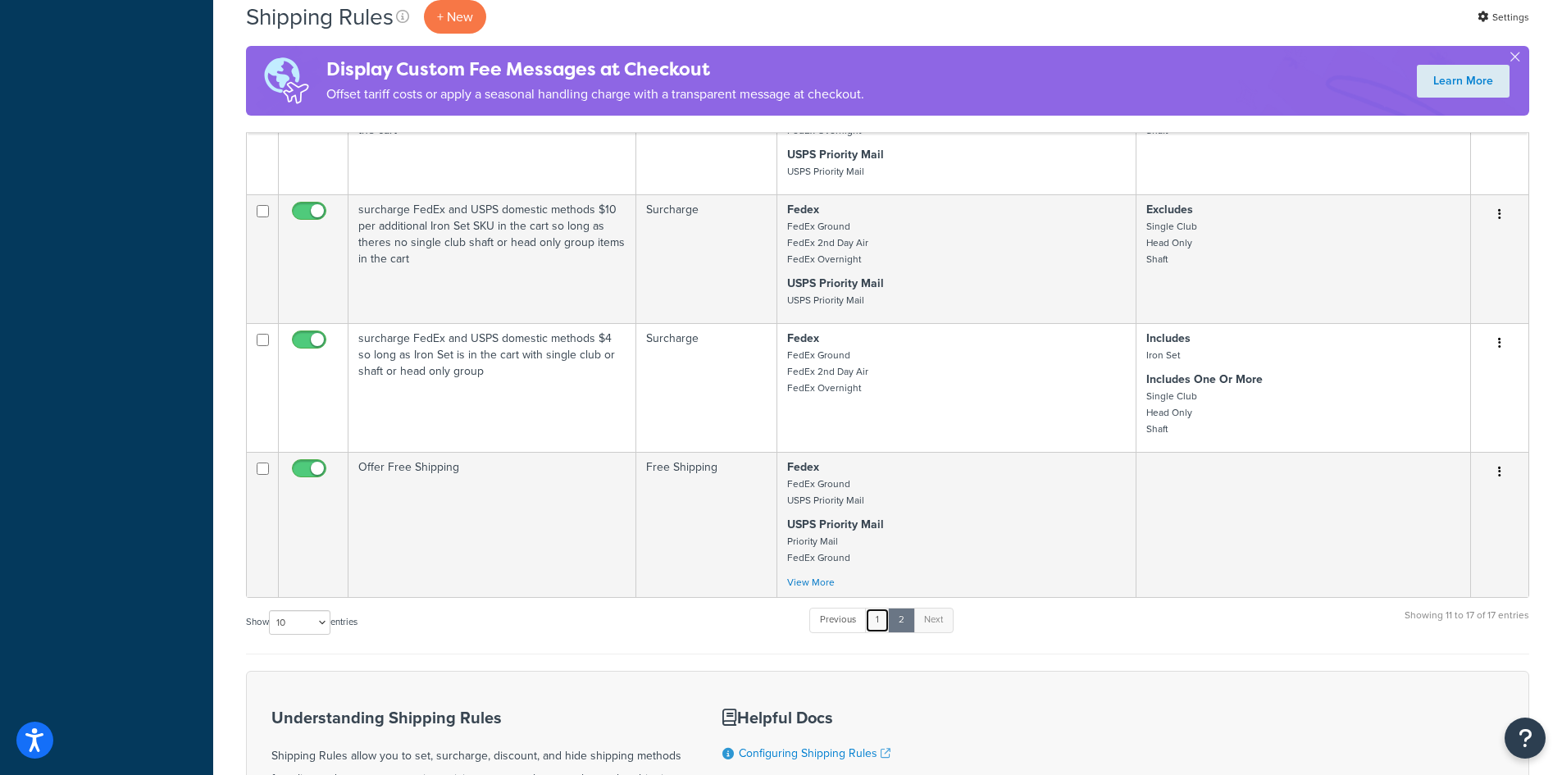
click at [886, 628] on link "1" at bounding box center [877, 620] width 25 height 25
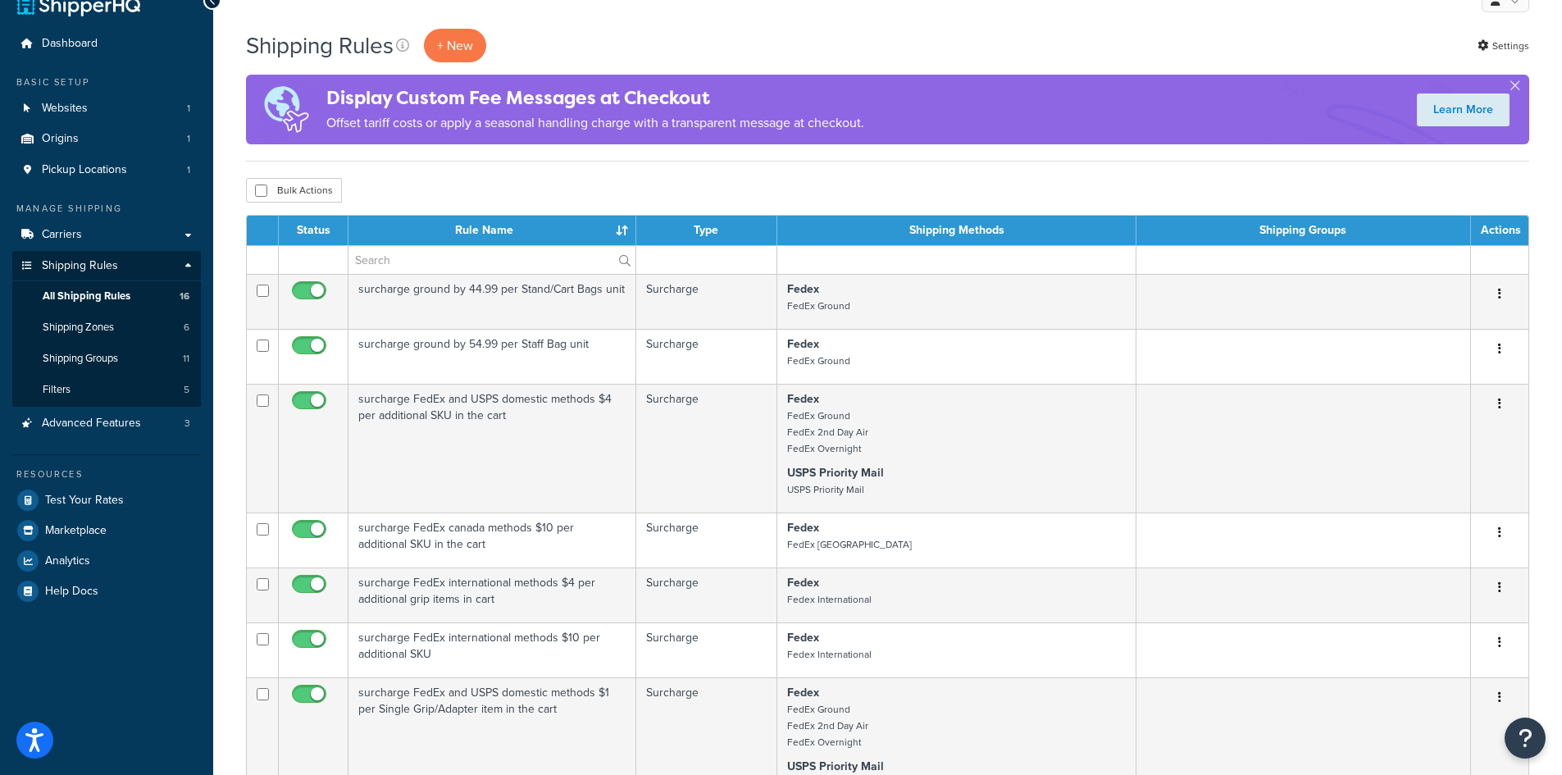
scroll to position [0, 0]
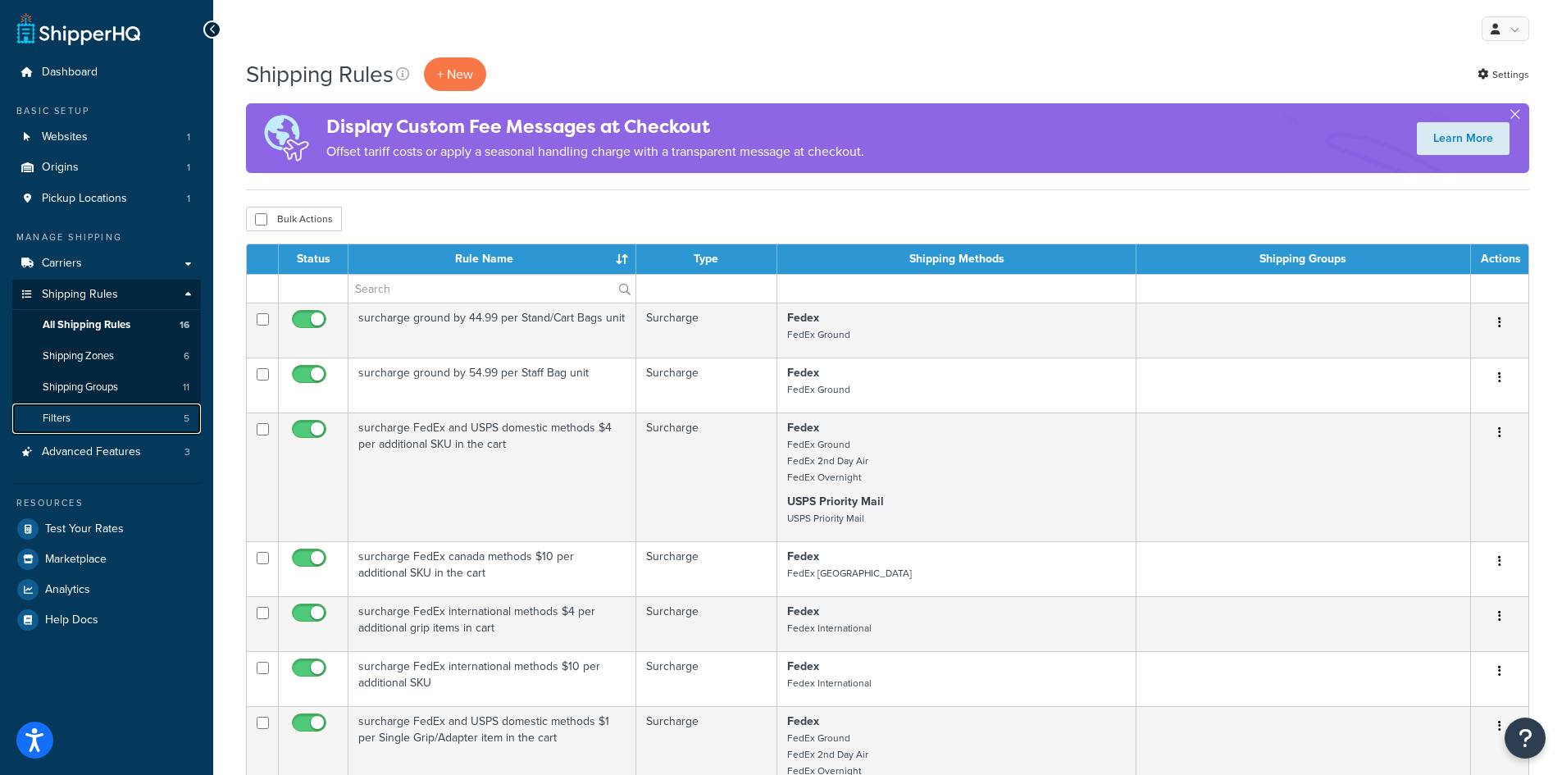
click at [79, 412] on link "Filters 5" at bounding box center [106, 418] width 189 height 30
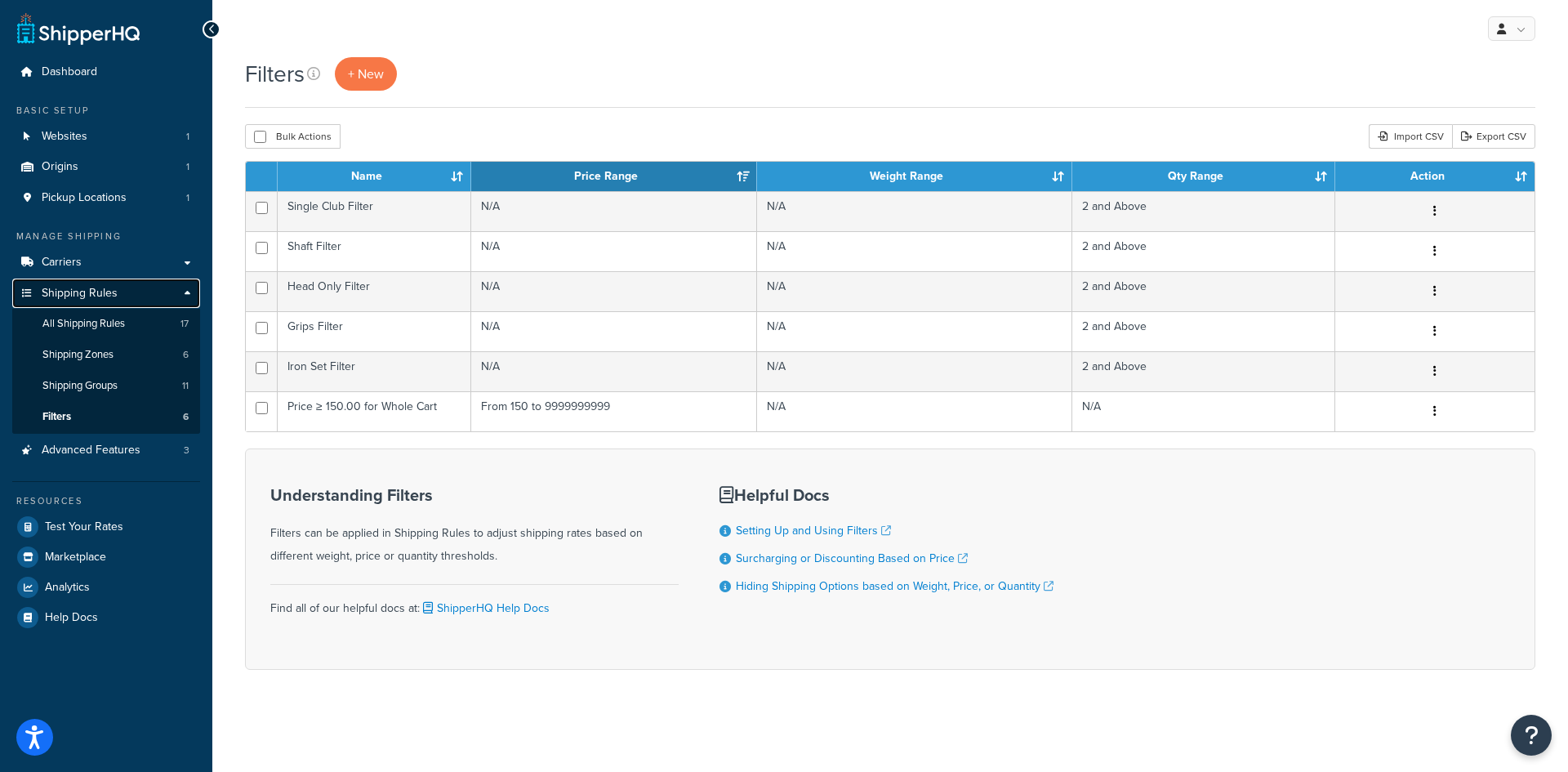
click at [99, 289] on span "Shipping Rules" at bounding box center [80, 294] width 76 height 14
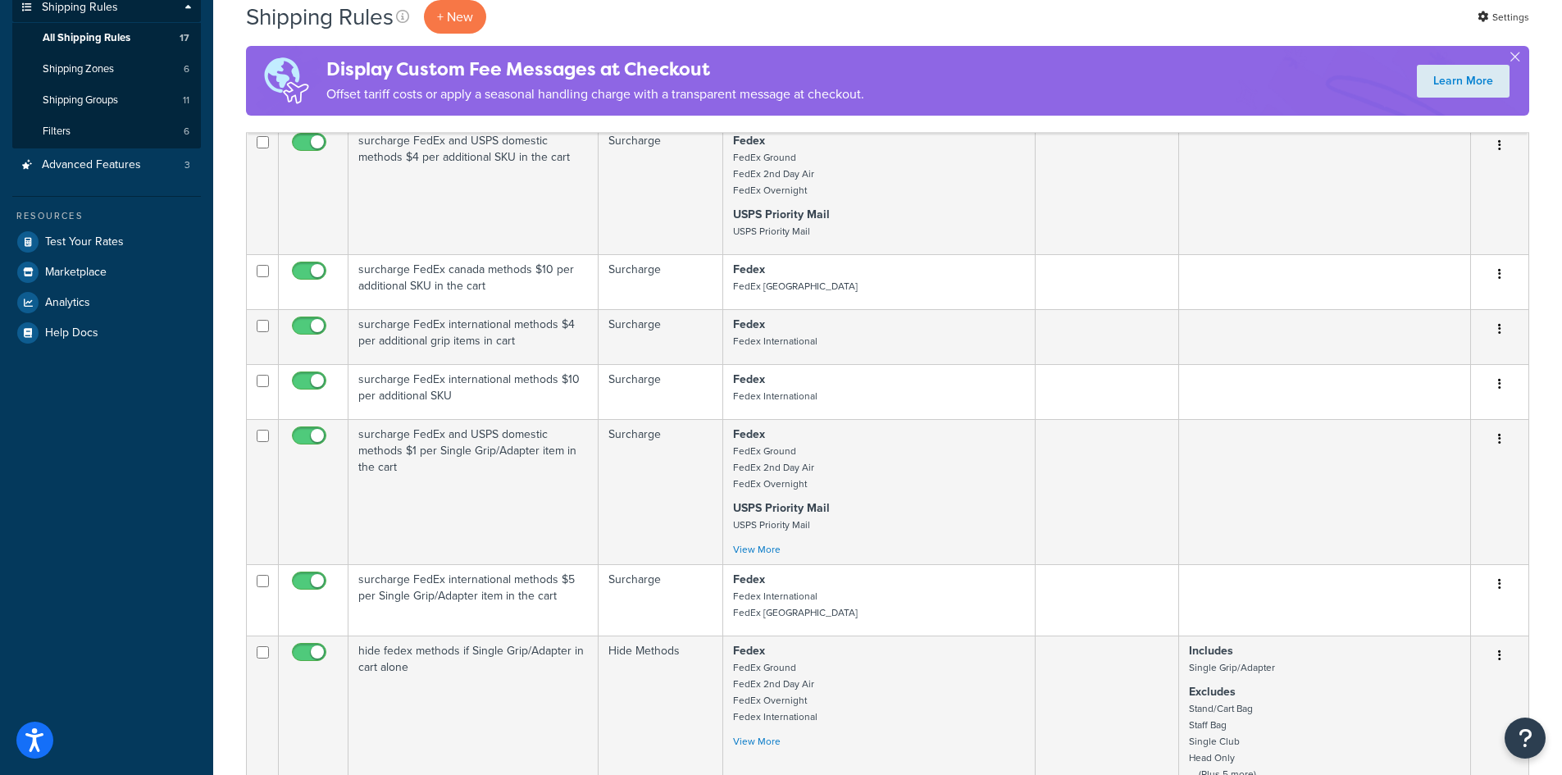
scroll to position [82, 0]
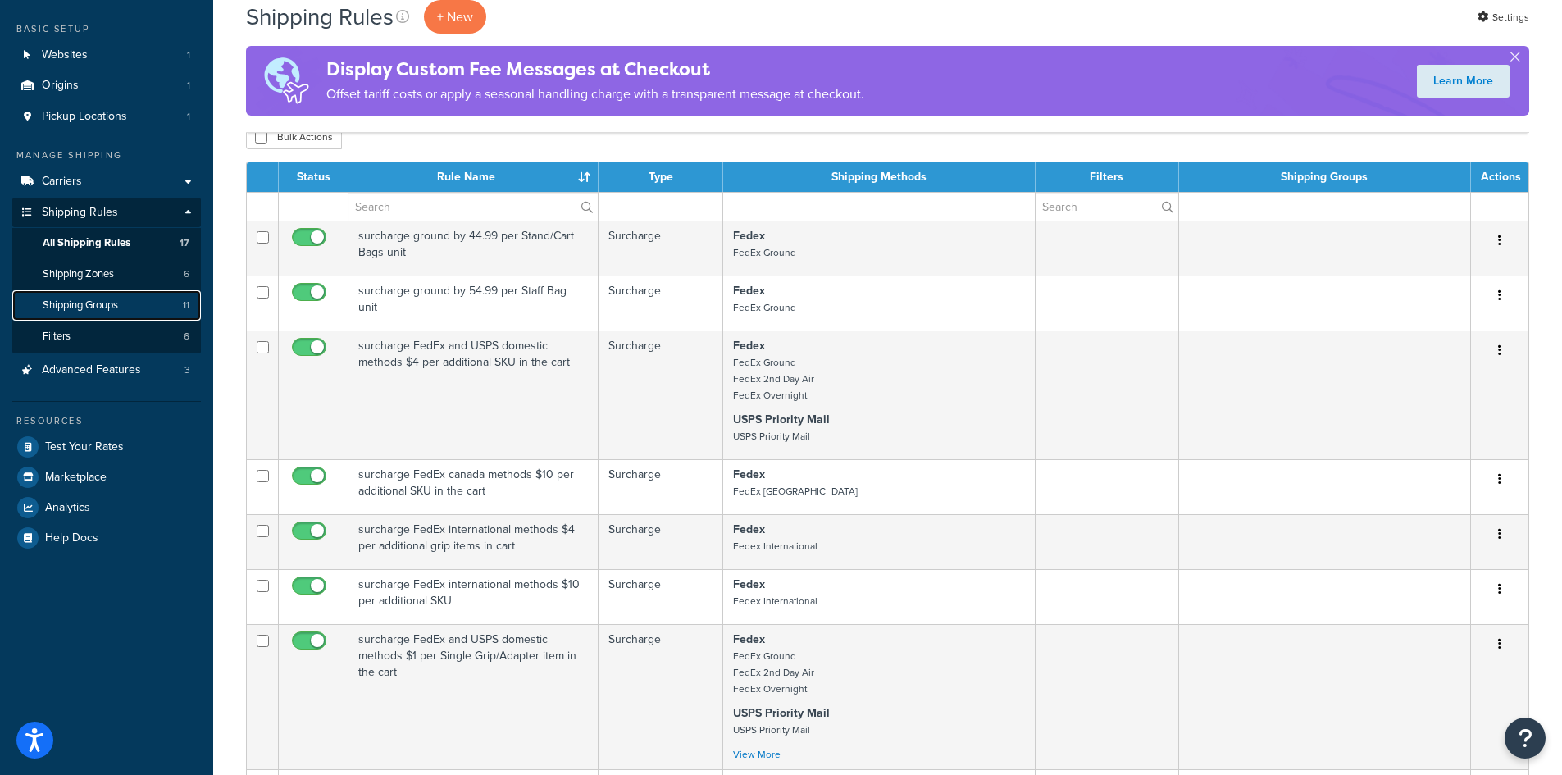
click at [102, 299] on span "Shipping Groups" at bounding box center [80, 305] width 75 height 14
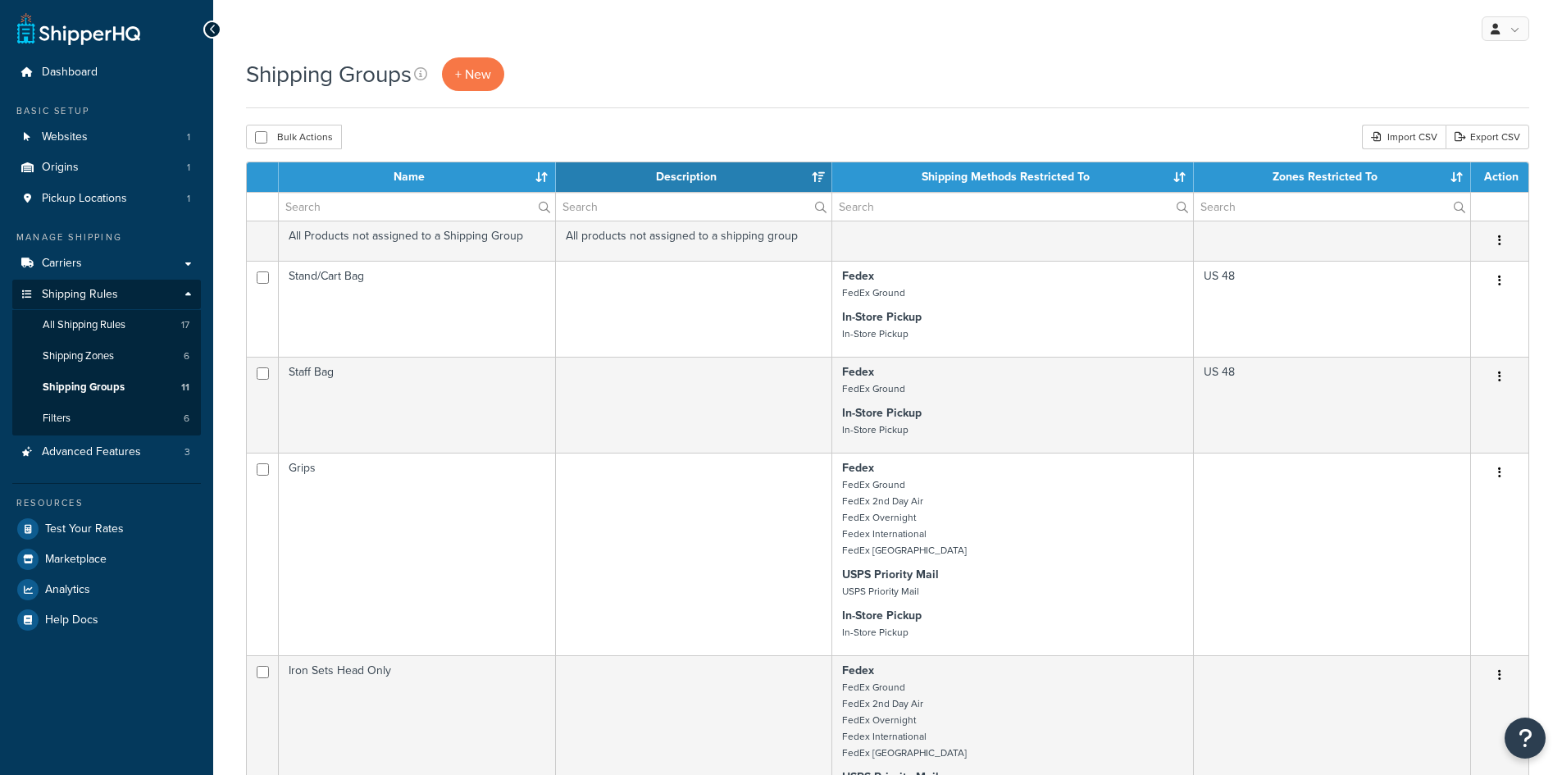
select select "15"
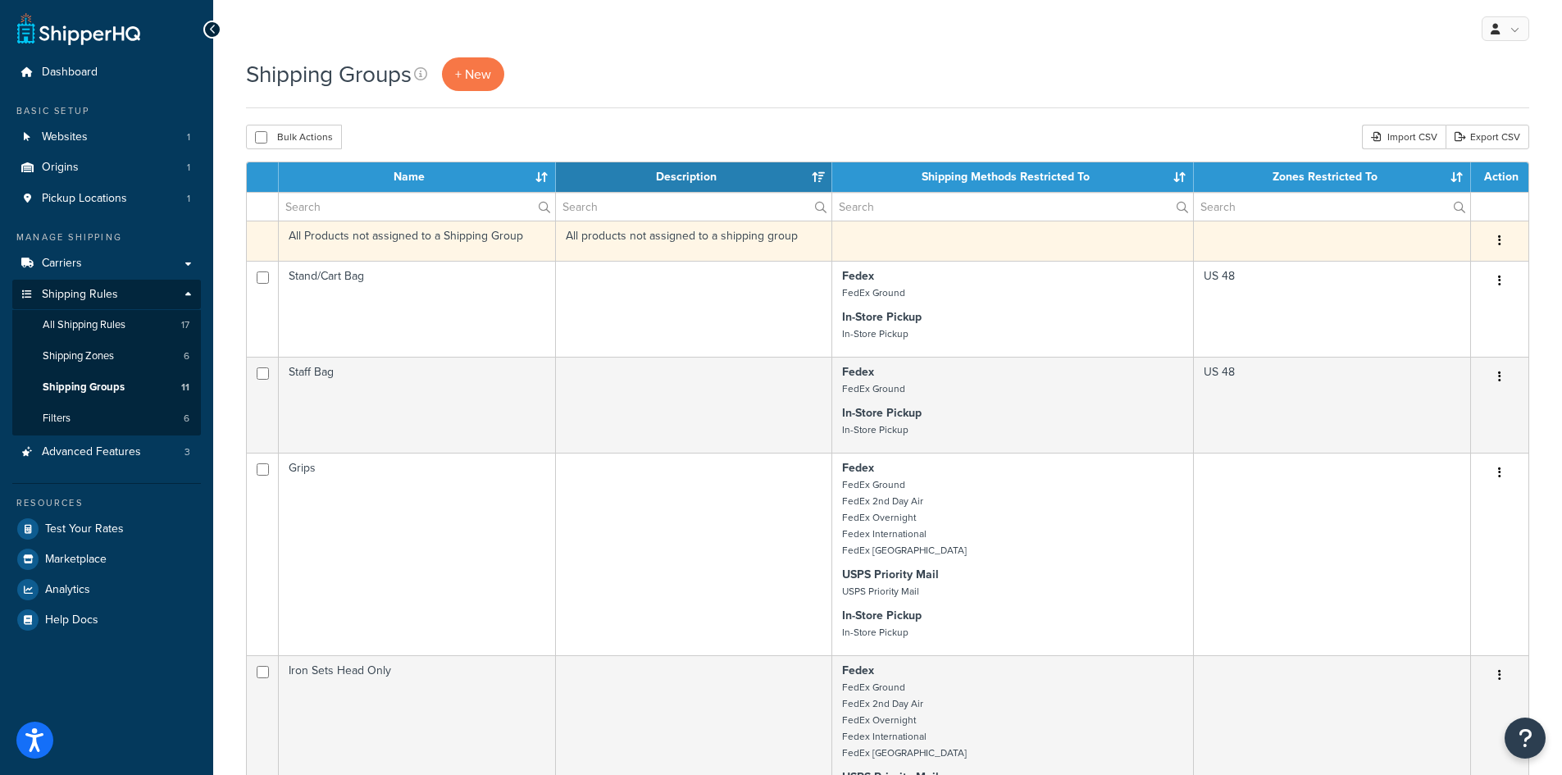
click at [1507, 242] on button "button" at bounding box center [1499, 241] width 23 height 26
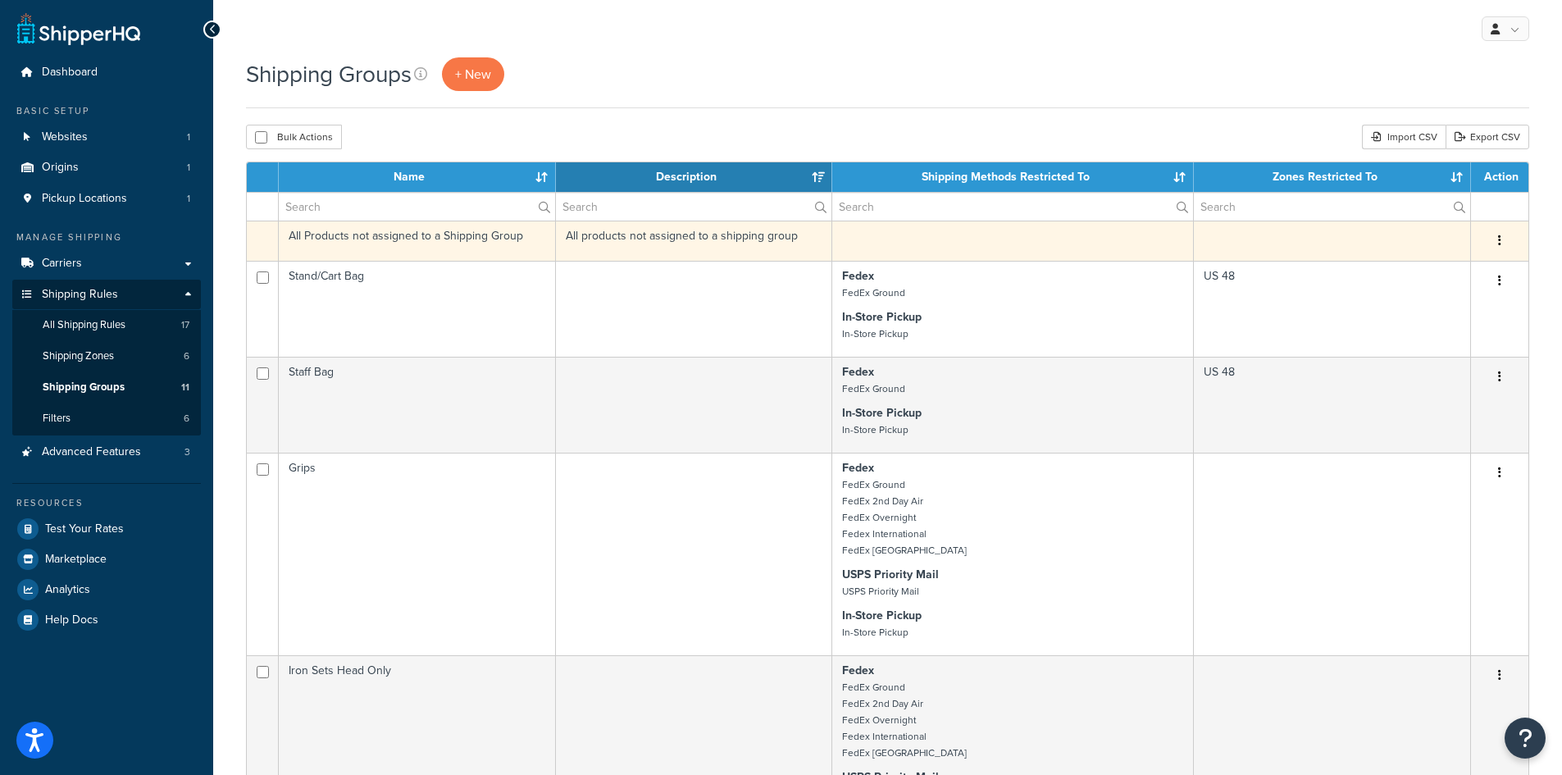
click at [647, 243] on td "All products not assigned to a shipping group" at bounding box center [694, 241] width 277 height 40
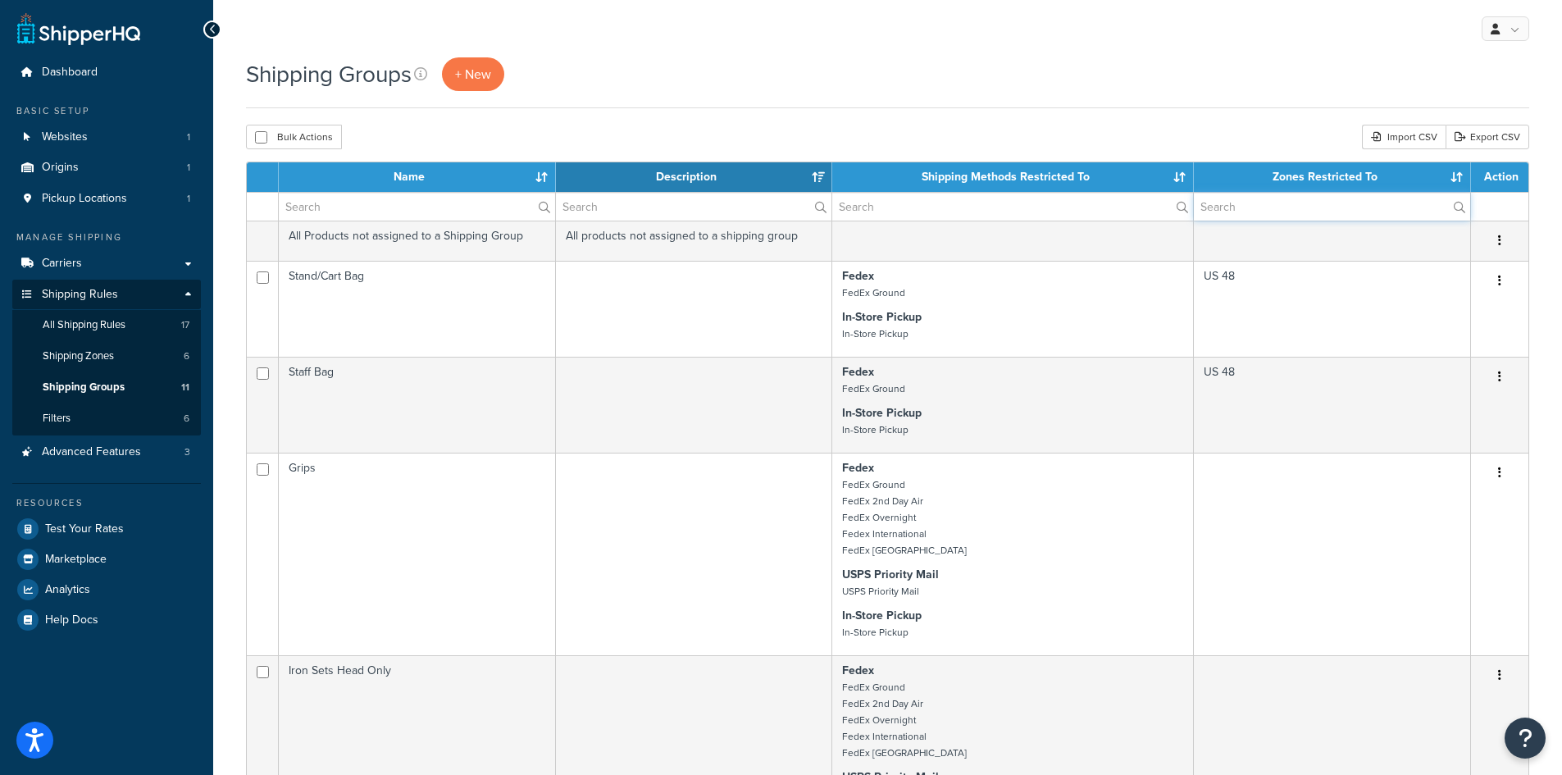
click at [1285, 207] on input "text" at bounding box center [1332, 207] width 276 height 28
click at [963, 216] on input "text" at bounding box center [1012, 207] width 361 height 28
click at [445, 213] on input "text" at bounding box center [417, 207] width 276 height 28
click at [254, 134] on button "Bulk Actions" at bounding box center [294, 137] width 96 height 25
checkbox input "true"
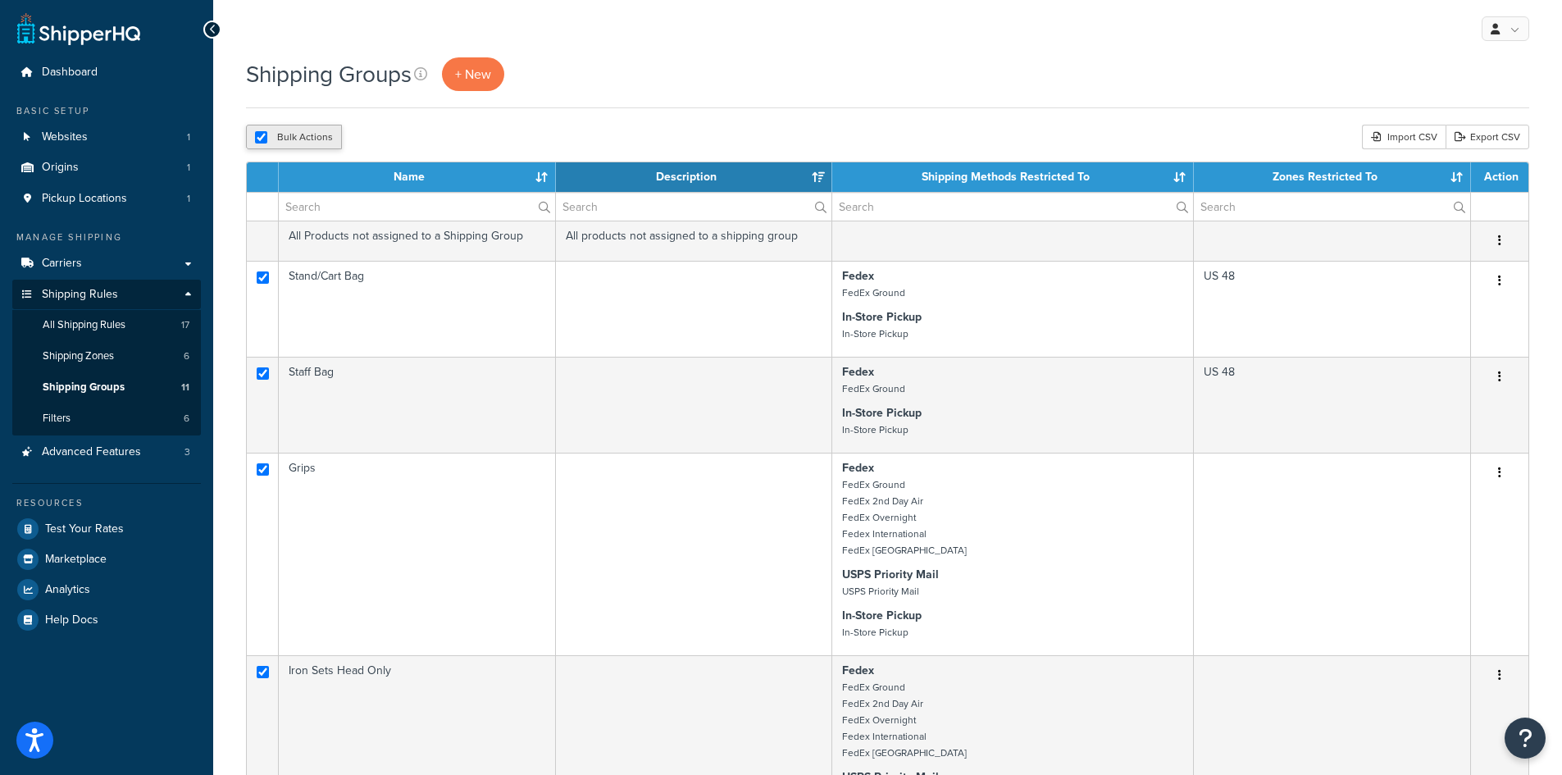
checkbox input "true"
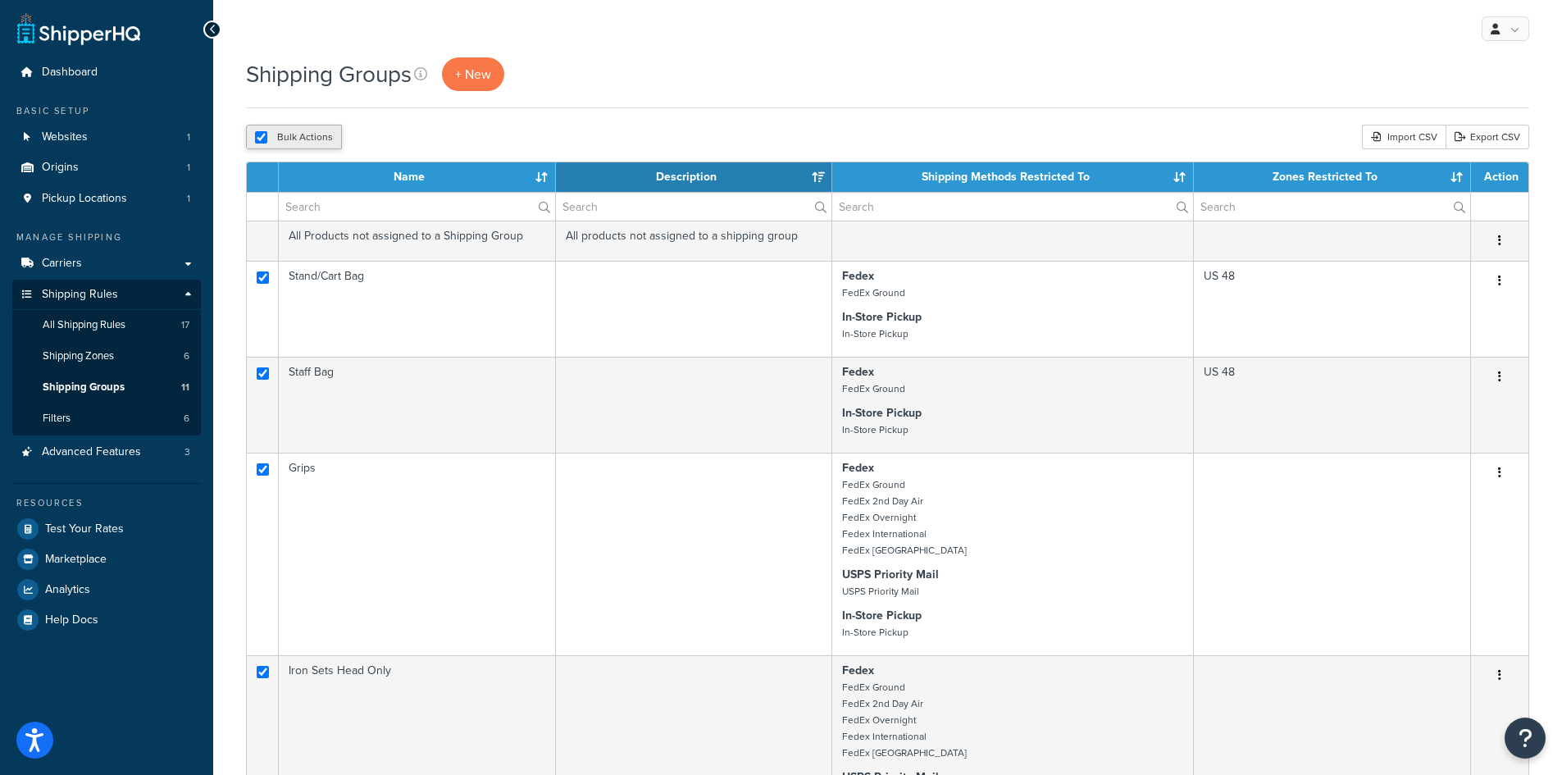
checkbox input "true"
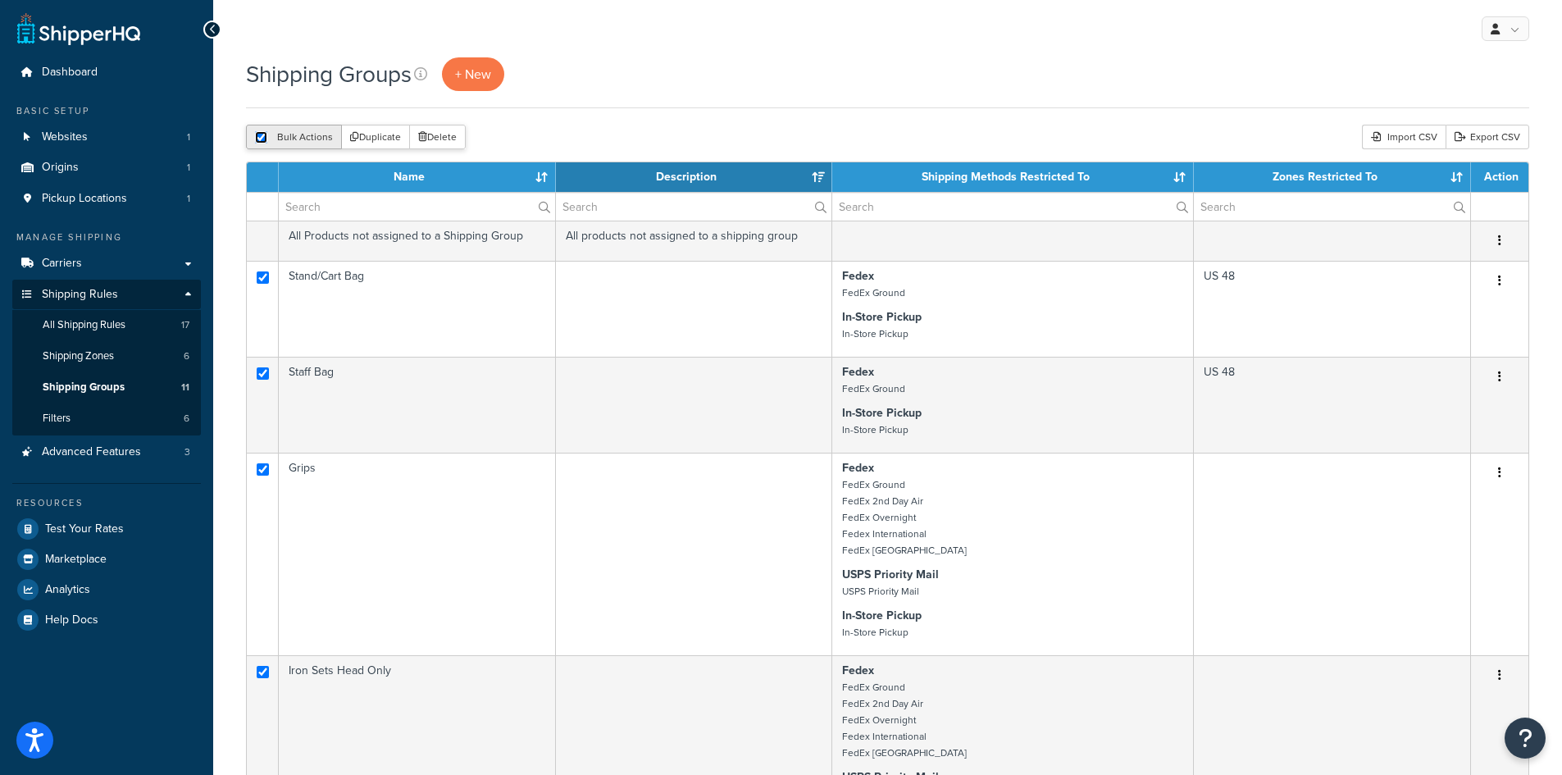
click at [257, 136] on input "checkbox" at bounding box center [261, 137] width 12 height 12
checkbox input "false"
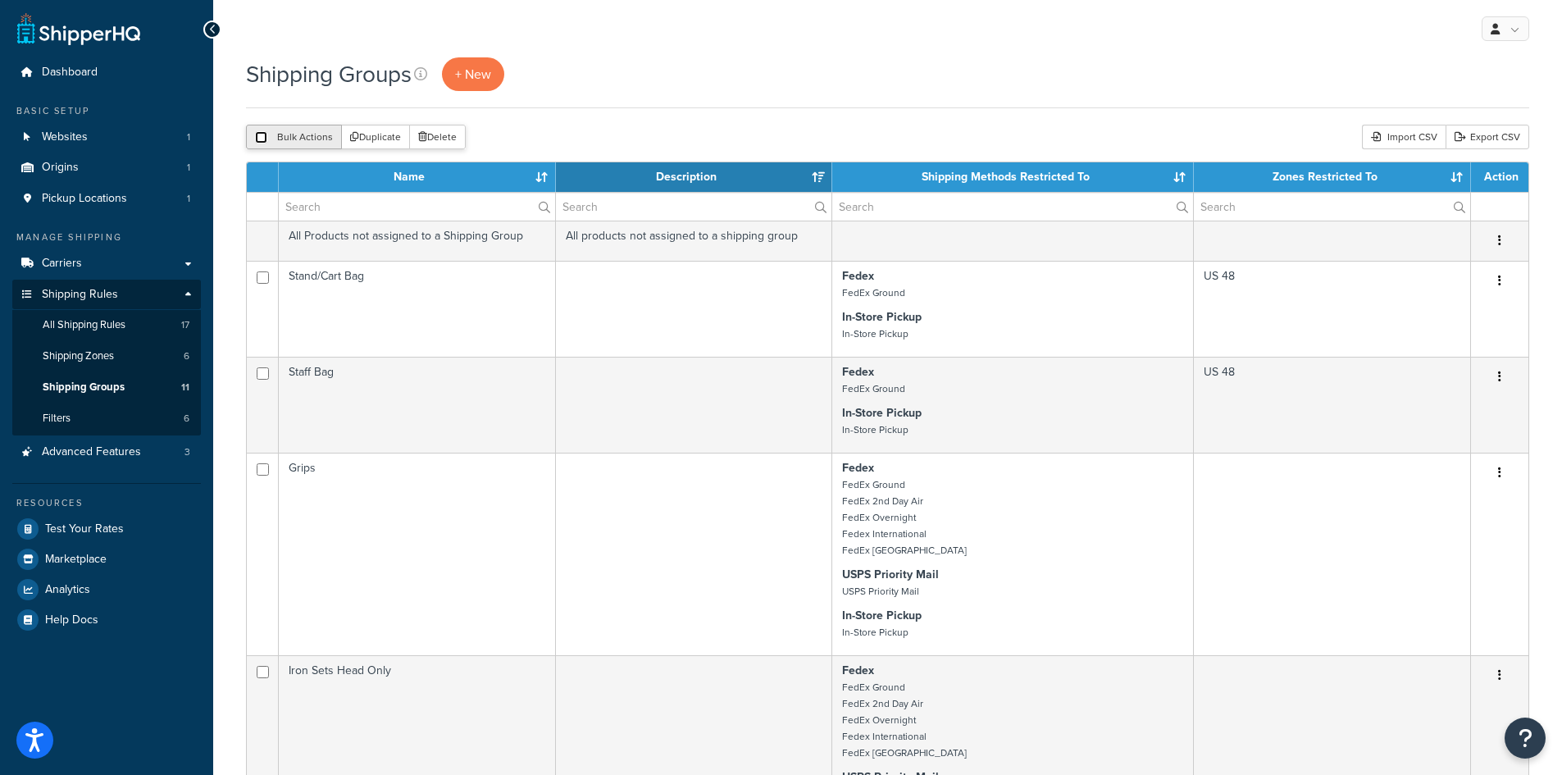
checkbox input "false"
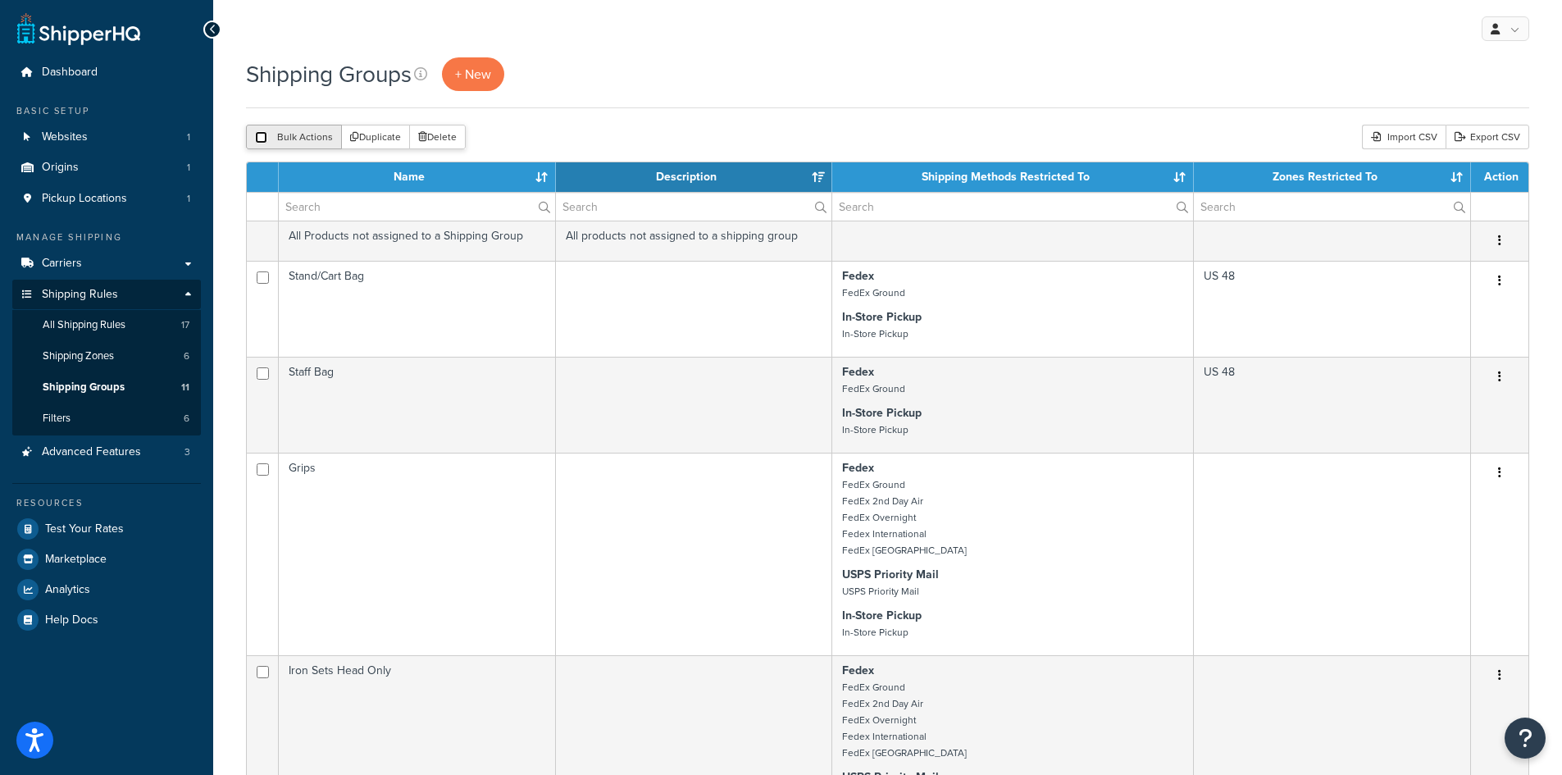
checkbox input "false"
click at [1474, 125] on div "Export CSV" at bounding box center [1488, 137] width 84 height 25
click at [1480, 126] on link "Export CSV" at bounding box center [1488, 137] width 84 height 25
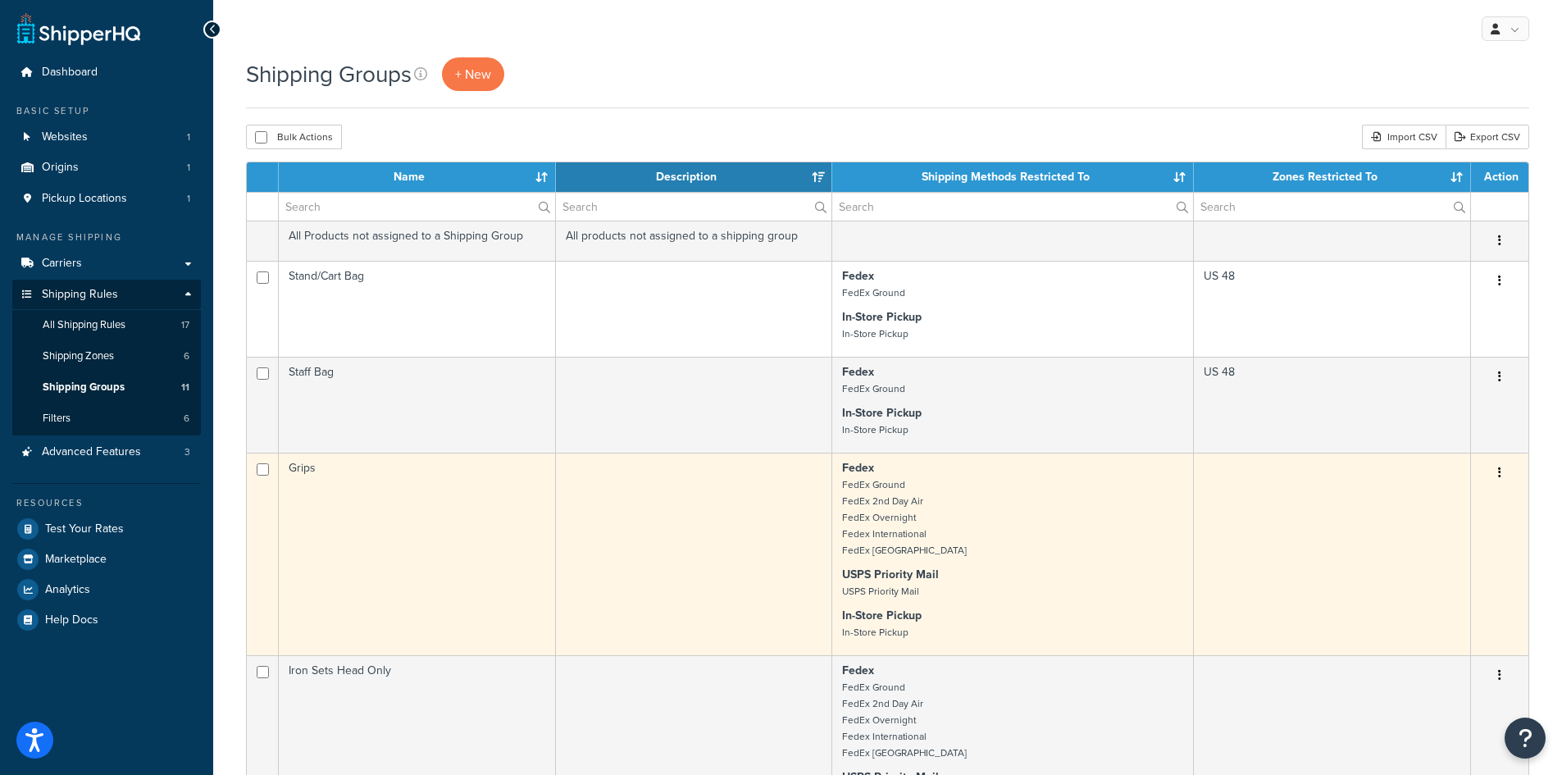
click at [312, 479] on td "Grips" at bounding box center [417, 554] width 277 height 203
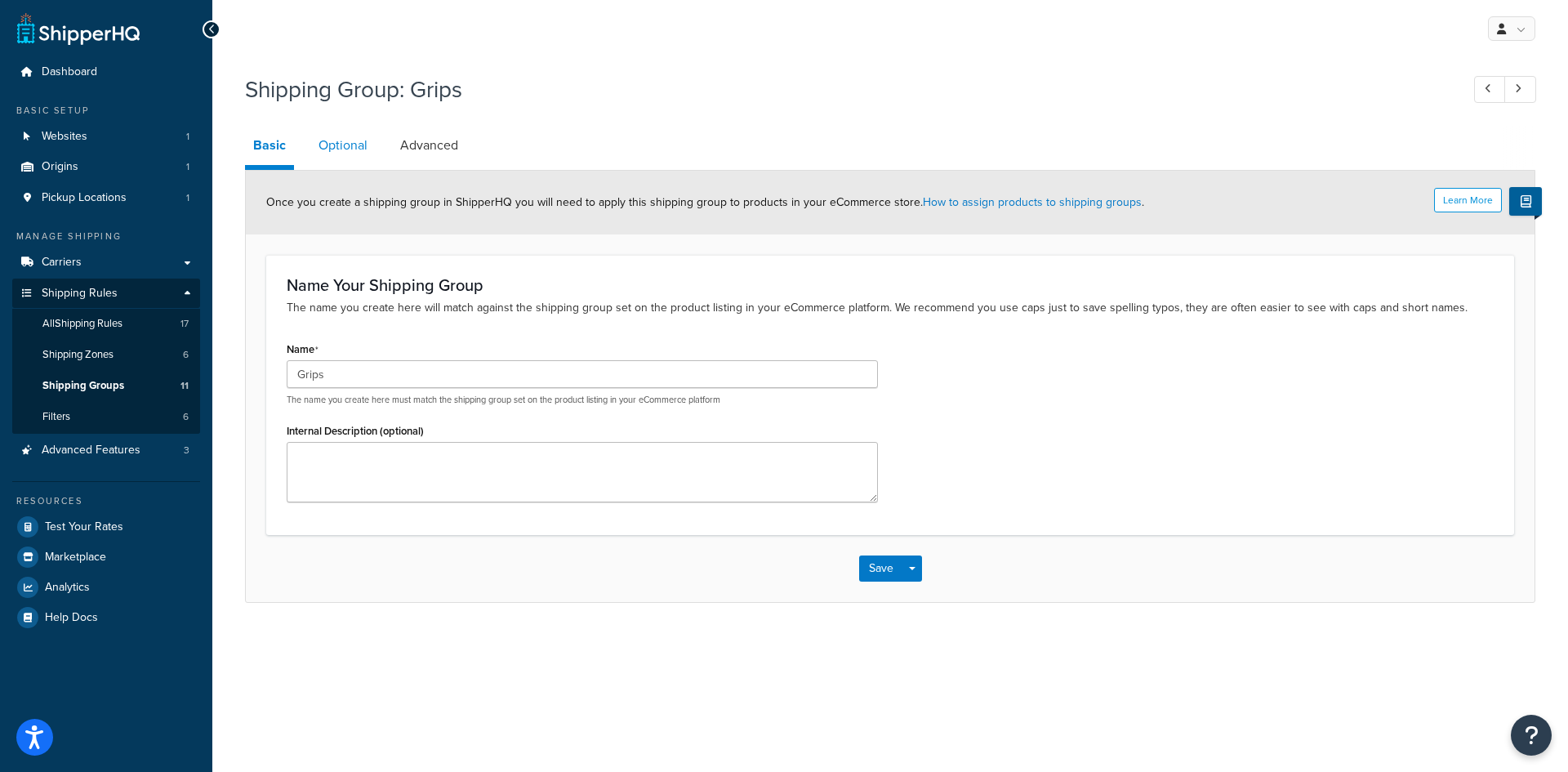
click at [325, 143] on link "Optional" at bounding box center [344, 144] width 66 height 39
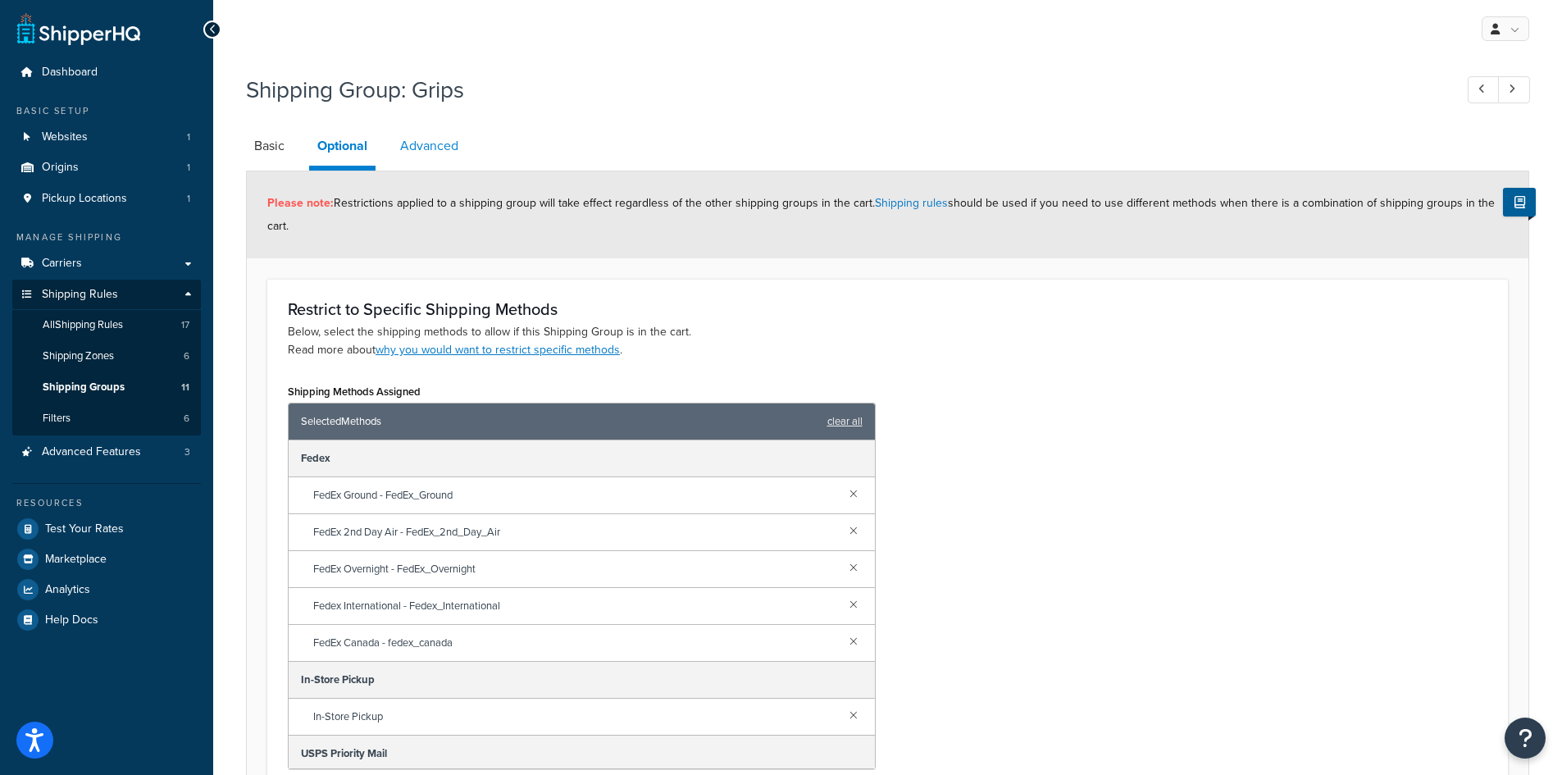
click at [412, 143] on link "Advanced" at bounding box center [429, 145] width 75 height 39
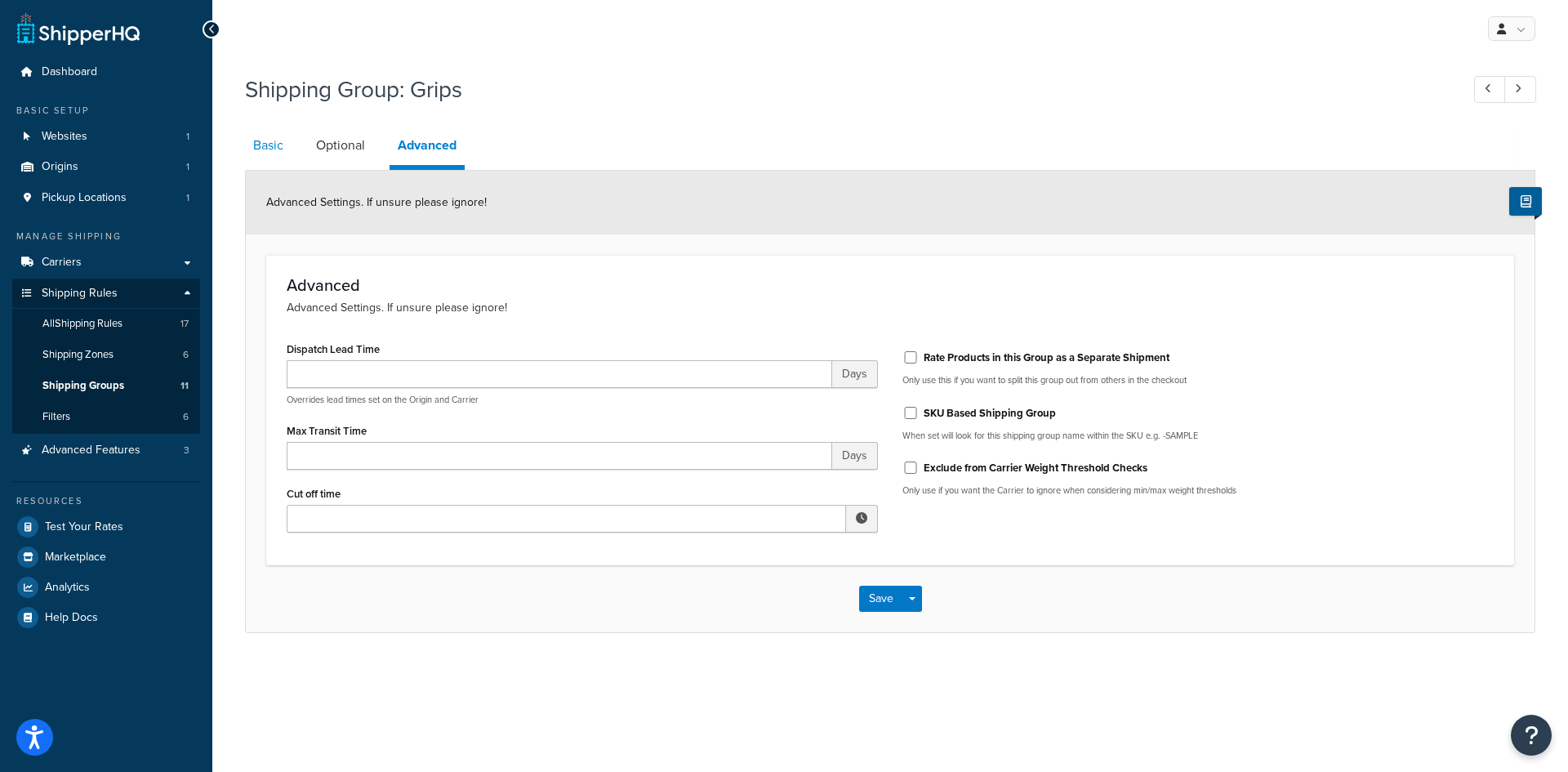
click at [282, 149] on link "Basic" at bounding box center [268, 144] width 47 height 39
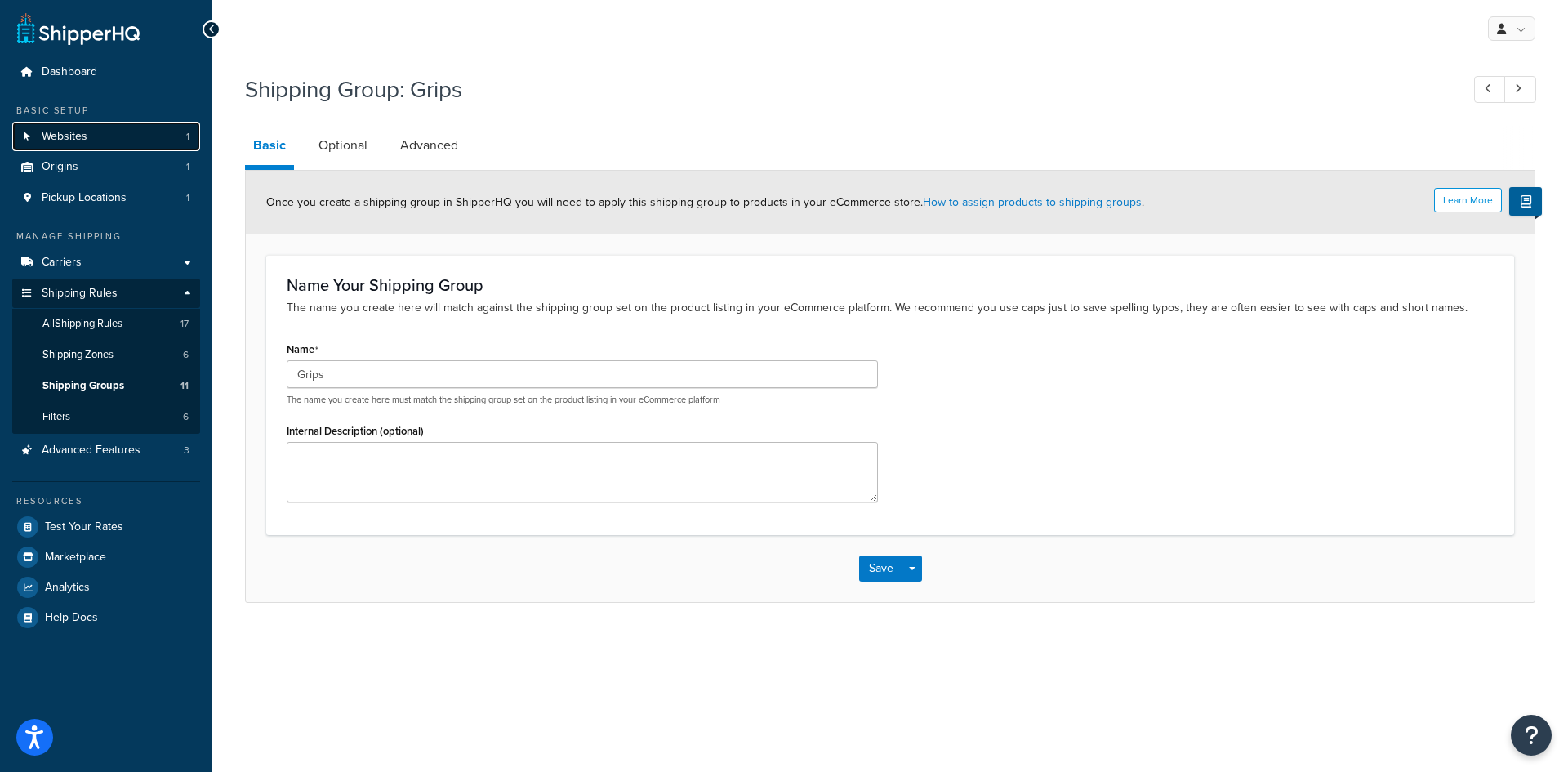
click at [105, 147] on link "Websites 1" at bounding box center [106, 136] width 188 height 30
click at [90, 371] on link "Shipping Groups 11" at bounding box center [106, 386] width 188 height 30
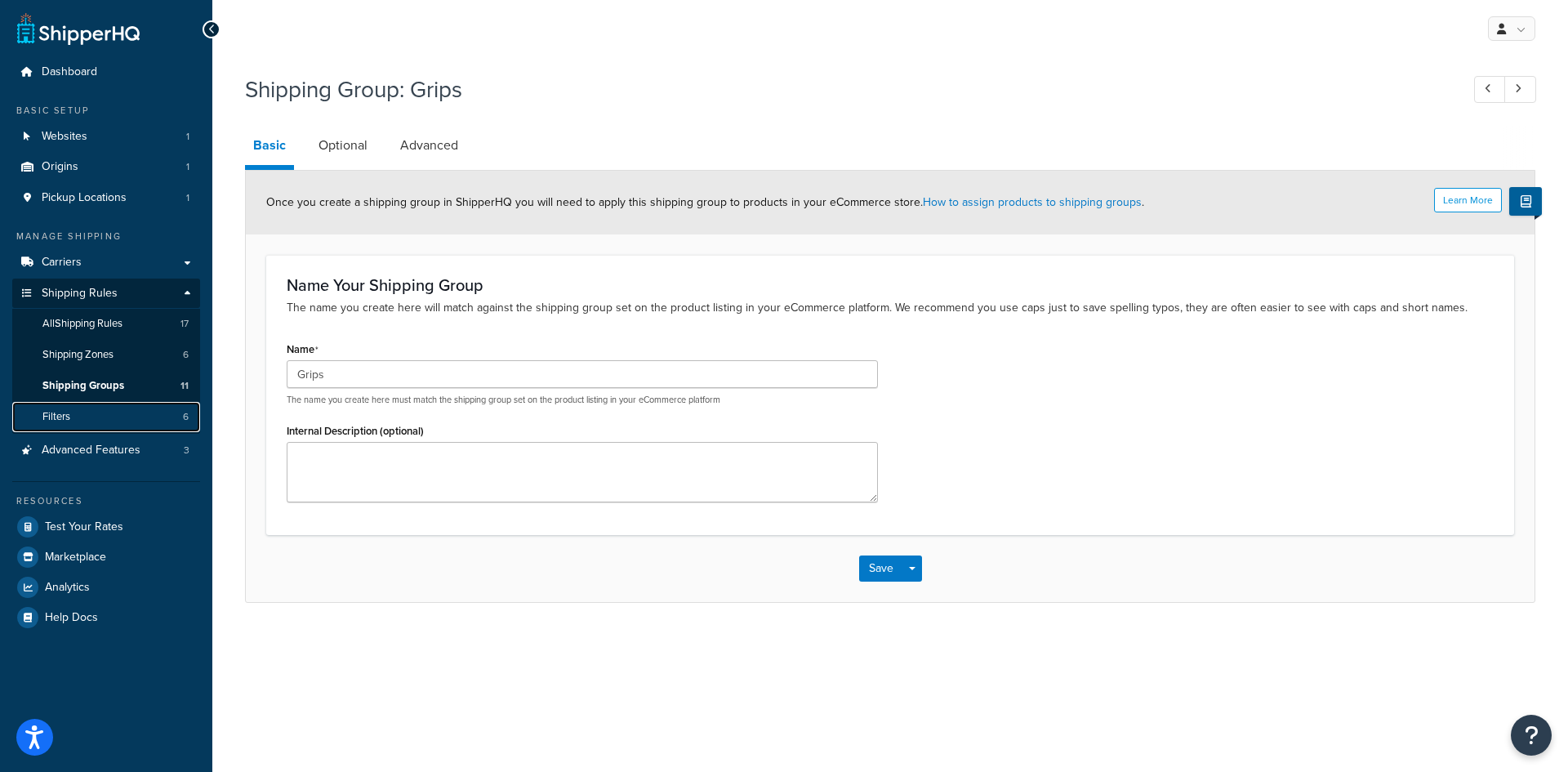
click at [98, 422] on link "Filters 6" at bounding box center [106, 416] width 188 height 30
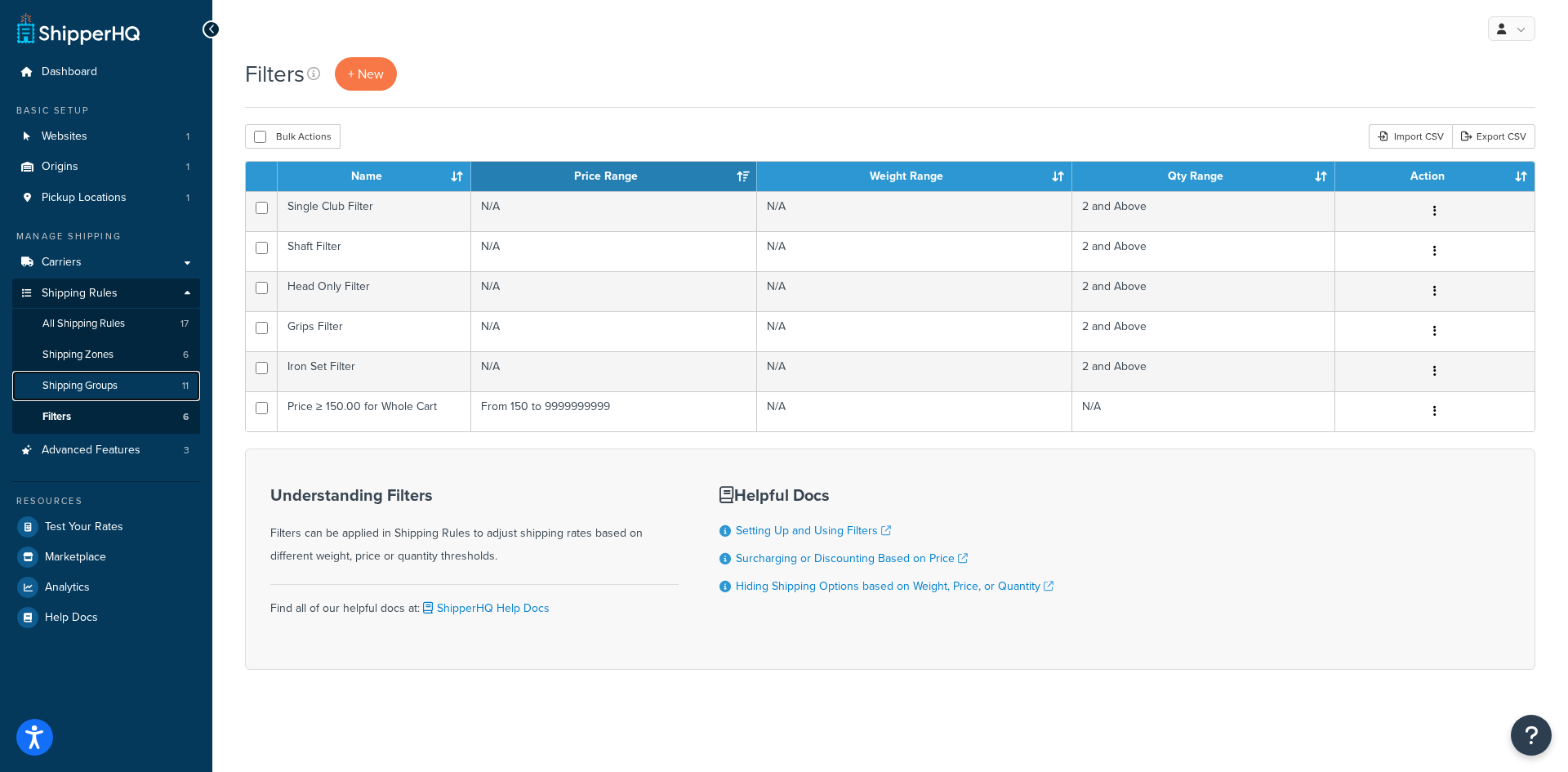
click at [98, 388] on span "Shipping Groups" at bounding box center [80, 386] width 75 height 14
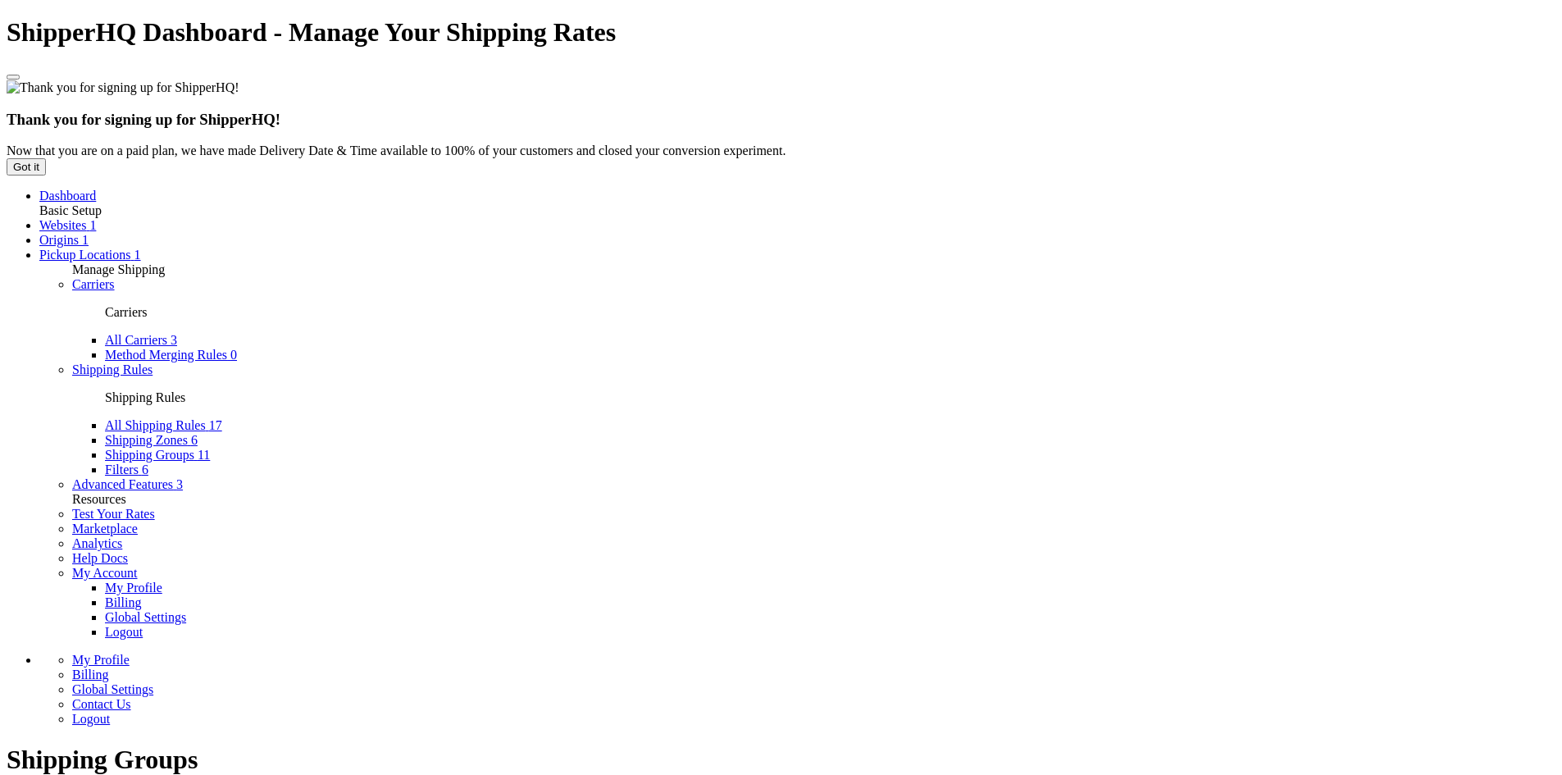
select select "15"
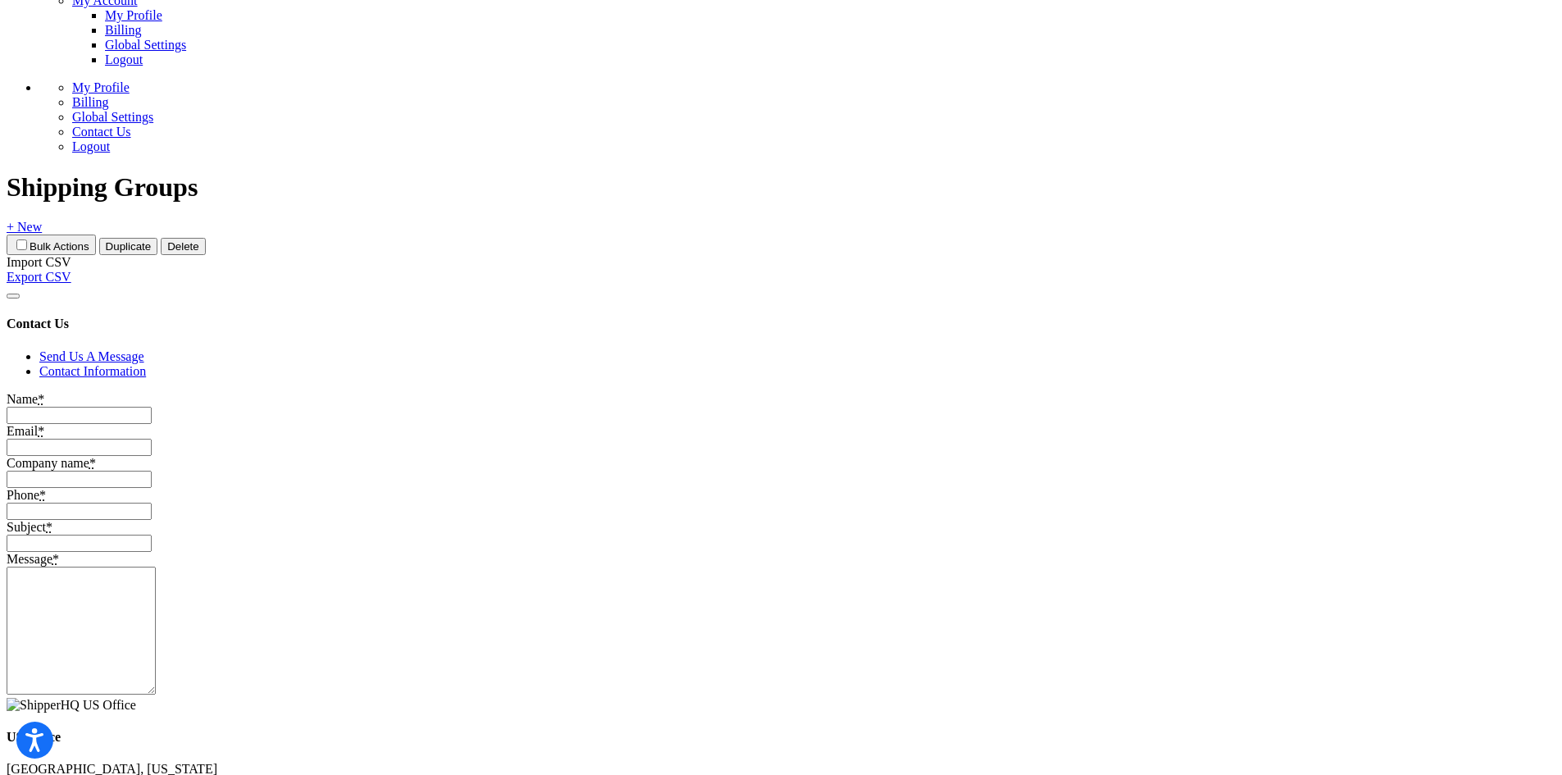
scroll to position [574, 0]
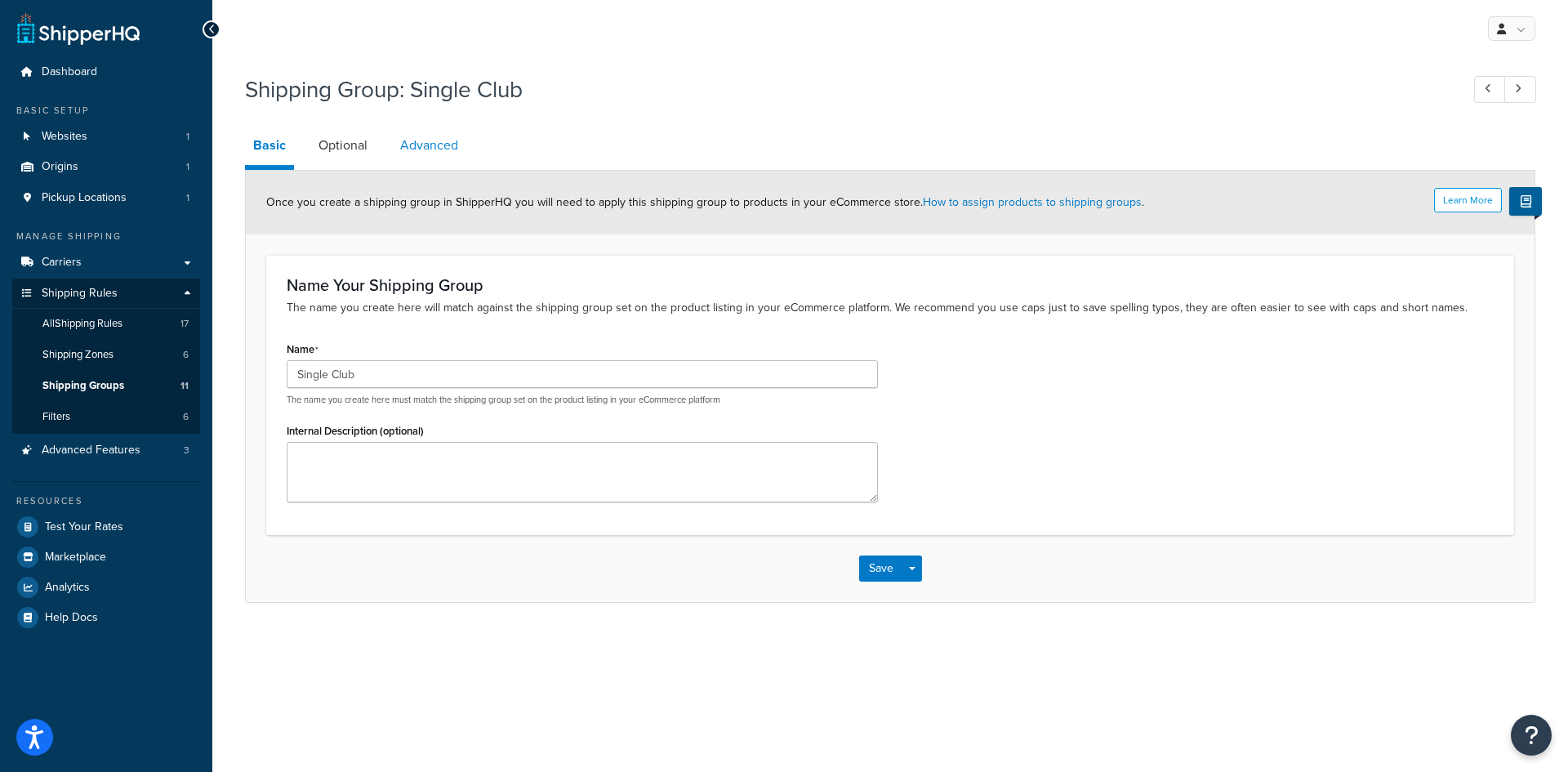
click at [436, 150] on link "Advanced" at bounding box center [429, 144] width 75 height 39
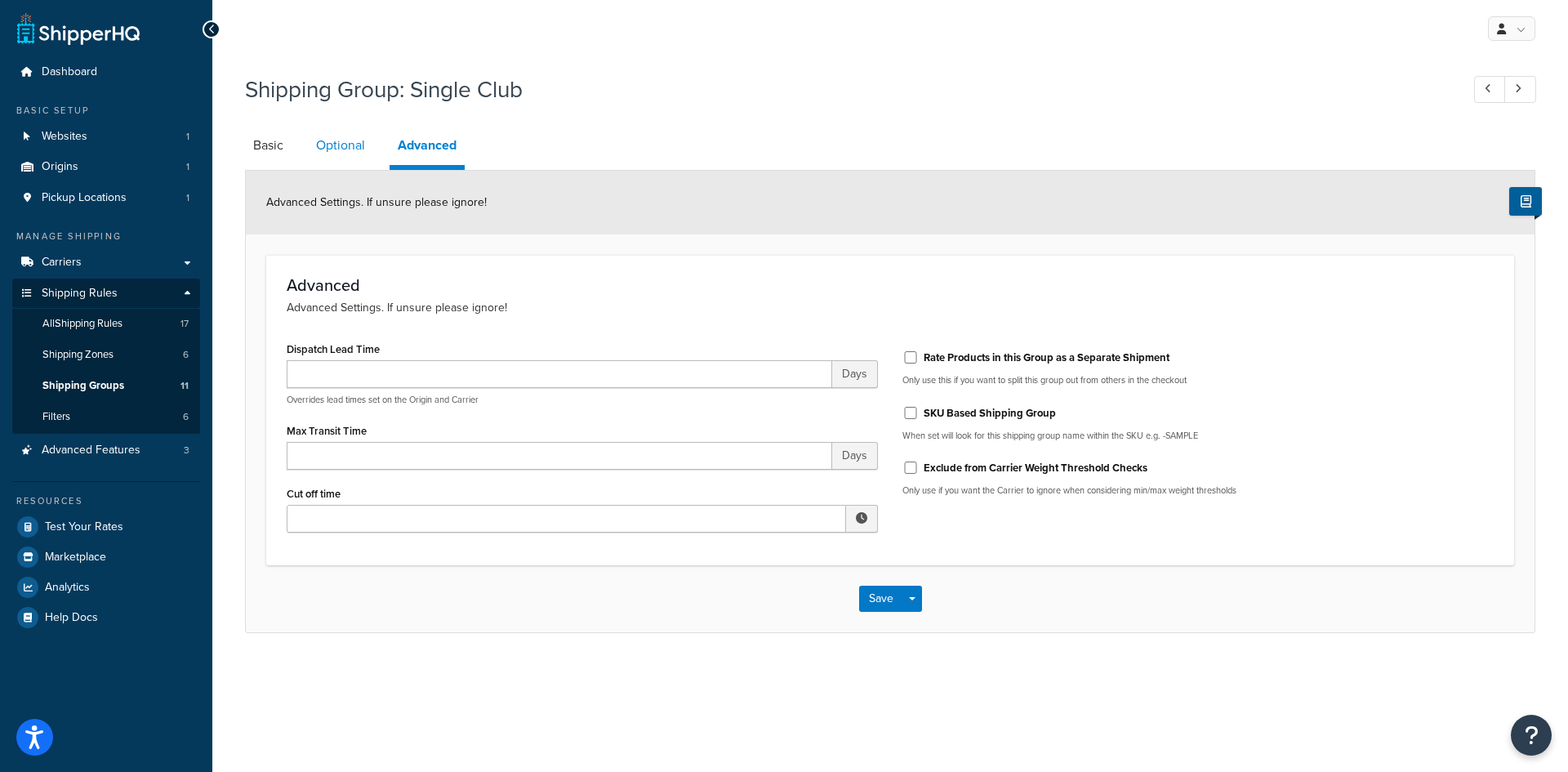
click at [349, 150] on link "Optional" at bounding box center [341, 144] width 66 height 39
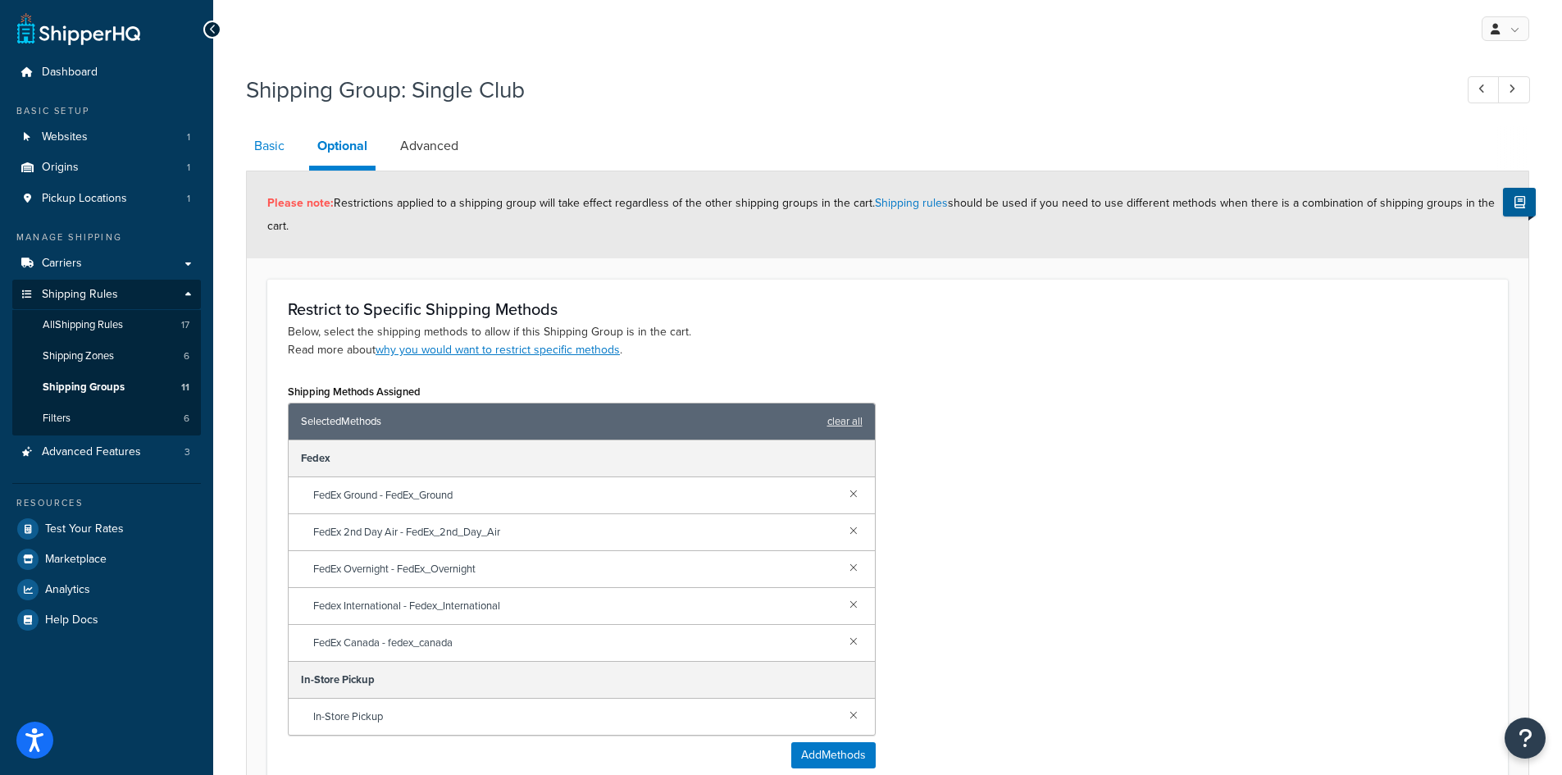
click at [282, 153] on link "Basic" at bounding box center [269, 145] width 47 height 39
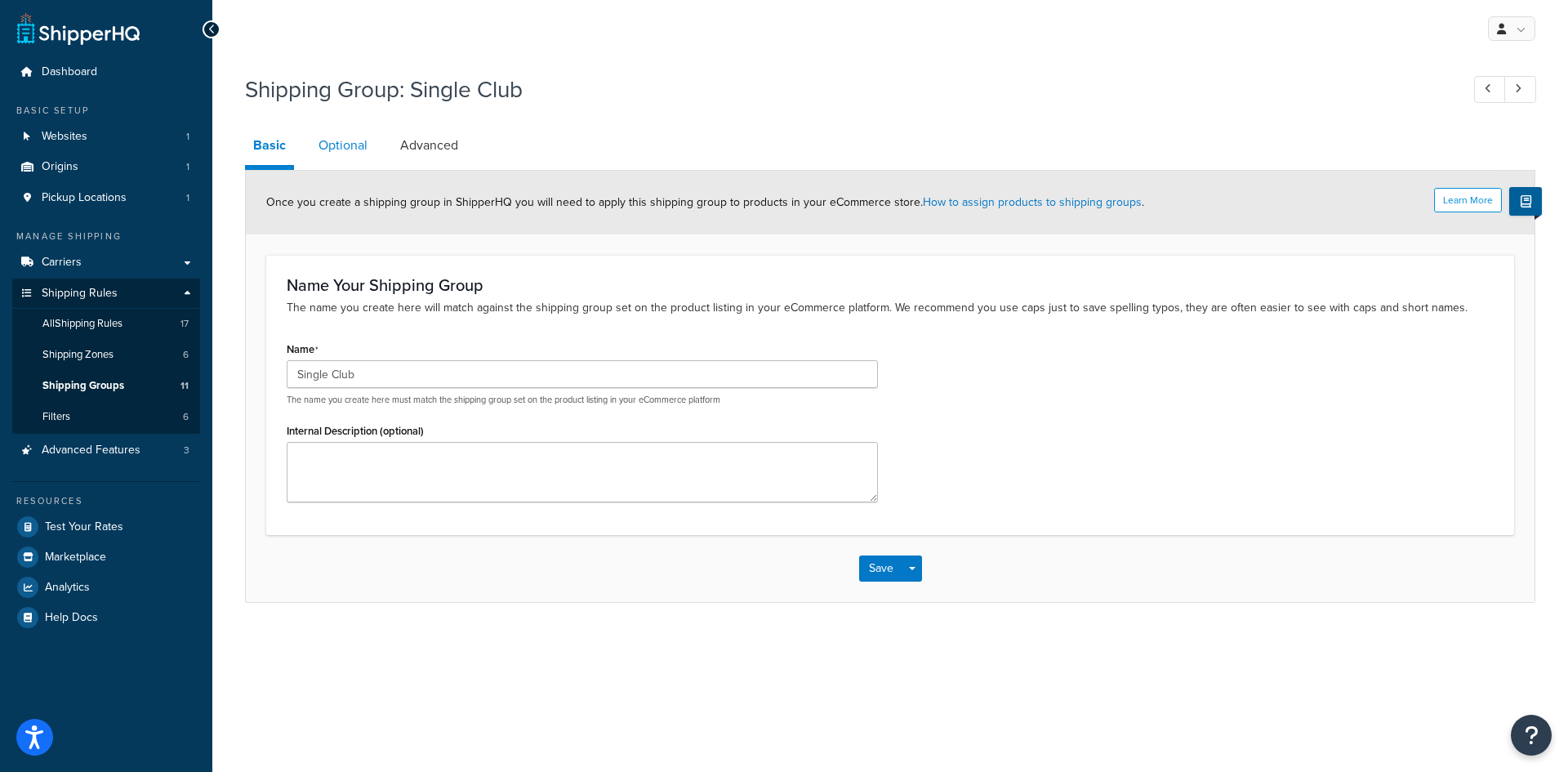
click at [345, 156] on link "Optional" at bounding box center [344, 144] width 66 height 39
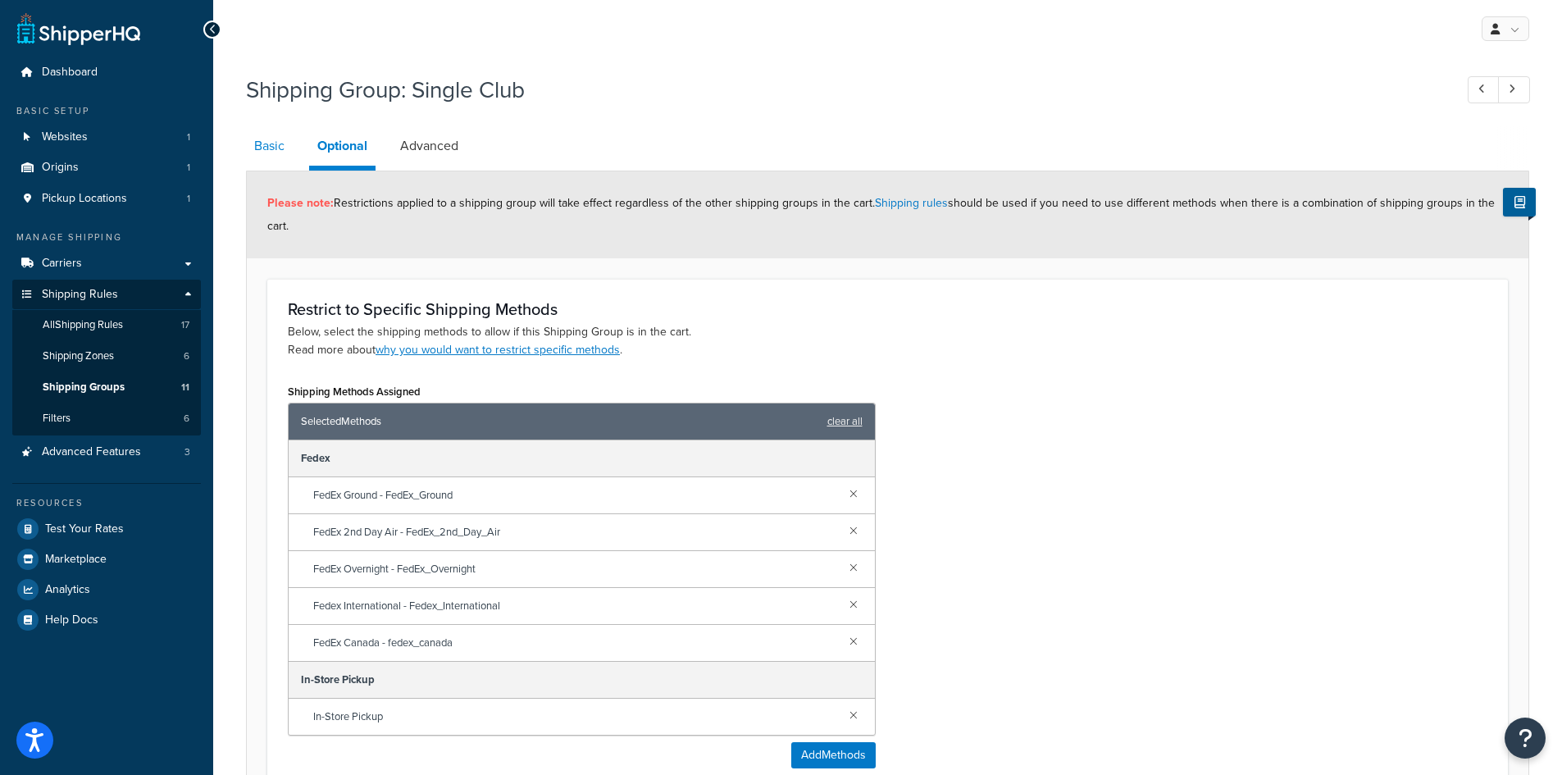
click at [278, 153] on link "Basic" at bounding box center [269, 145] width 47 height 39
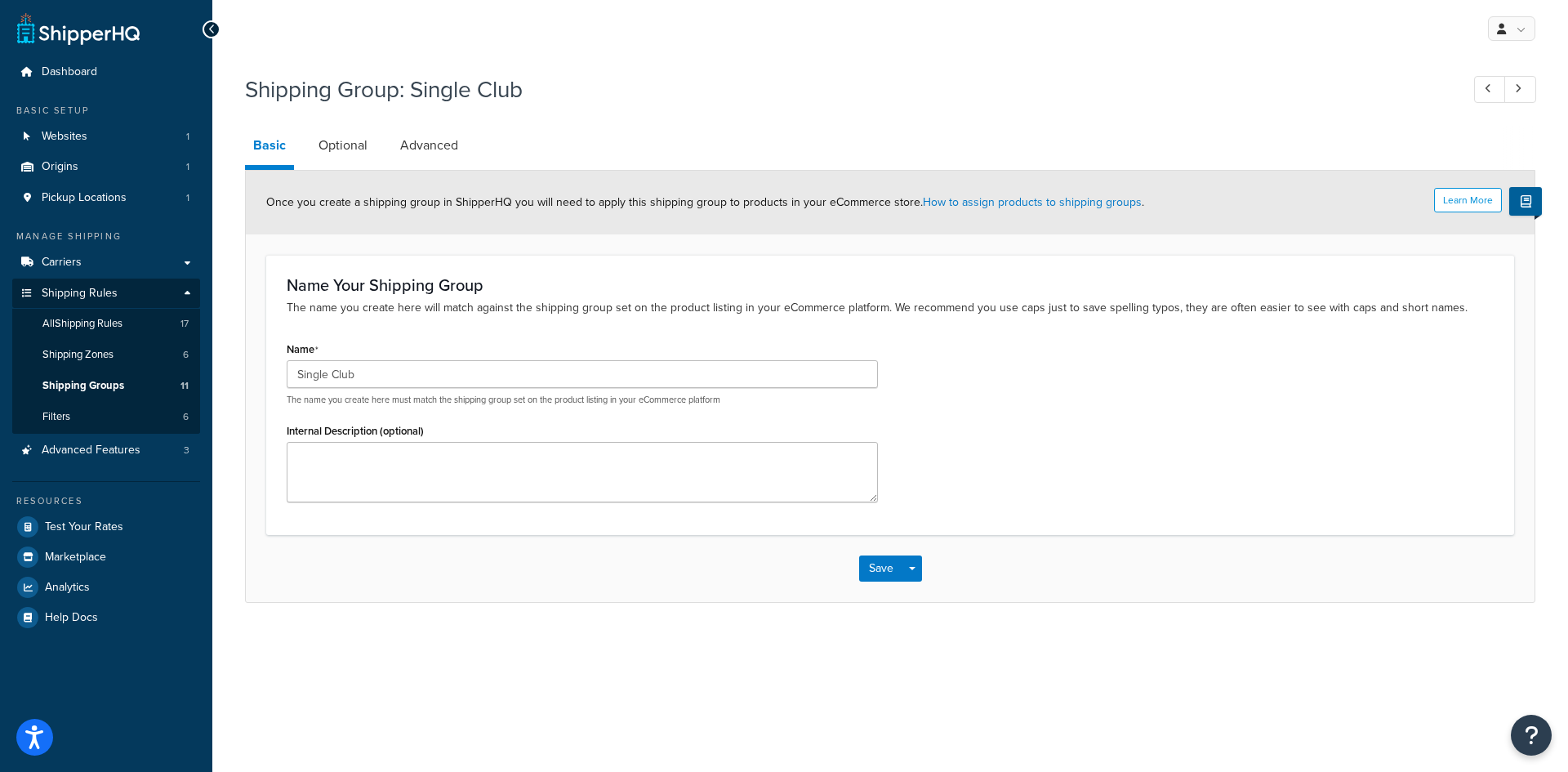
drag, startPoint x: 796, startPoint y: 181, endPoint x: 787, endPoint y: 177, distance: 9.8
click at [66, 522] on span "Test Your Rates" at bounding box center [84, 527] width 79 height 14
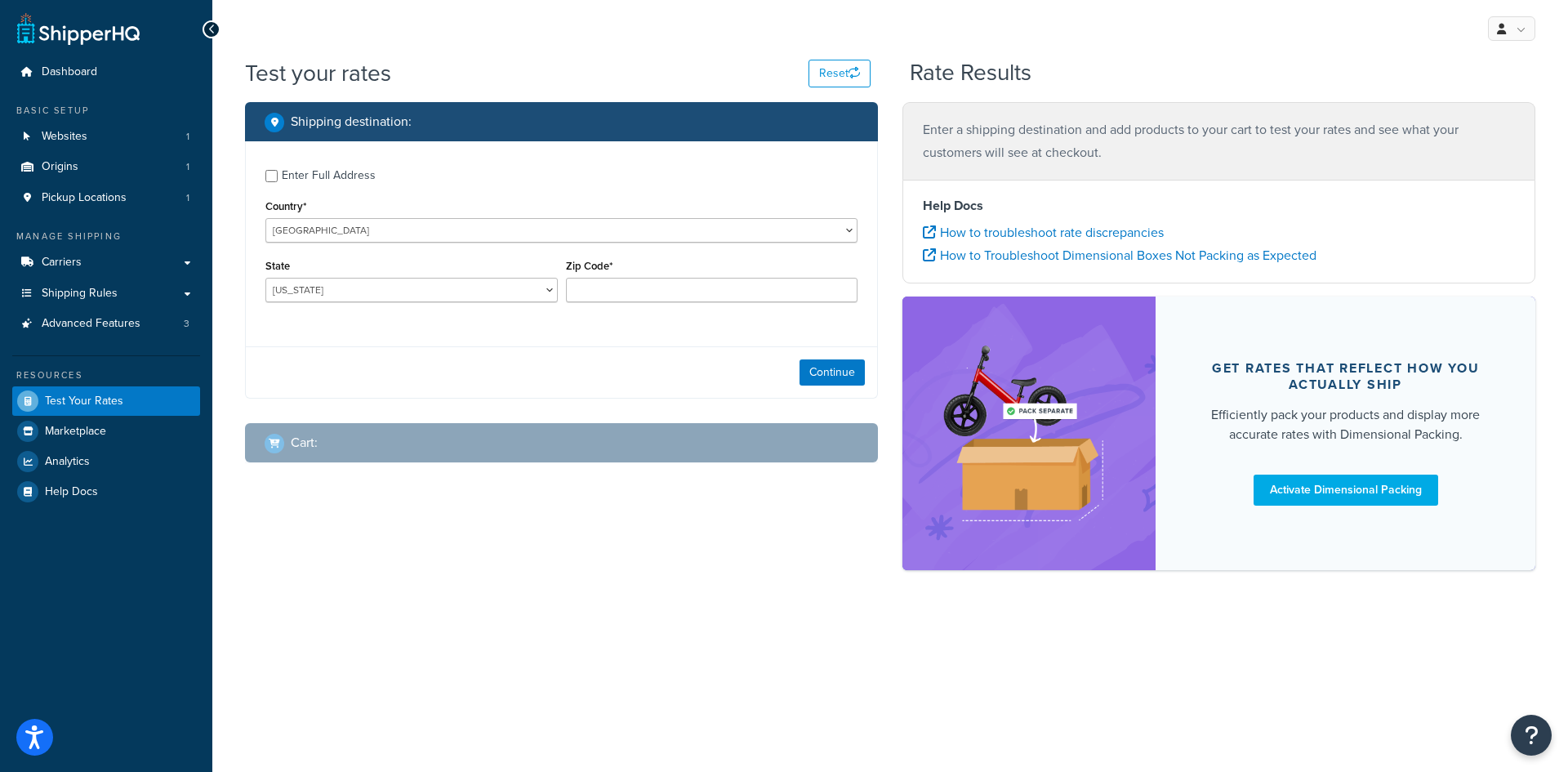
click at [367, 460] on div "Cart :" at bounding box center [562, 442] width 634 height 39
click at [368, 450] on div "Cart :" at bounding box center [568, 442] width 606 height 23
click at [348, 279] on select "[US_STATE] [US_STATE] [US_STATE] [US_STATE] [US_STATE] Armed Forces Americas Ar…" at bounding box center [412, 290] width 293 height 25
select select "IN"
click at [266, 279] on select "[US_STATE] [US_STATE] [US_STATE] [US_STATE] [US_STATE] Armed Forces Americas Ar…" at bounding box center [412, 290] width 293 height 25
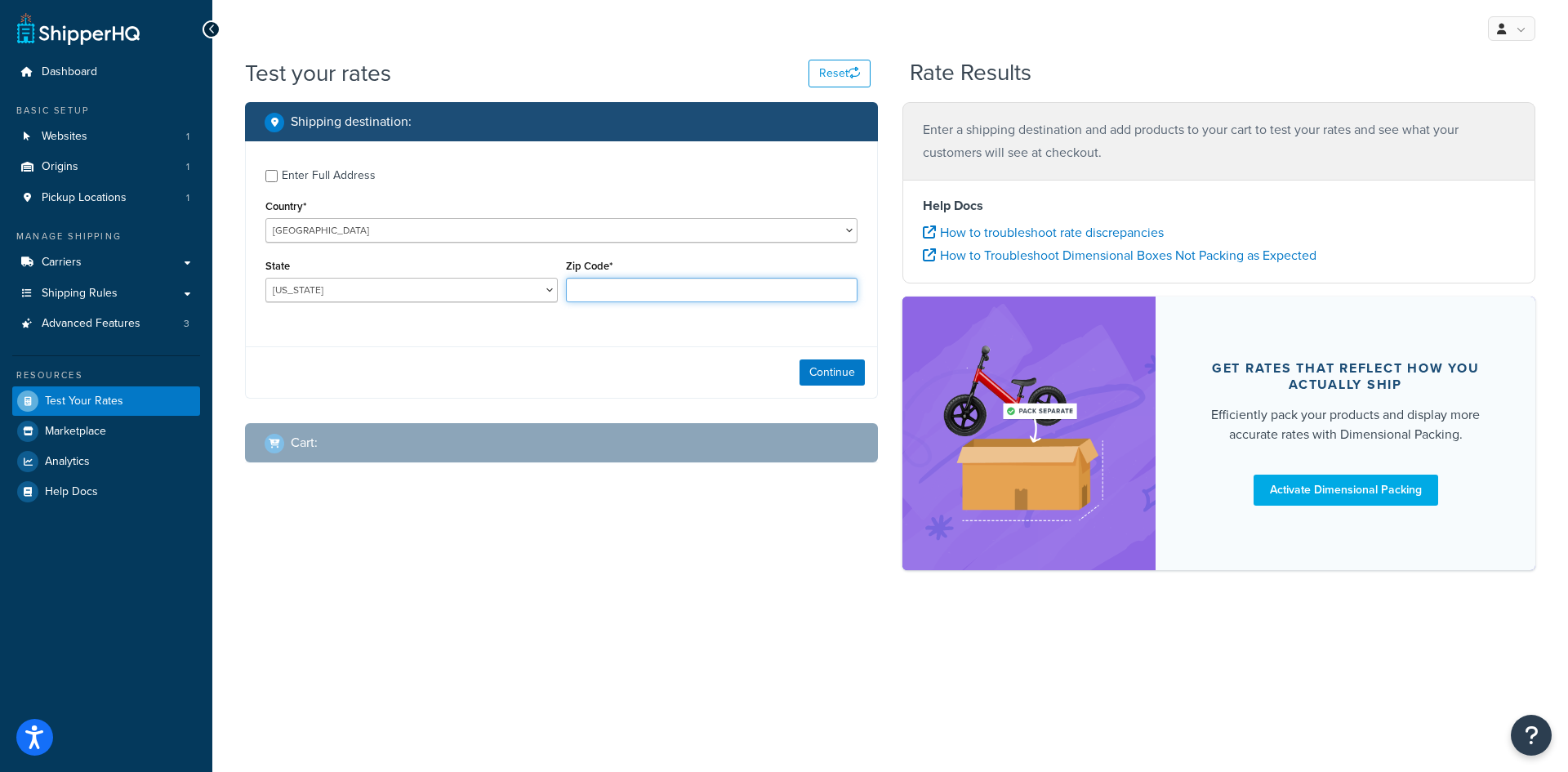
click at [690, 293] on input "Zip Code*" at bounding box center [712, 290] width 293 height 25
type input "46234"
click at [858, 377] on button "Continue" at bounding box center [833, 373] width 66 height 26
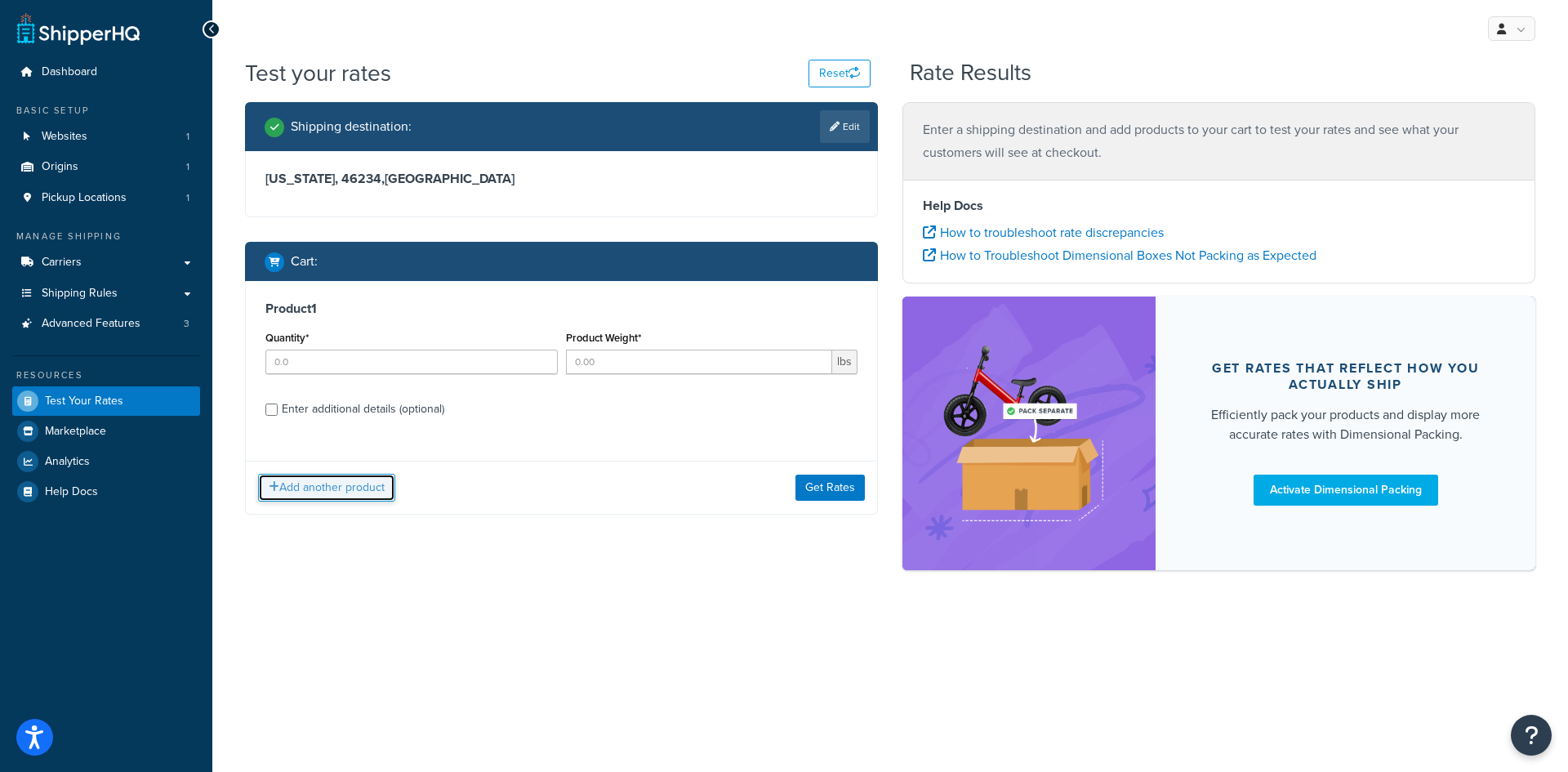
click at [329, 484] on button "Add another product" at bounding box center [327, 488] width 137 height 28
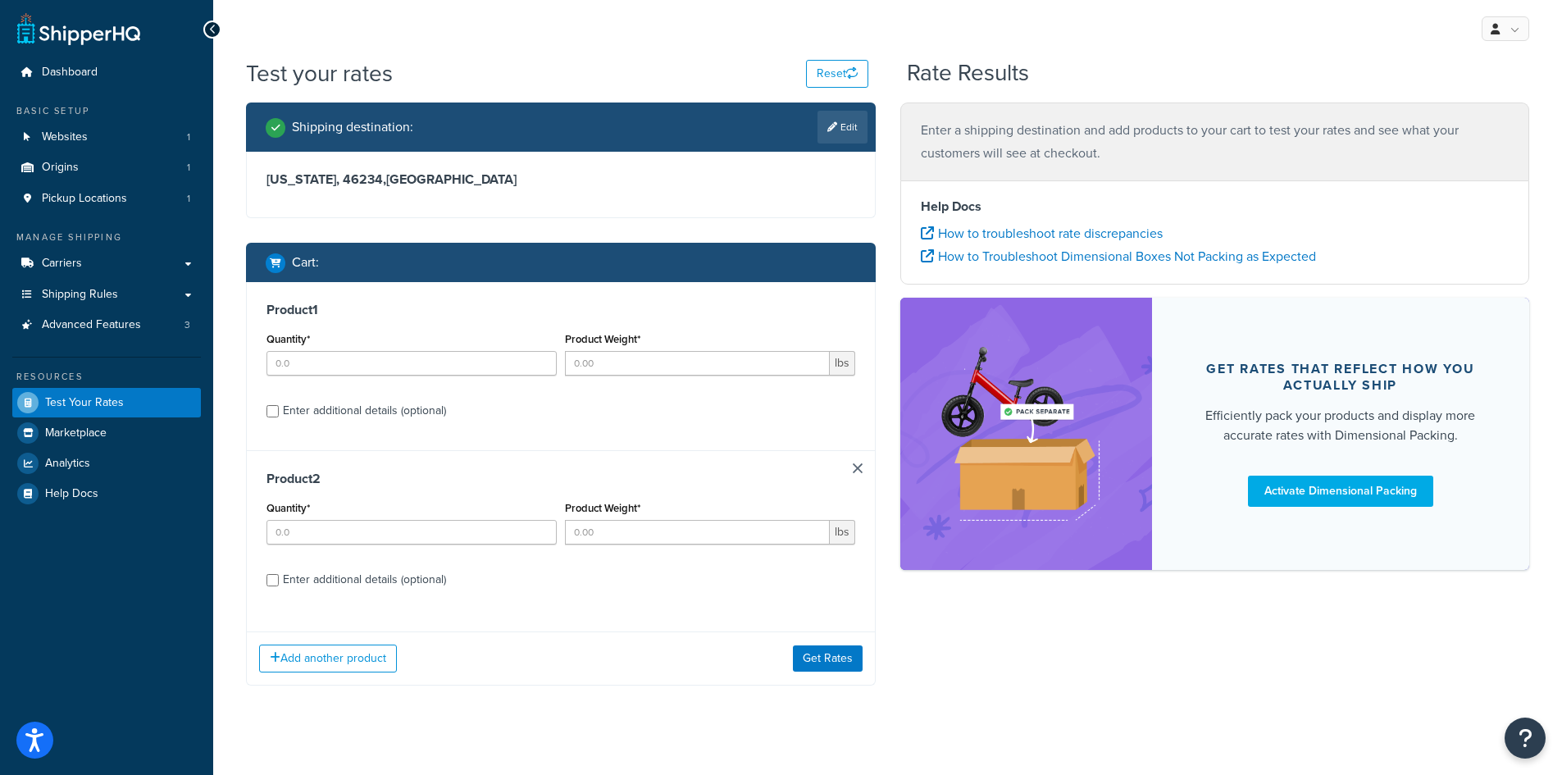
click at [856, 461] on div "Product 2 Quantity* Product Weight* lbs Enter additional details (optional)" at bounding box center [561, 534] width 628 height 169
click at [418, 363] on input "Quantity*" at bounding box center [412, 363] width 290 height 25
click at [548, 362] on input "Quantity*" at bounding box center [412, 363] width 290 height 25
type input "1"
click at [546, 359] on input "1" at bounding box center [412, 363] width 290 height 25
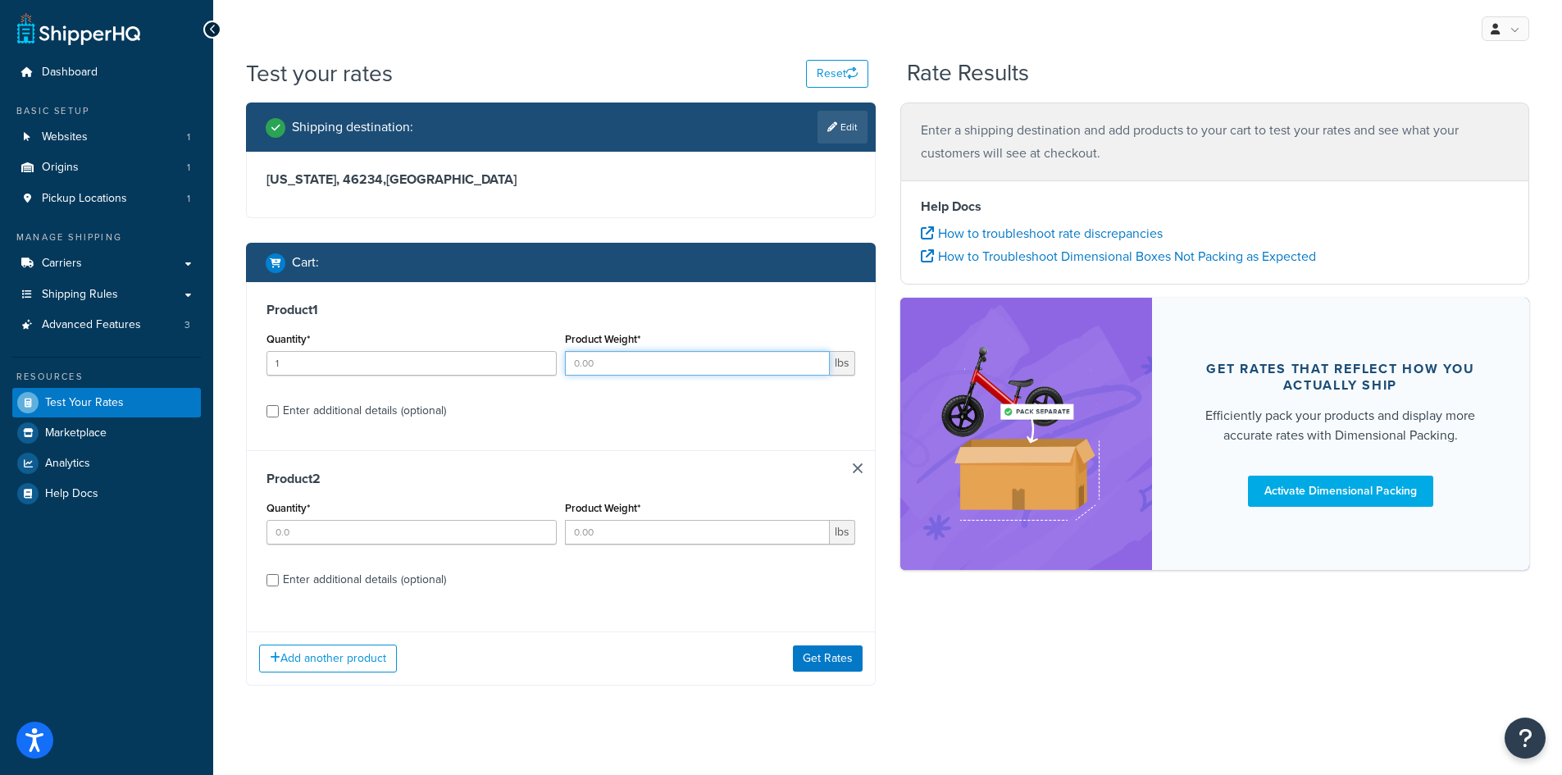
click at [621, 364] on input "Product Weight*" at bounding box center [697, 363] width 265 height 25
type input "2"
click at [841, 658] on button "Get Rates" at bounding box center [828, 658] width 70 height 26
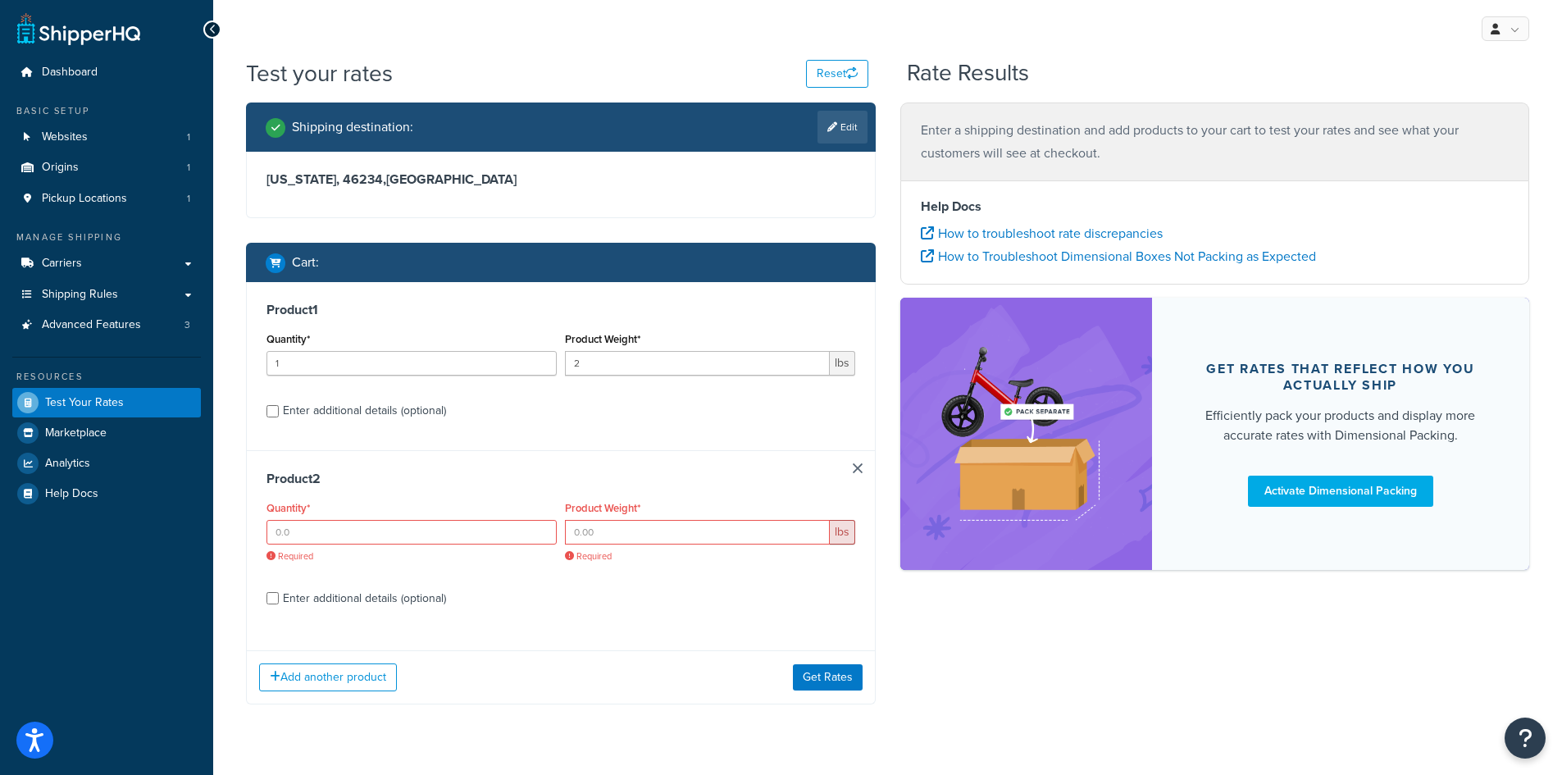
click at [848, 467] on div "Product 2 Quantity* Required Product Weight* lbs Required Enter additional deta…" at bounding box center [561, 543] width 628 height 187
click at [859, 469] on link at bounding box center [858, 468] width 10 height 10
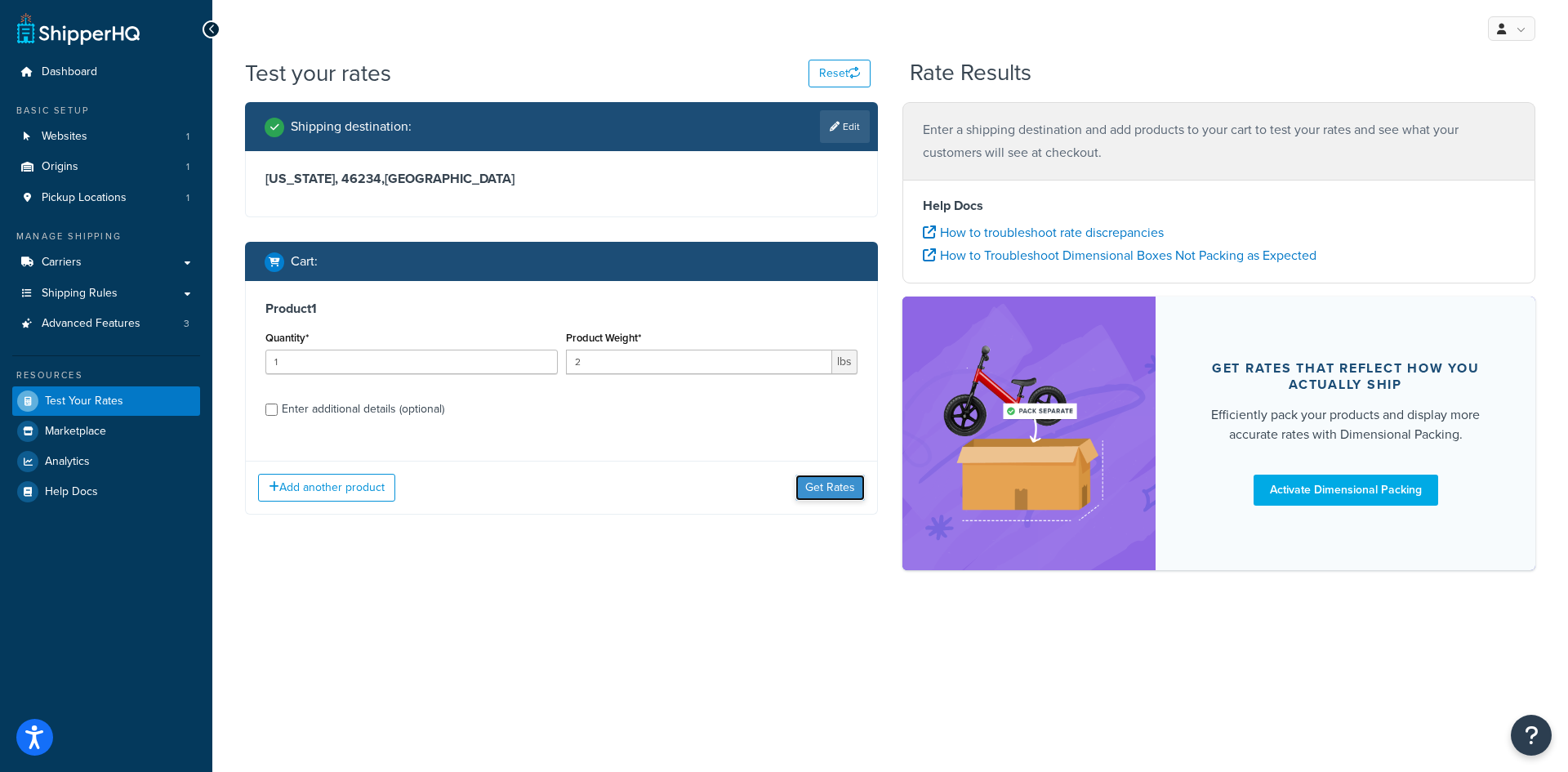
click at [847, 487] on button "Get Rates" at bounding box center [831, 487] width 70 height 26
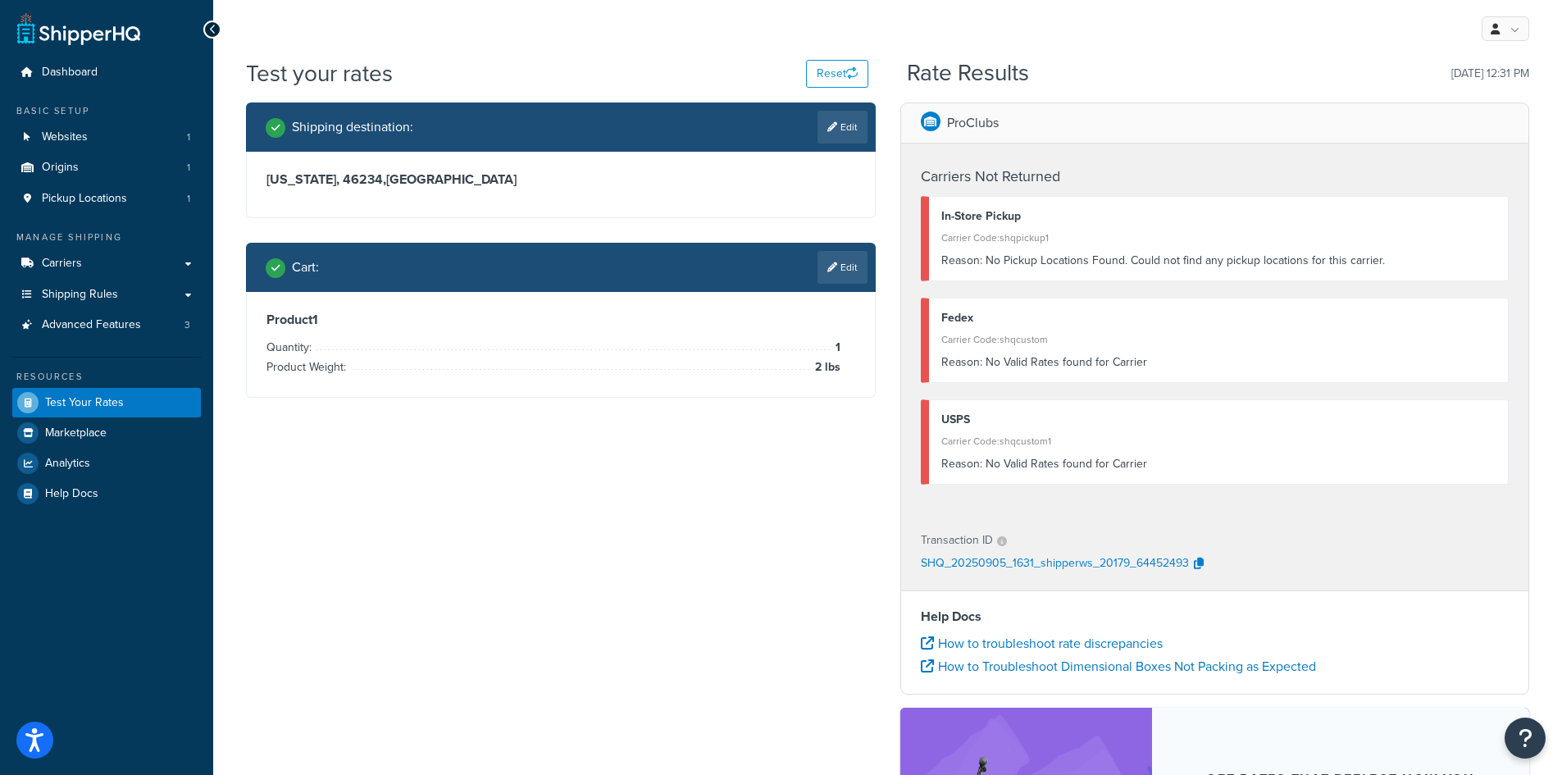
click at [1062, 406] on div "USPS Carrier Code: shqcustom1 Reason: No Valid Rates found for Carrier" at bounding box center [1215, 441] width 589 height 85
